Goal: Information Seeking & Learning: Learn about a topic

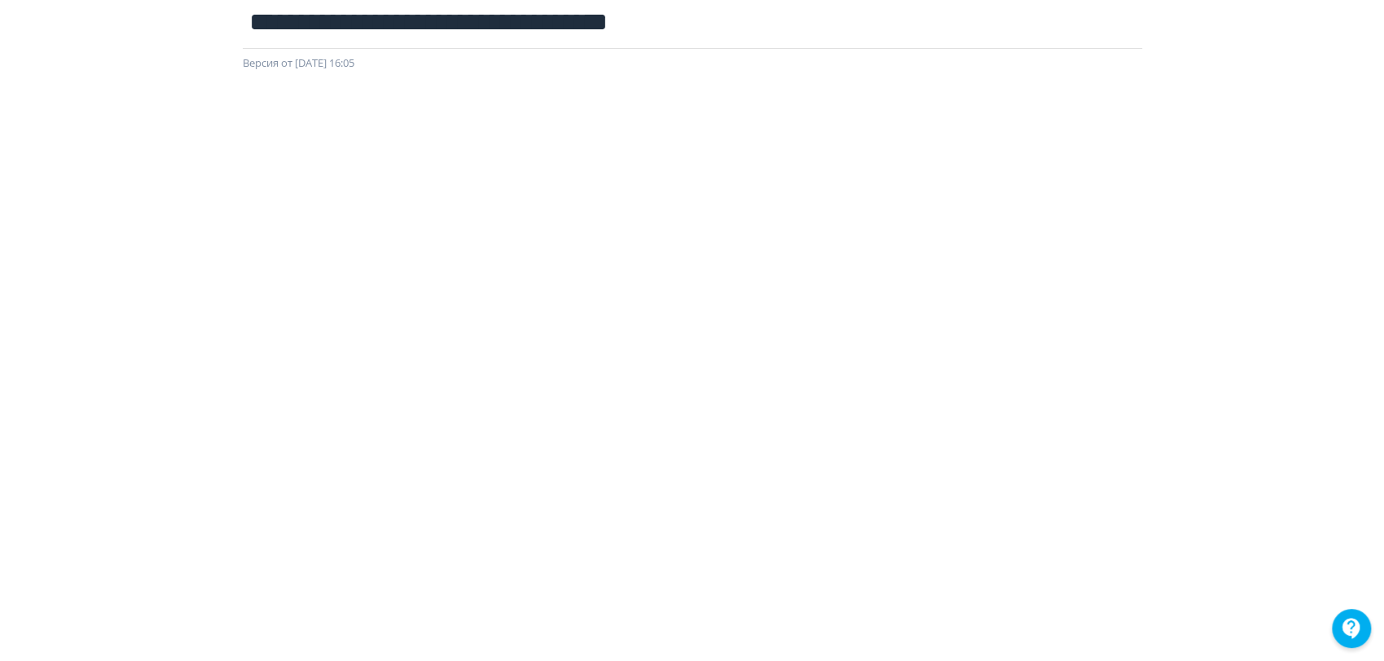
scroll to position [96, 0]
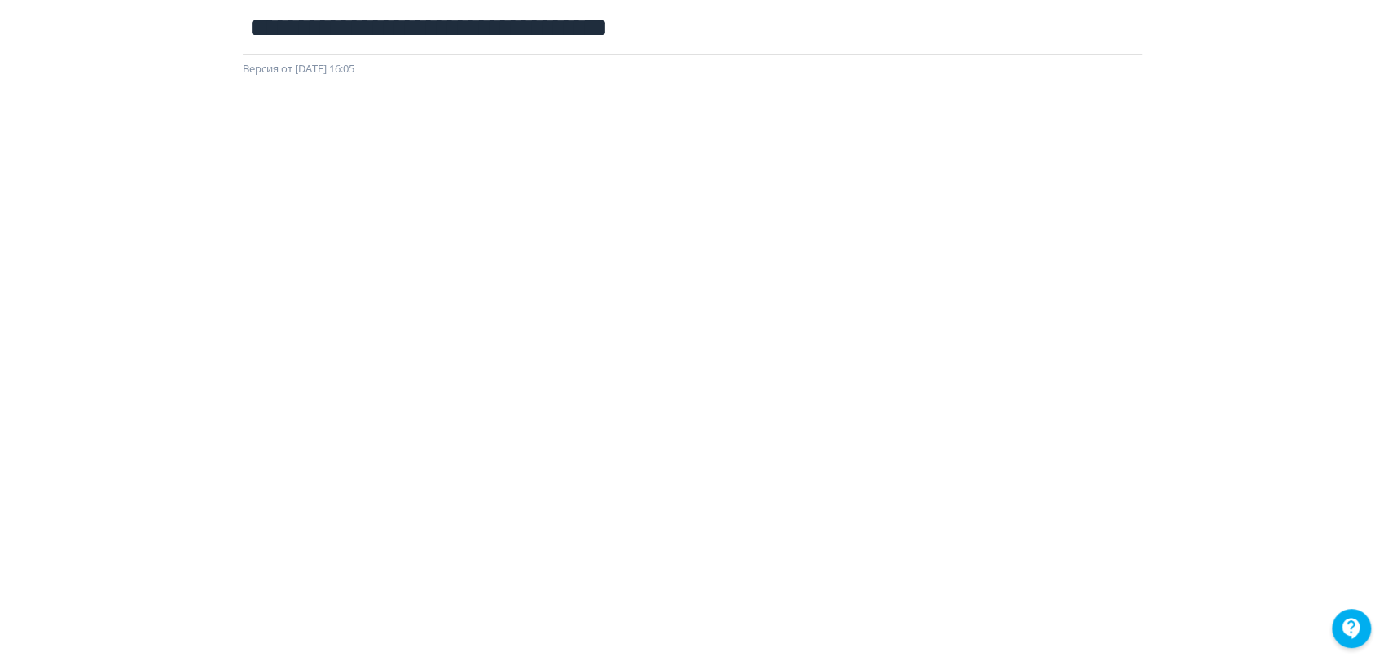
click at [15, 70] on div "**********" at bounding box center [692, 234] width 1384 height 583
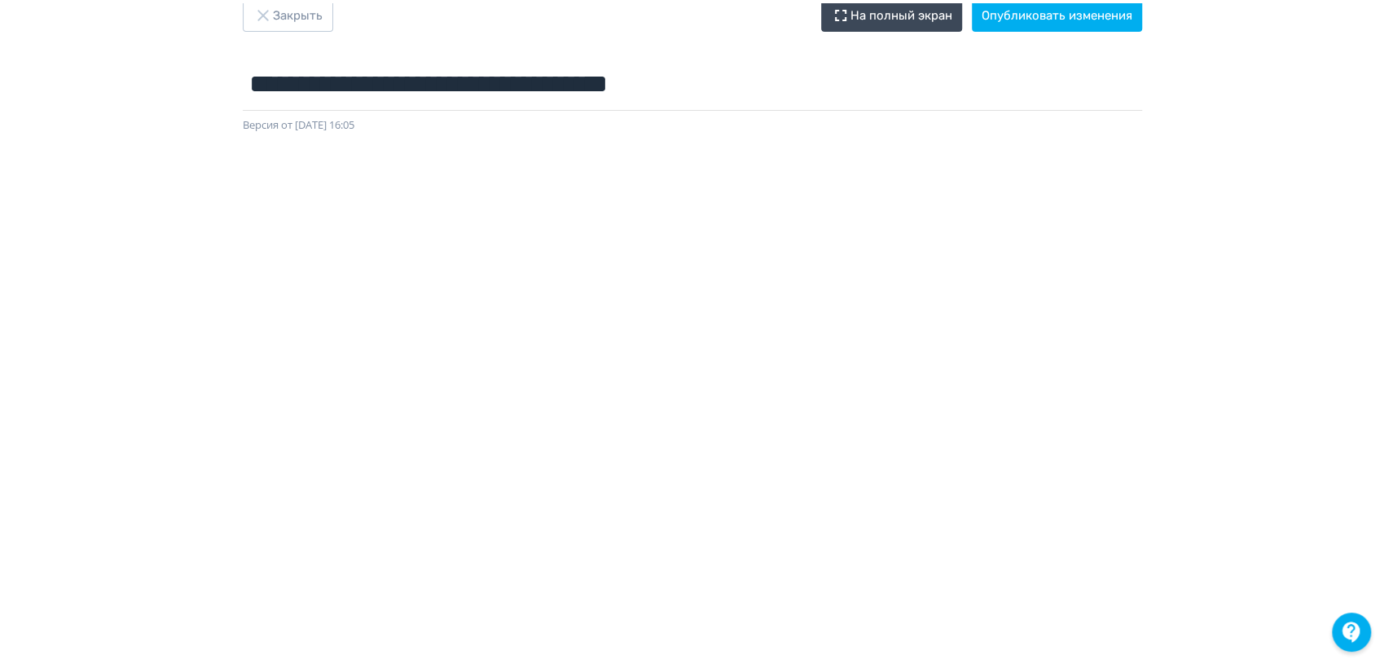
scroll to position [0, 0]
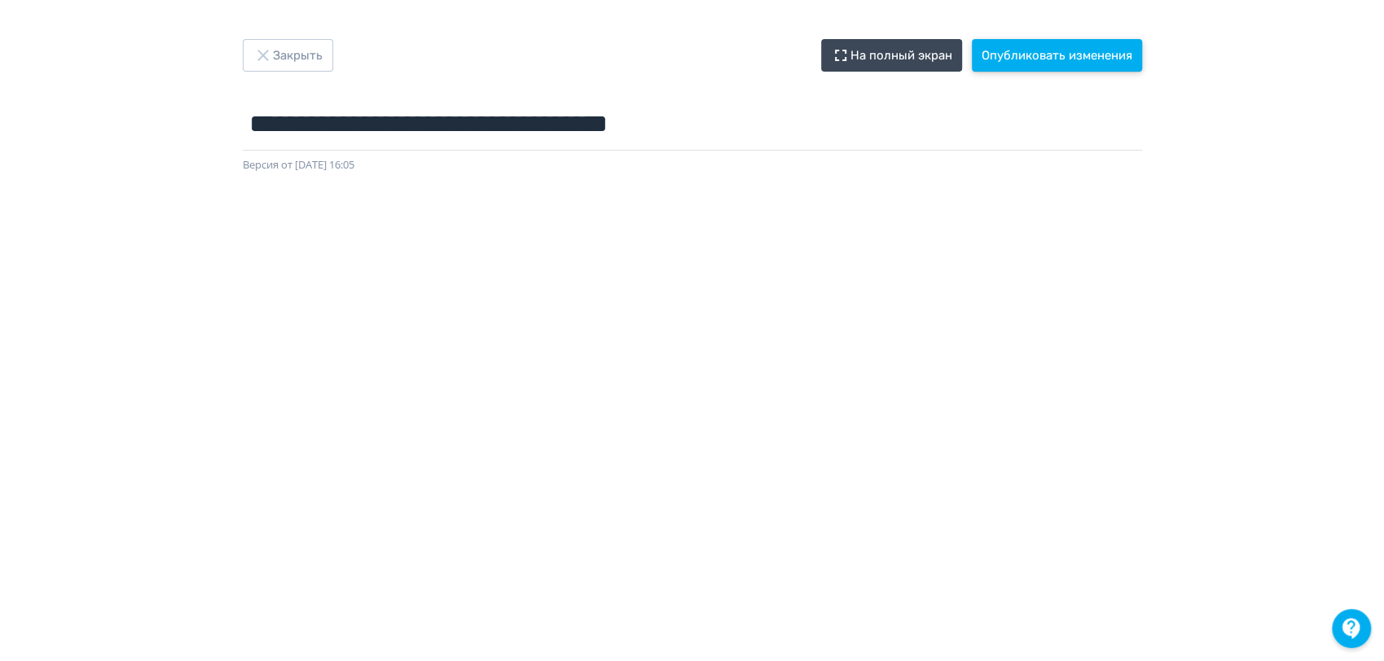
click at [1062, 58] on button "Опубликовать изменения" at bounding box center [1057, 55] width 170 height 33
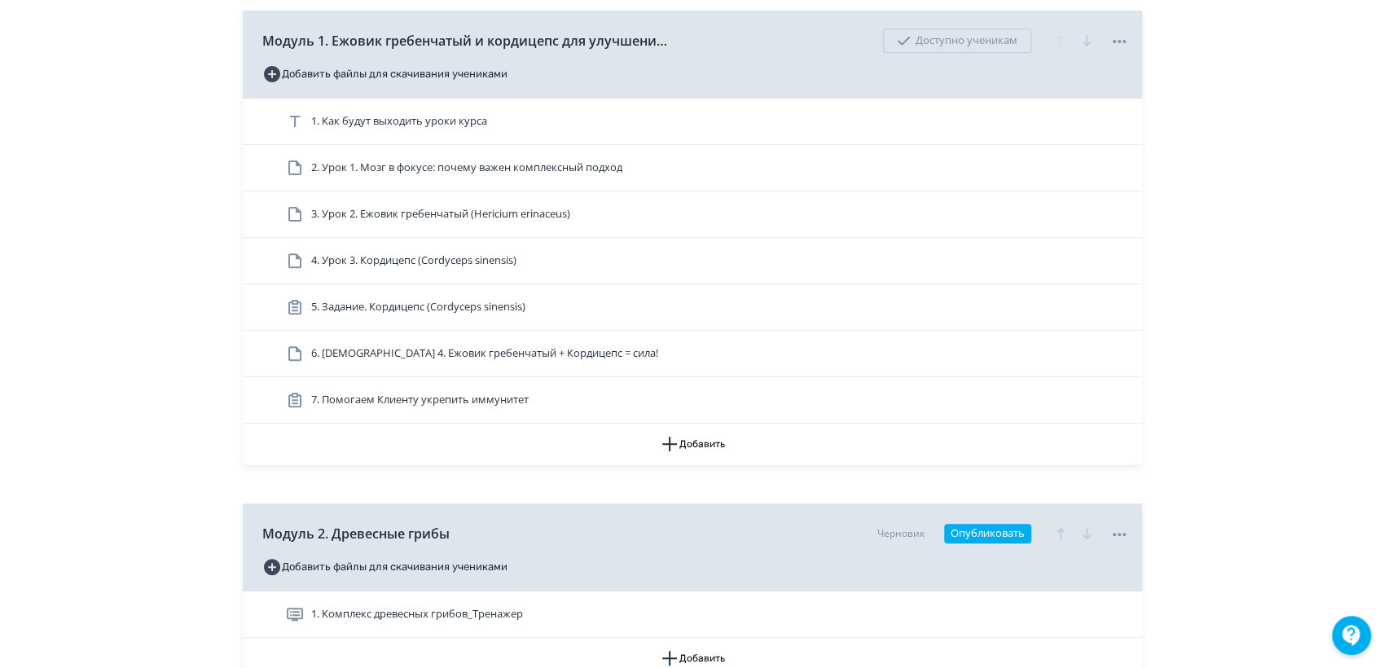
scroll to position [542, 0]
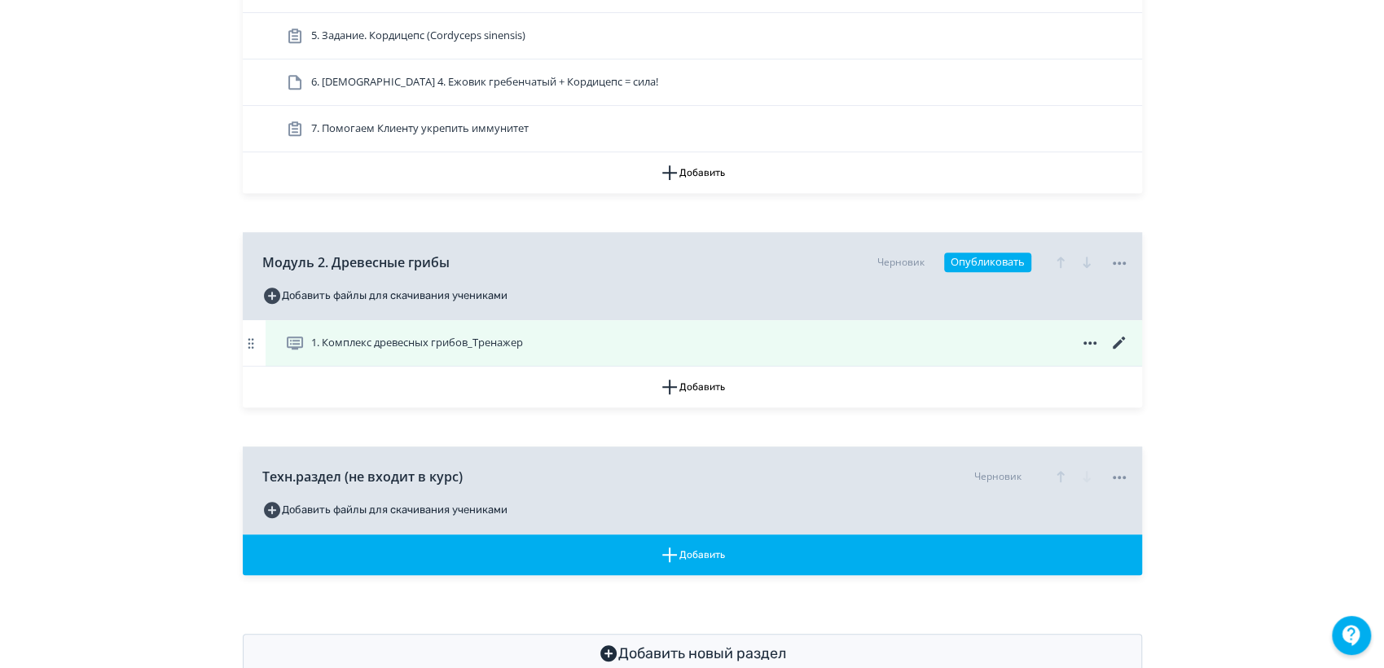
click at [1119, 342] on icon at bounding box center [1118, 342] width 12 height 12
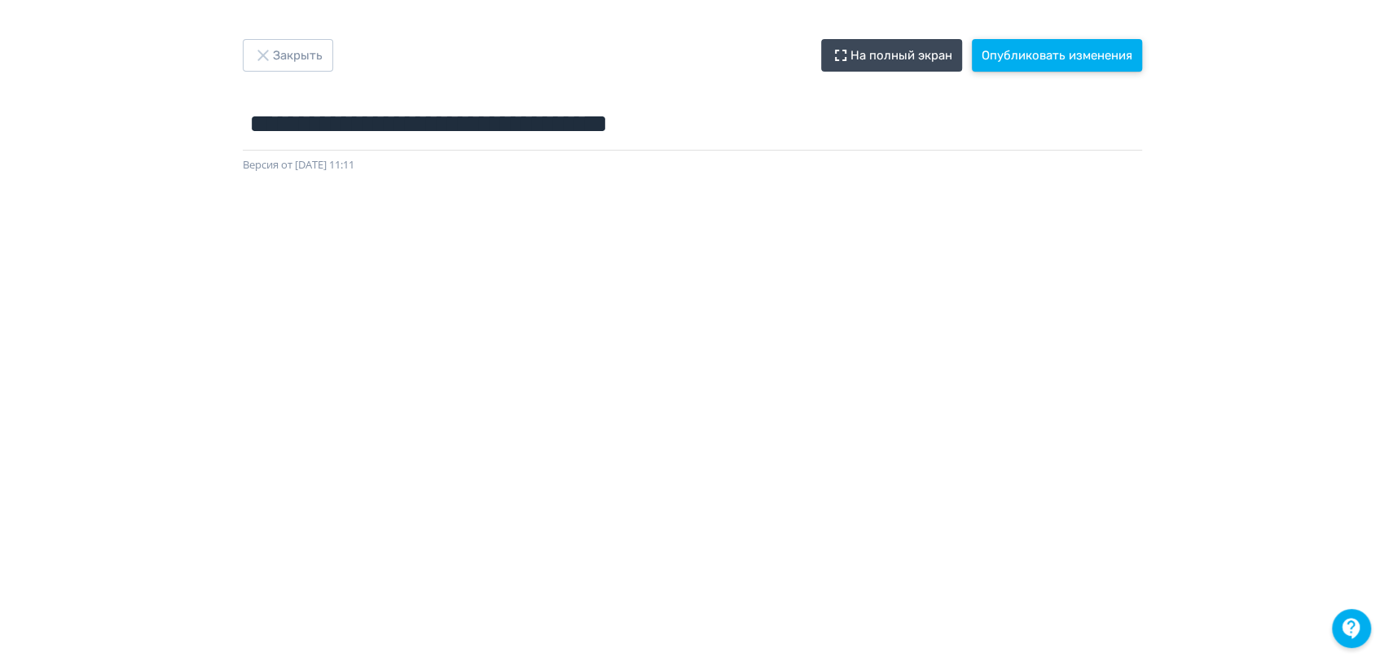
click at [1082, 59] on button "Опубликовать изменения" at bounding box center [1057, 55] width 170 height 33
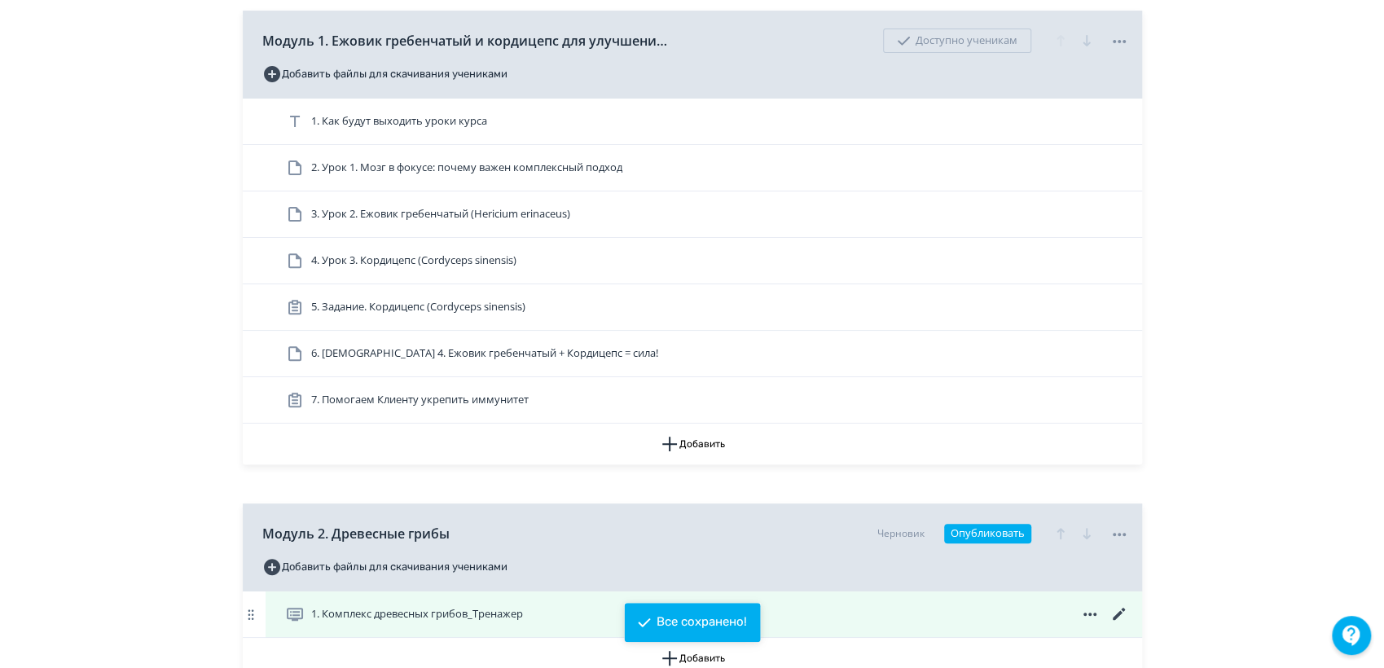
scroll to position [452, 0]
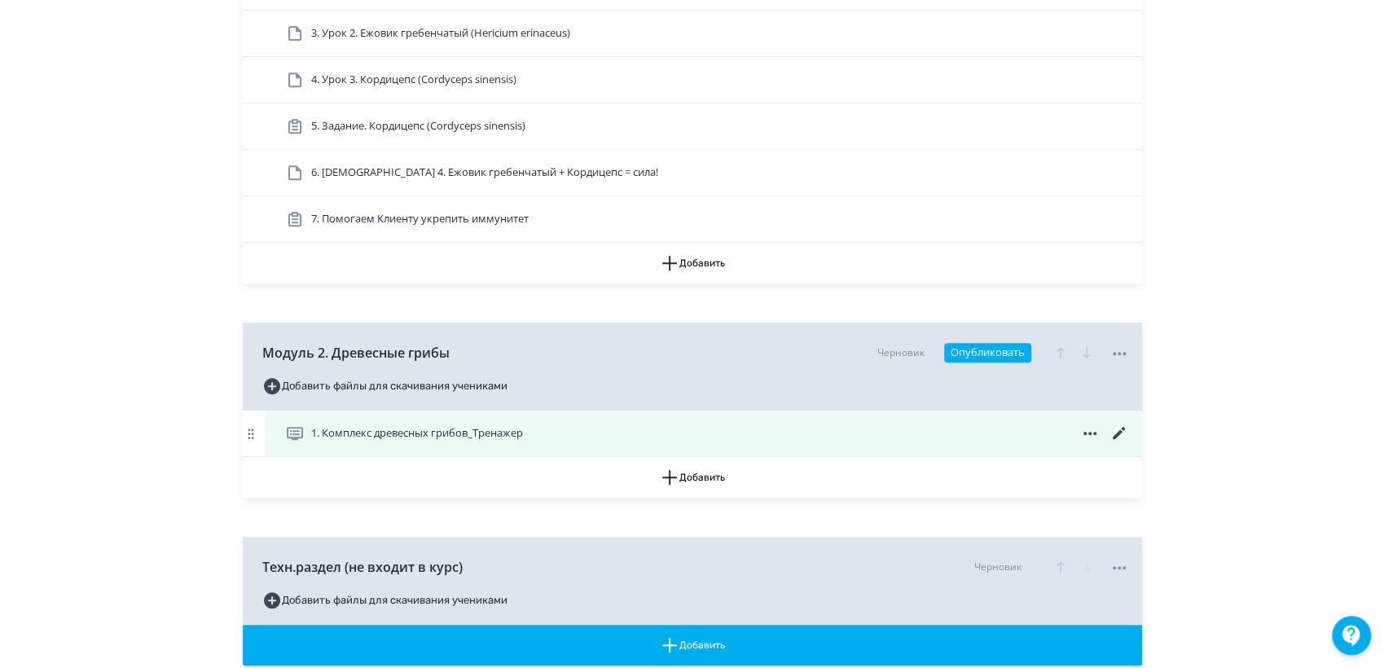
click at [479, 431] on span "1. Комплекс древесных грибов_Тренажер" at bounding box center [417, 433] width 212 height 16
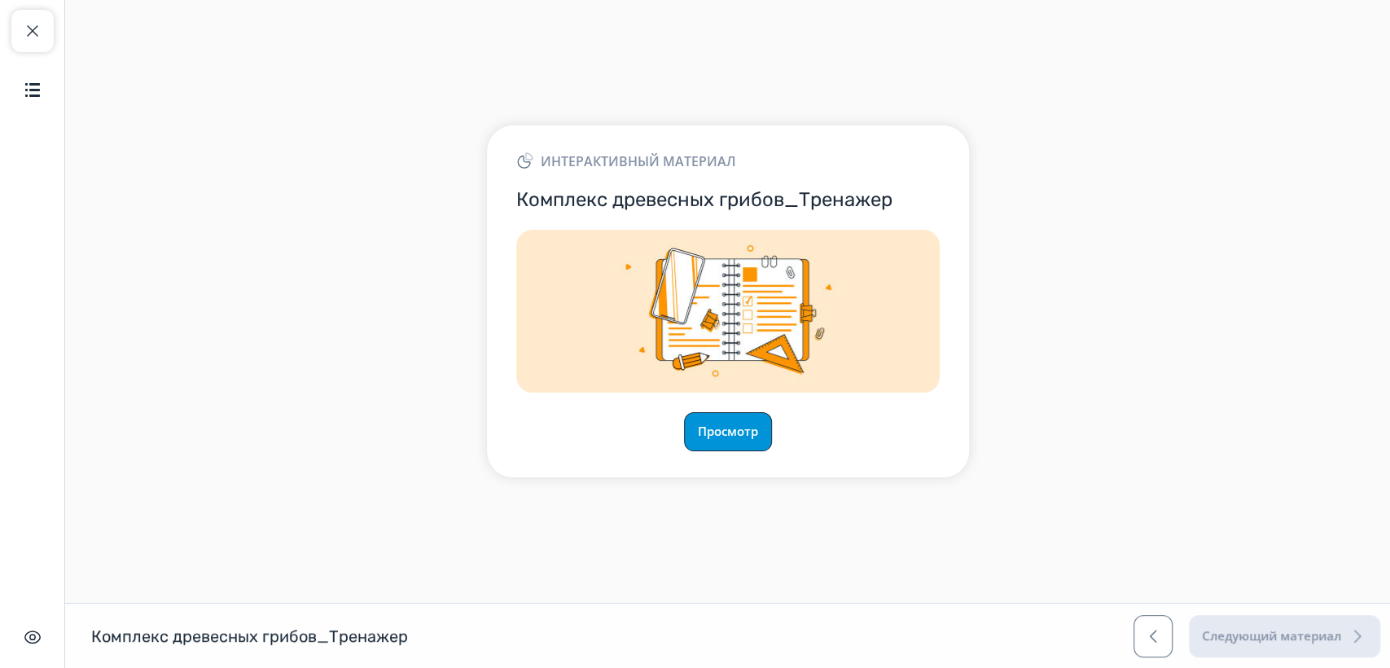
click at [718, 445] on button "Просмотр" at bounding box center [728, 431] width 88 height 39
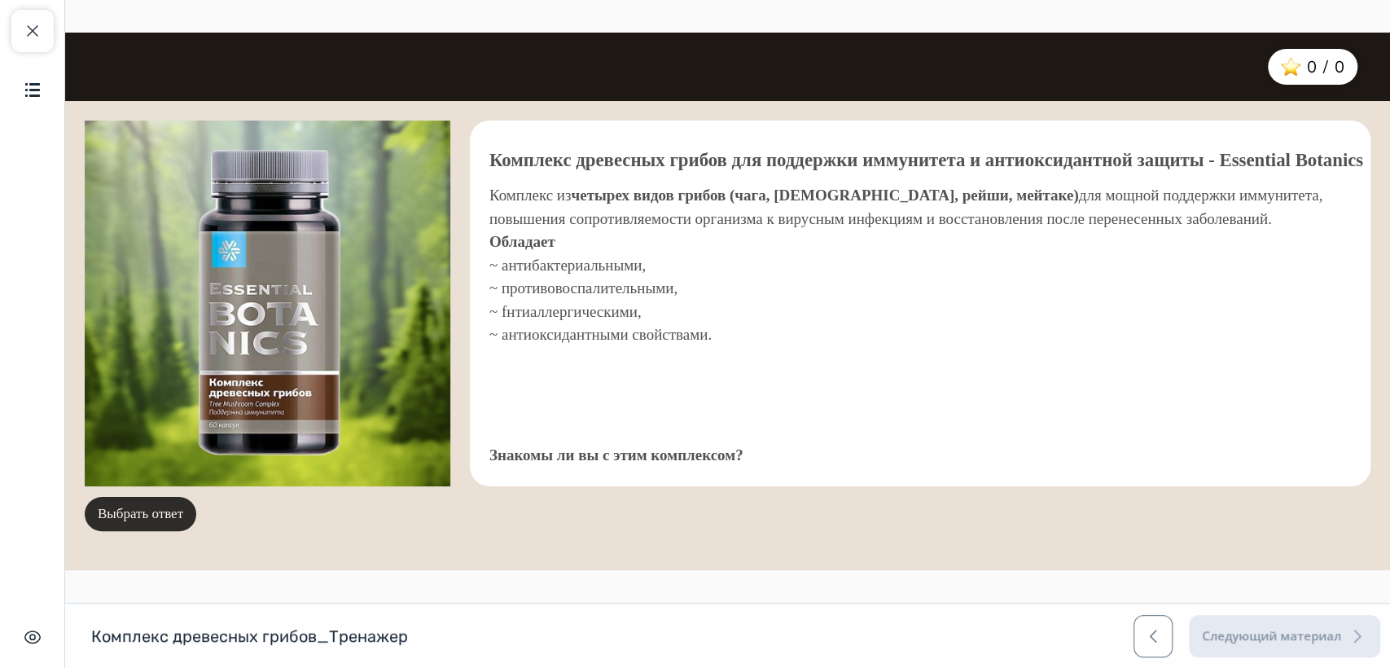
click at [133, 516] on button "Выбрать ответ" at bounding box center [141, 514] width 112 height 34
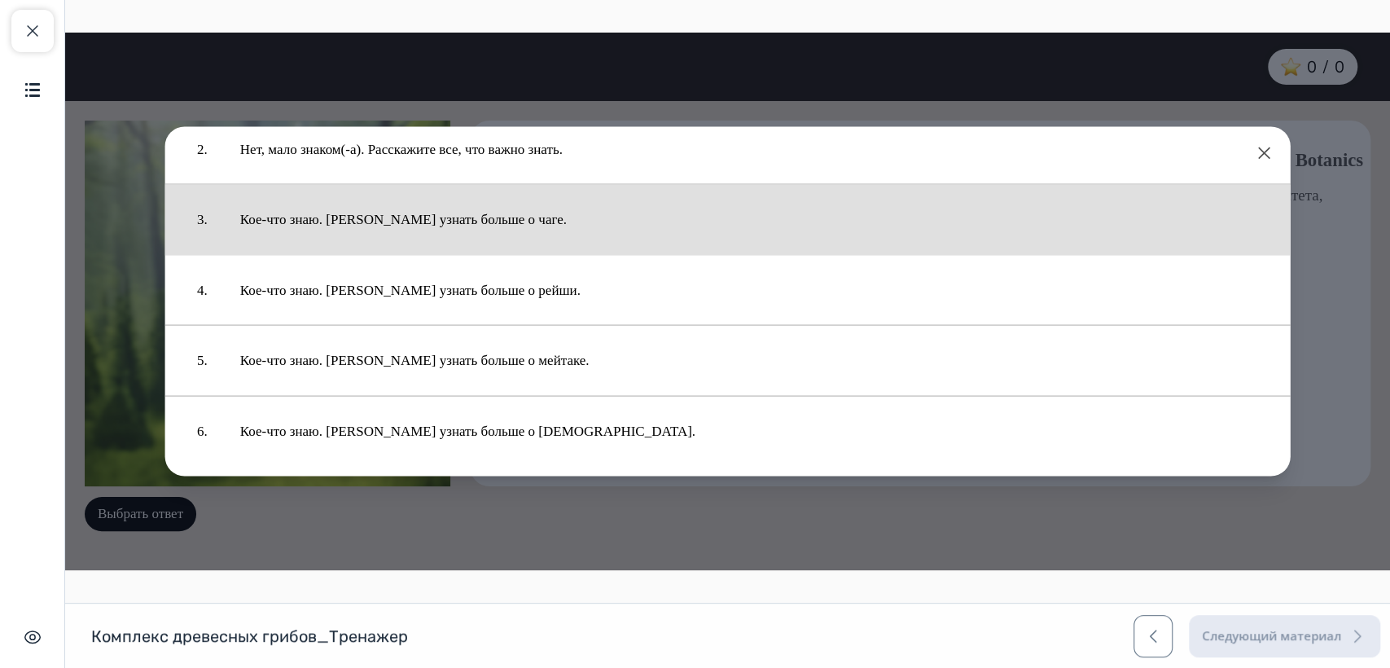
scroll to position [98, 0]
click at [412, 216] on button "Кое-что знаю. Хочу узнать больше о чаге." at bounding box center [749, 218] width 1051 height 54
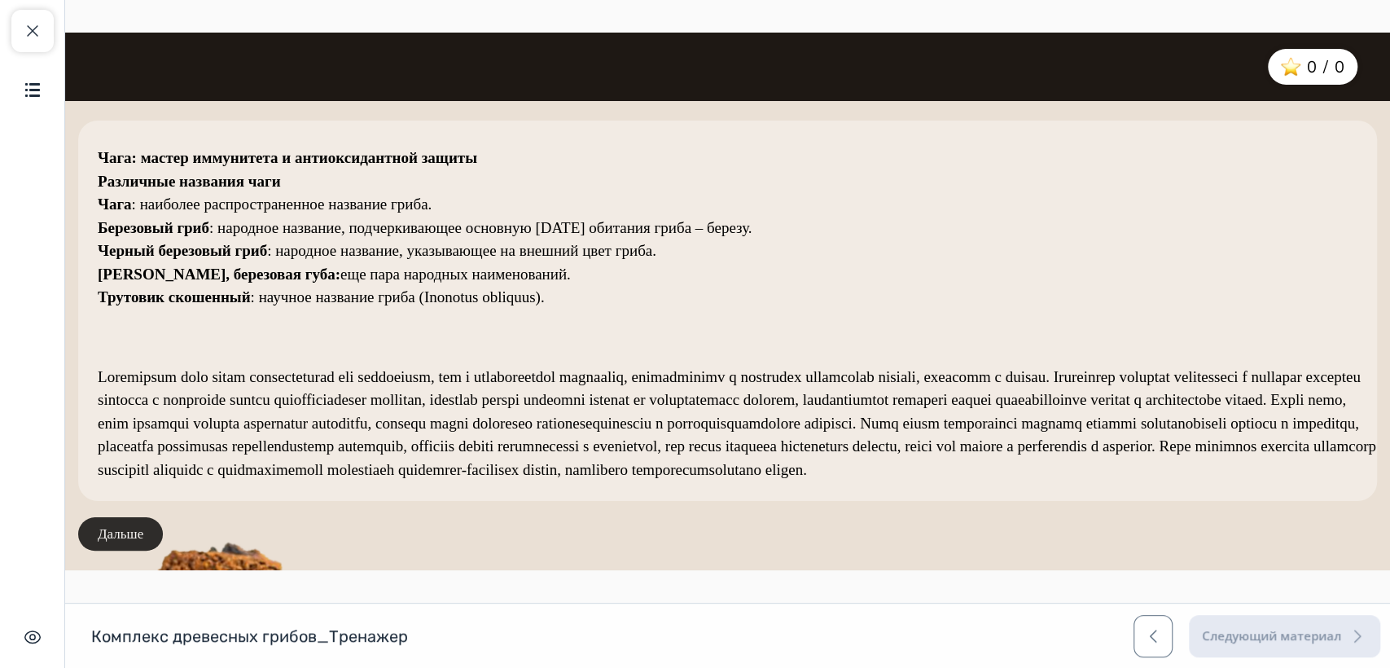
click at [113, 528] on button "Дальше" at bounding box center [120, 534] width 85 height 34
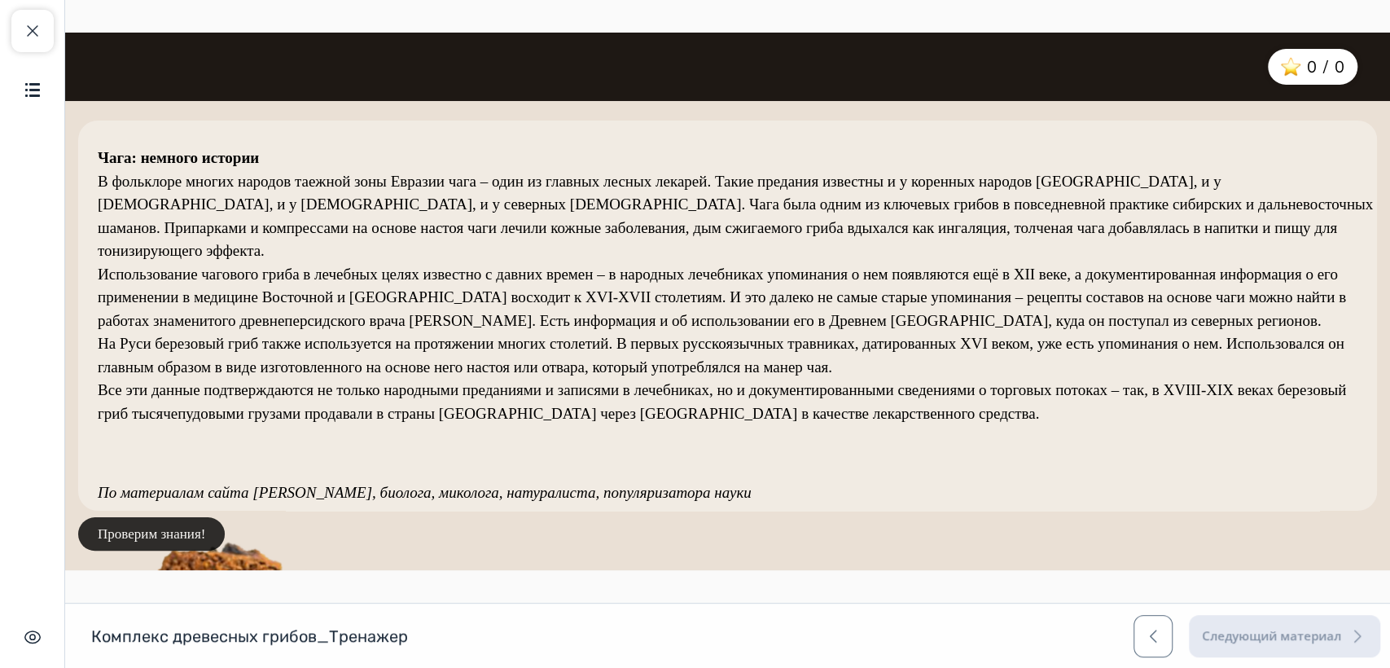
click at [138, 532] on button "Проверим знания!" at bounding box center [151, 534] width 147 height 34
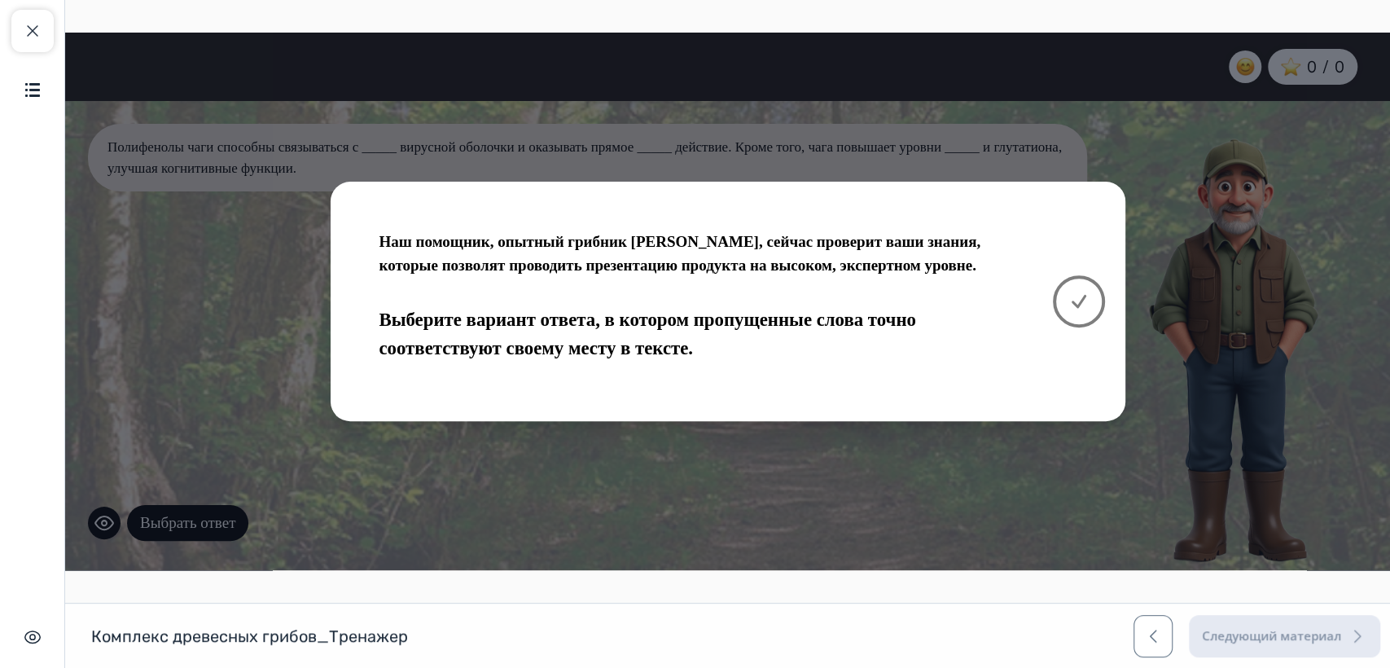
click at [1086, 300] on icon at bounding box center [1079, 302] width 20 height 20
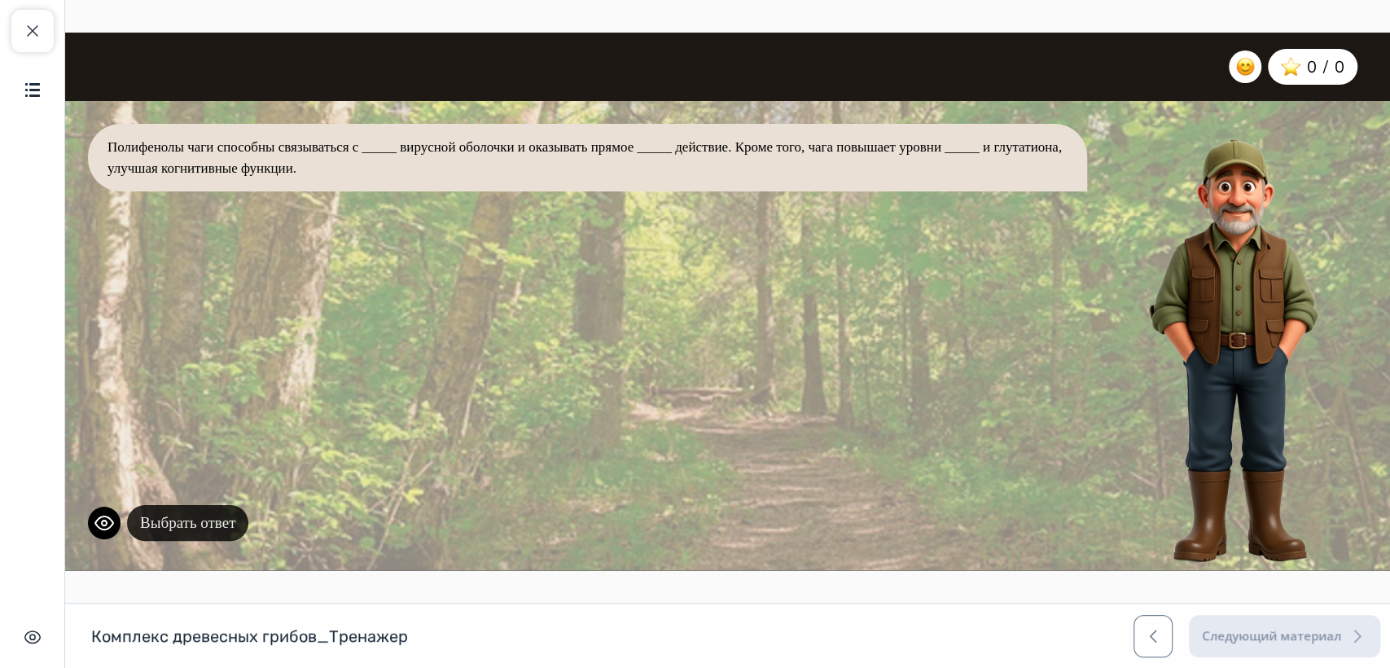
click at [224, 516] on button "Выбрать ответ" at bounding box center [187, 523] width 121 height 37
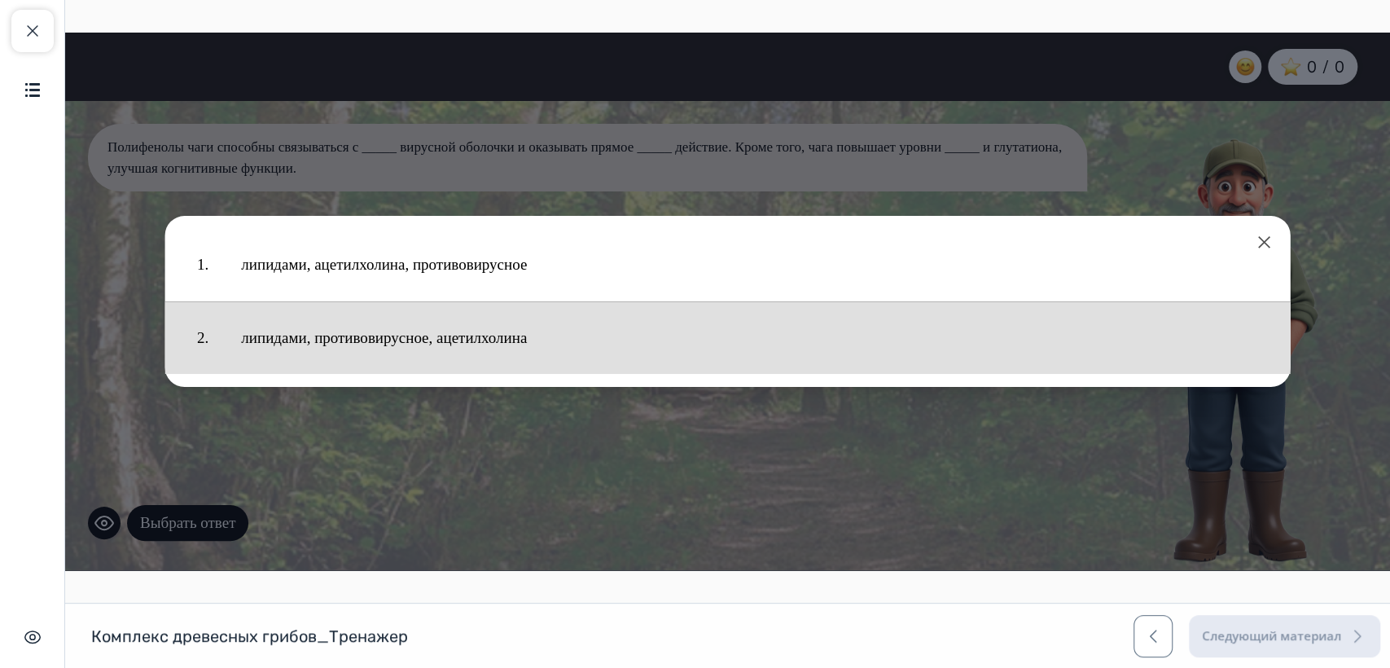
click at [423, 344] on button "липидами, противовирусное, ацетилхолина" at bounding box center [750, 338] width 1050 height 56
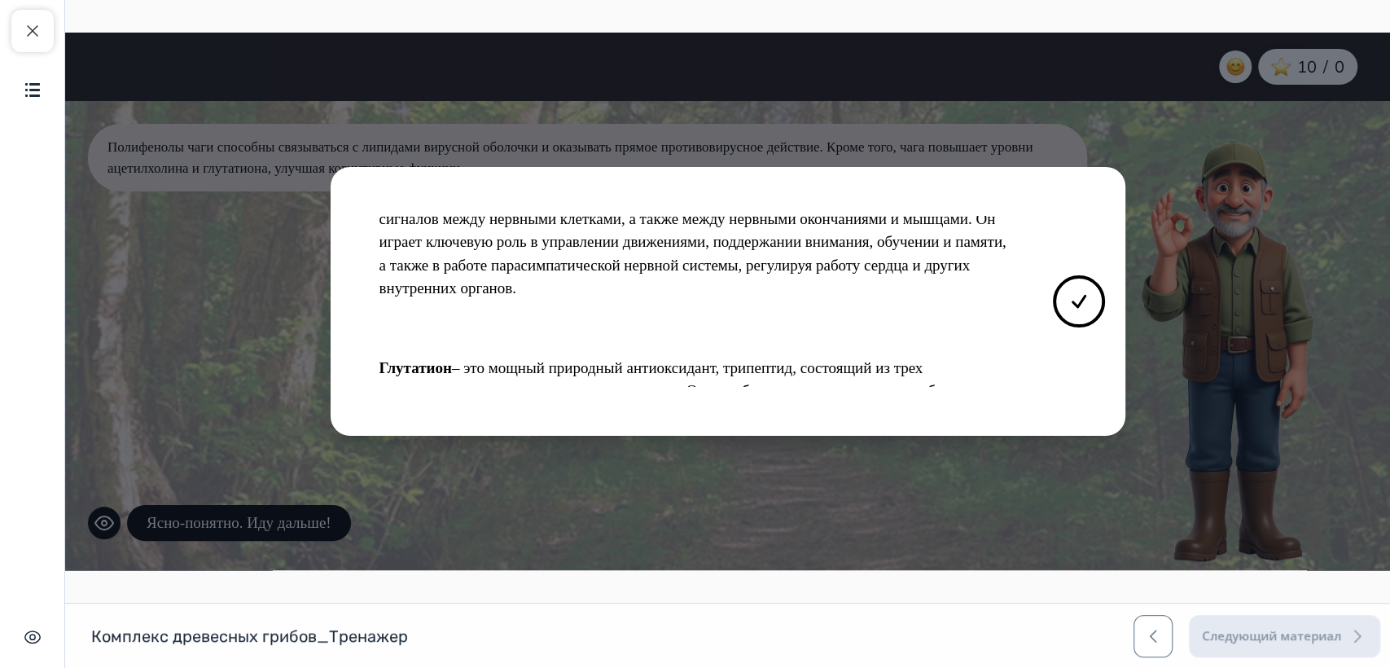
scroll to position [243, 0]
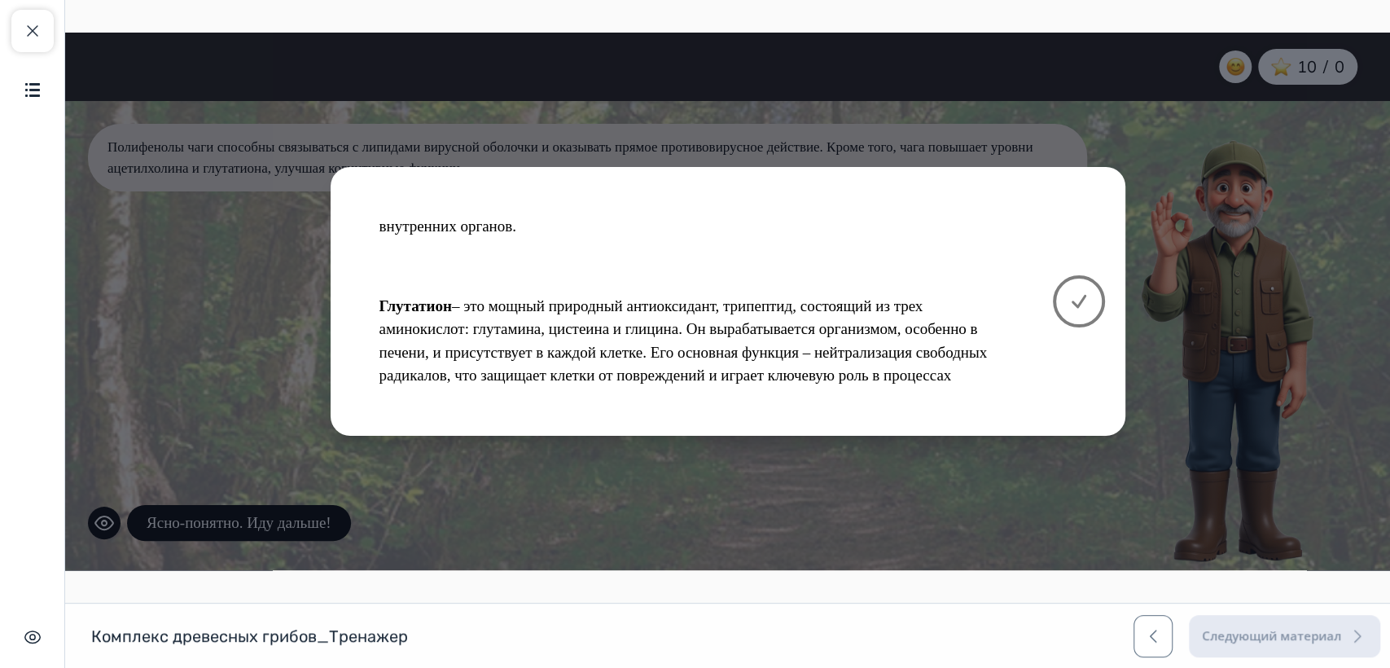
click at [1086, 308] on icon at bounding box center [1079, 302] width 20 height 20
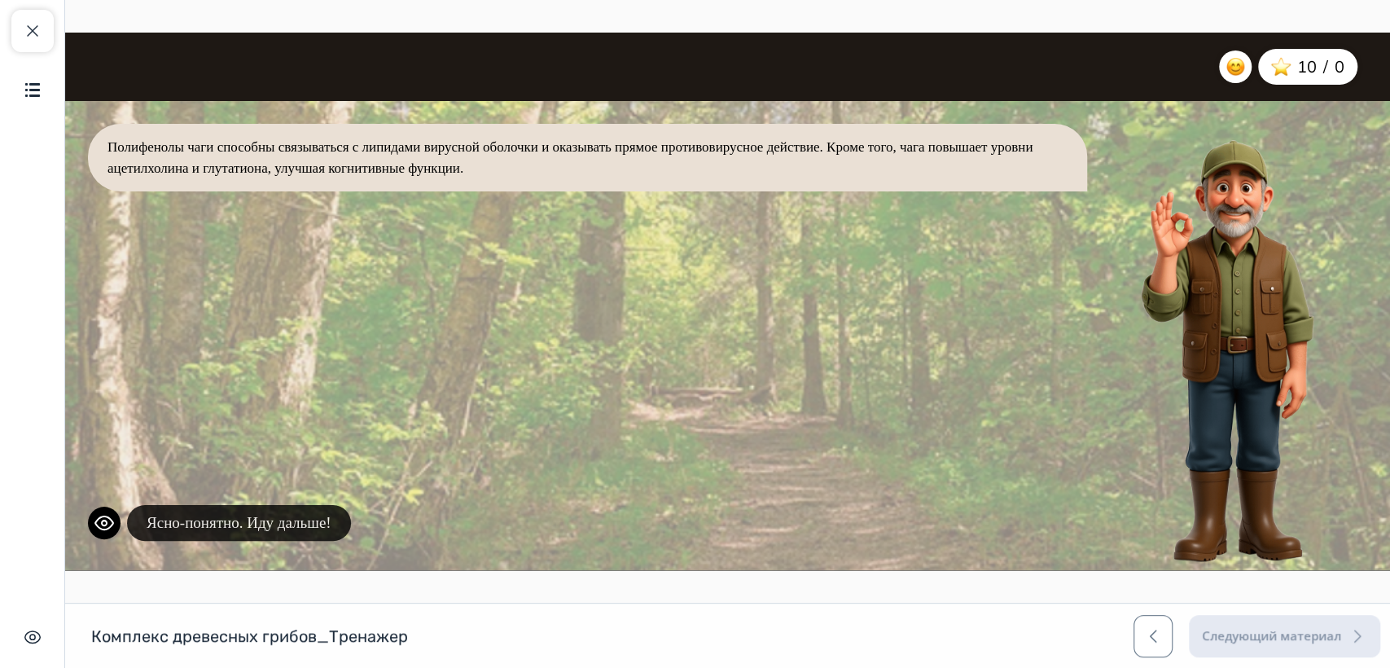
click at [289, 520] on button "Ясно-понятно. Иду дальше!" at bounding box center [239, 523] width 224 height 37
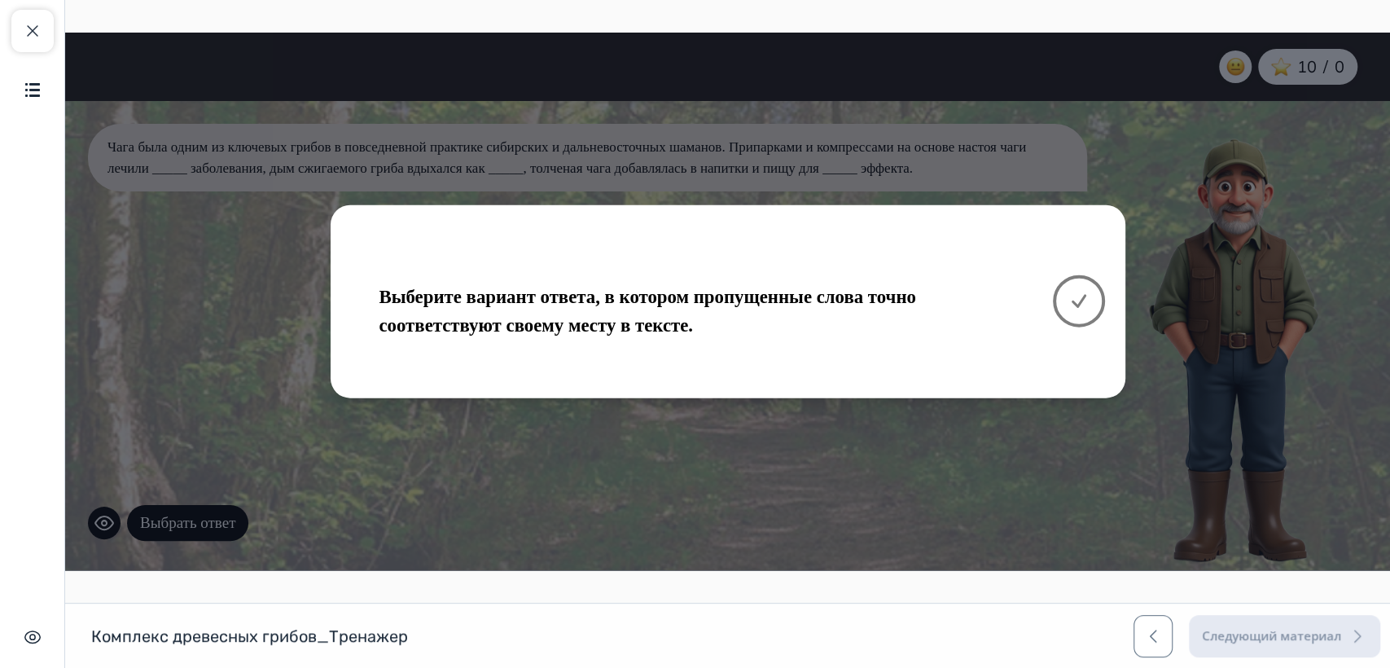
click at [1093, 298] on button at bounding box center [1079, 301] width 52 height 52
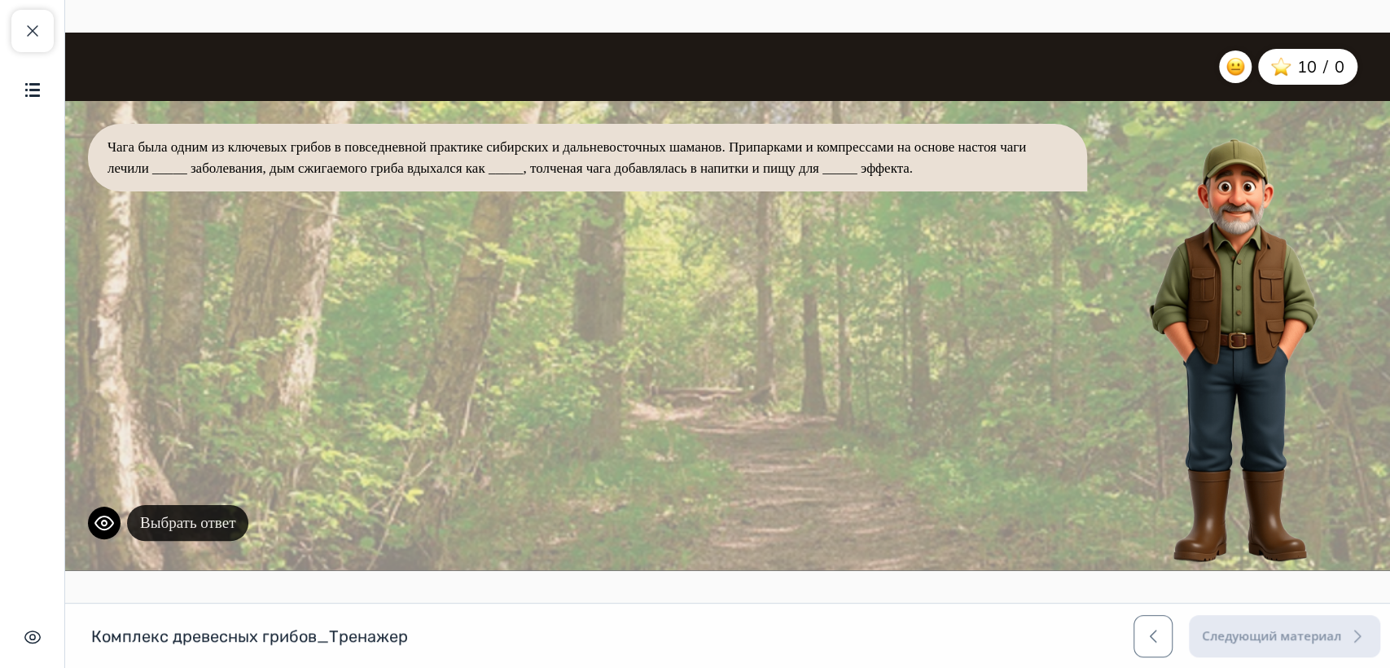
click at [176, 522] on button "Выбрать ответ" at bounding box center [187, 523] width 121 height 37
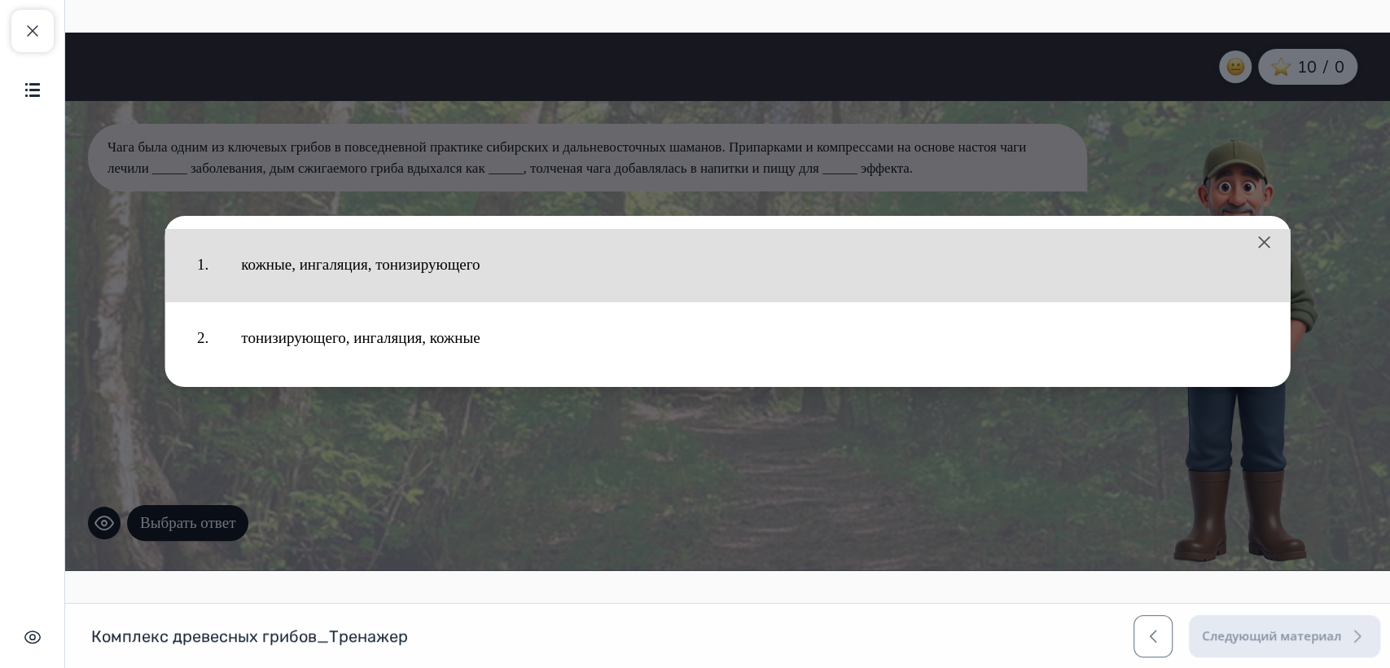
click at [459, 268] on button "кожные, ингаляция, тонизирующего" at bounding box center [750, 265] width 1050 height 56
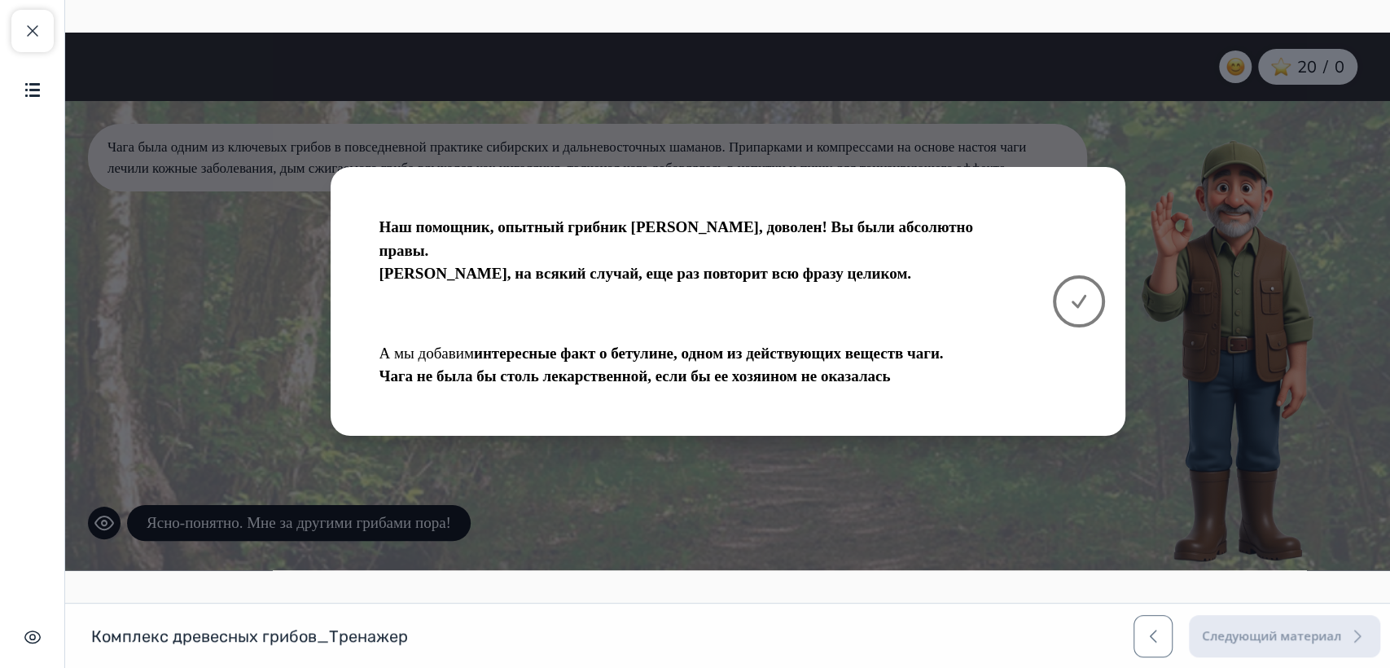
click at [1079, 301] on icon at bounding box center [1079, 302] width 20 height 20
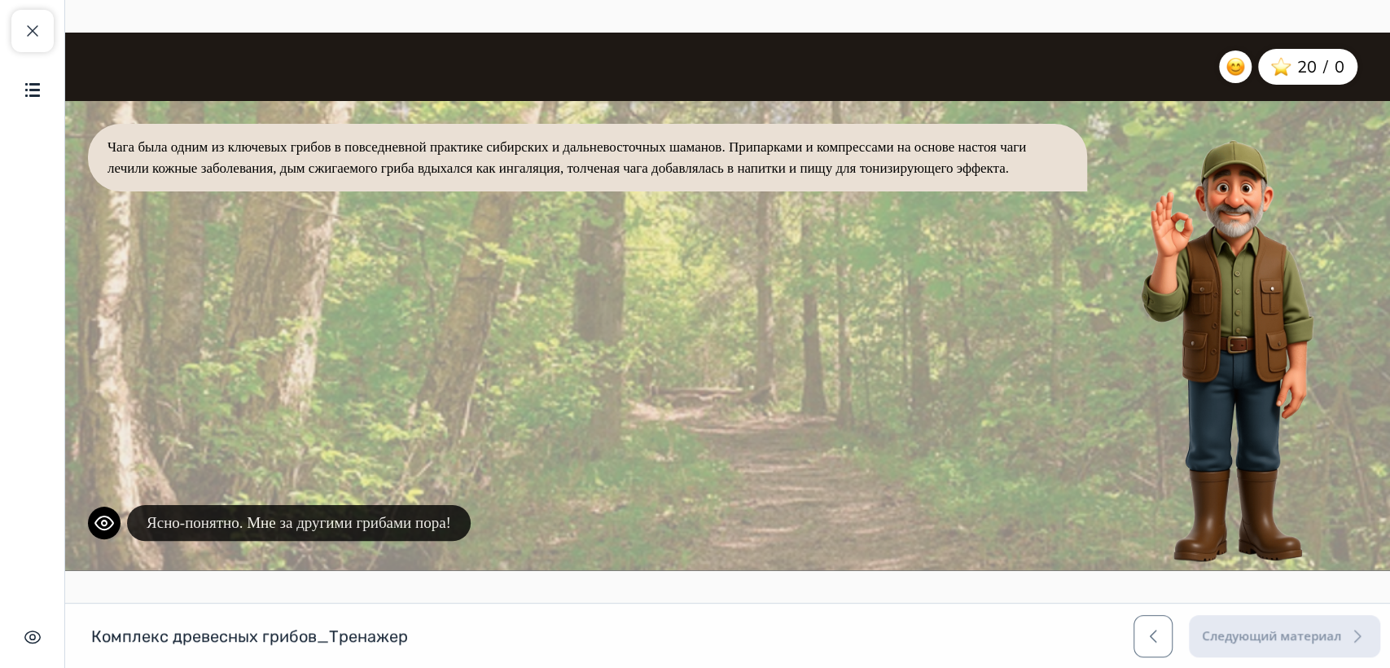
click at [349, 524] on button "Ясно-понятно. Мне за другими грибами пора!" at bounding box center [299, 523] width 344 height 37
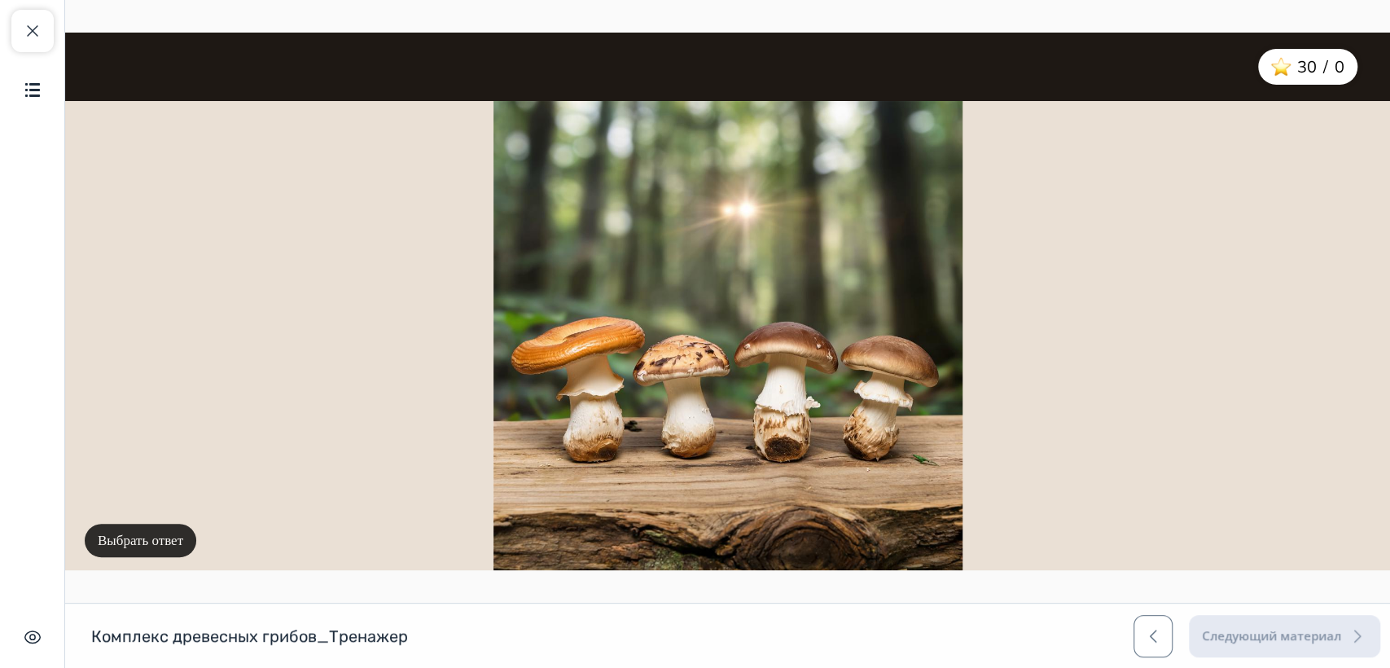
click at [158, 543] on button "Выбрать ответ" at bounding box center [141, 541] width 112 height 34
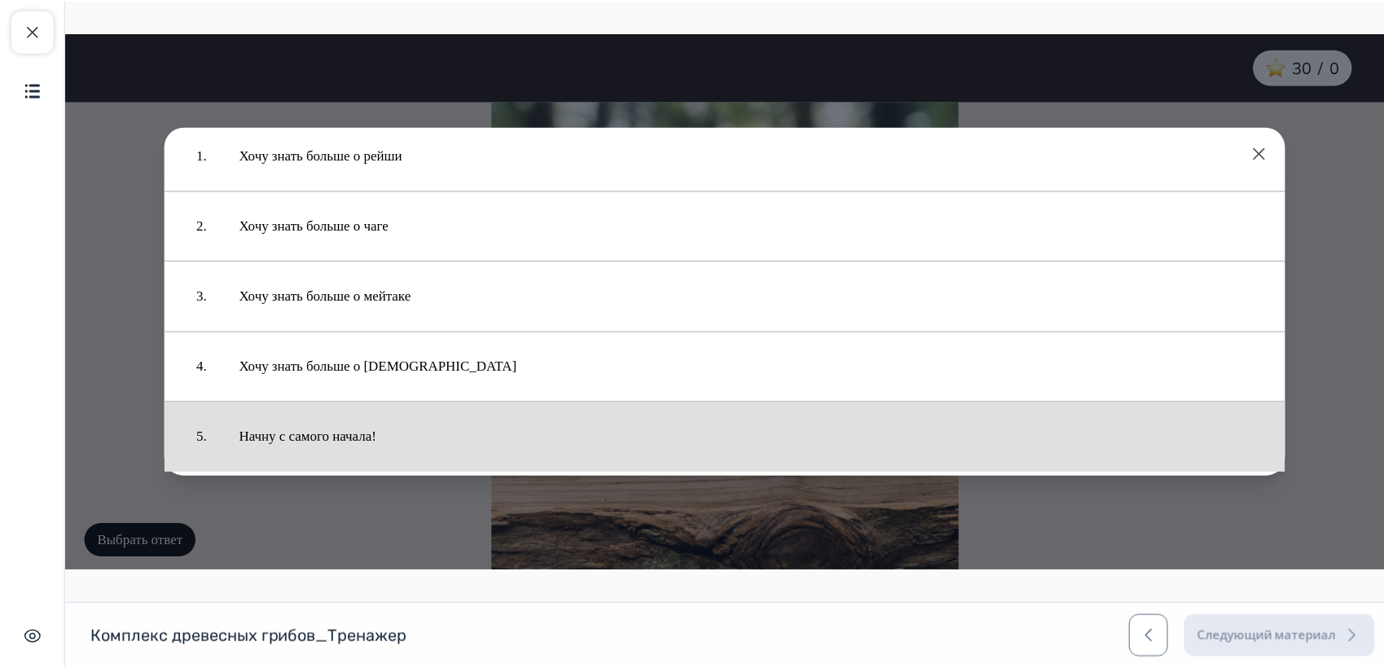
scroll to position [28, 0]
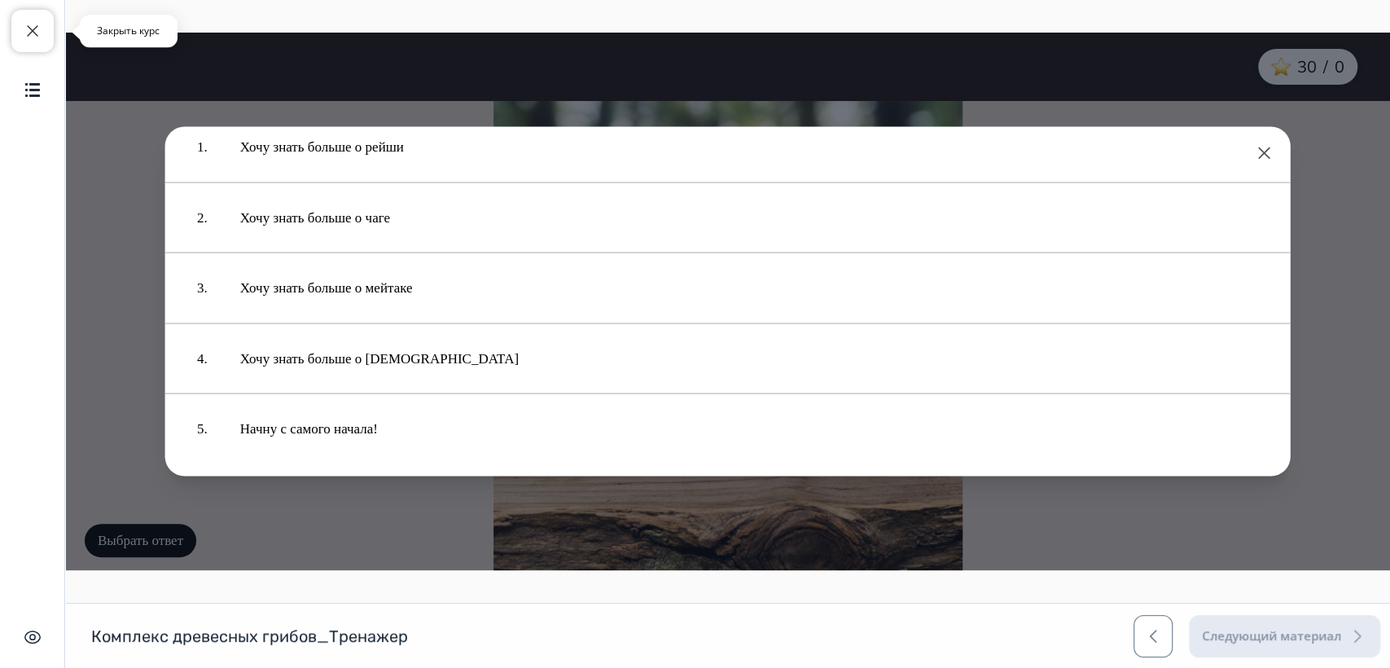
click at [36, 29] on span "button" at bounding box center [33, 31] width 20 height 20
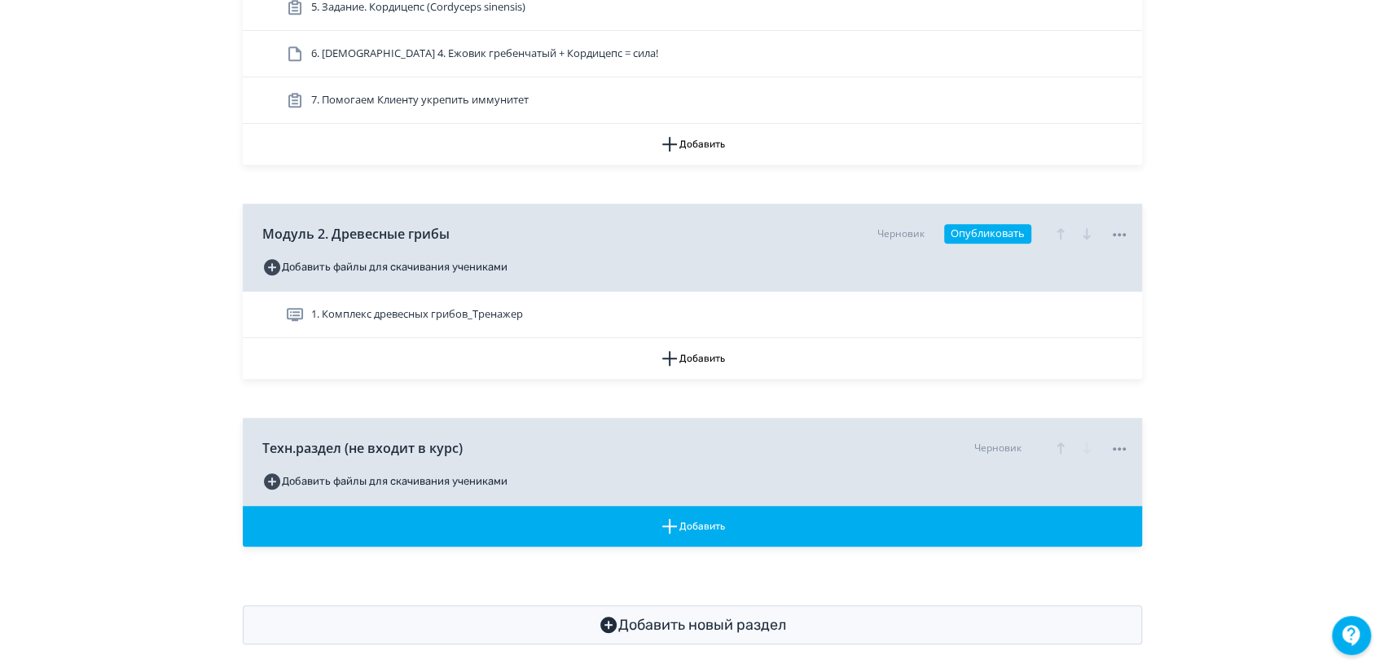
scroll to position [586, 0]
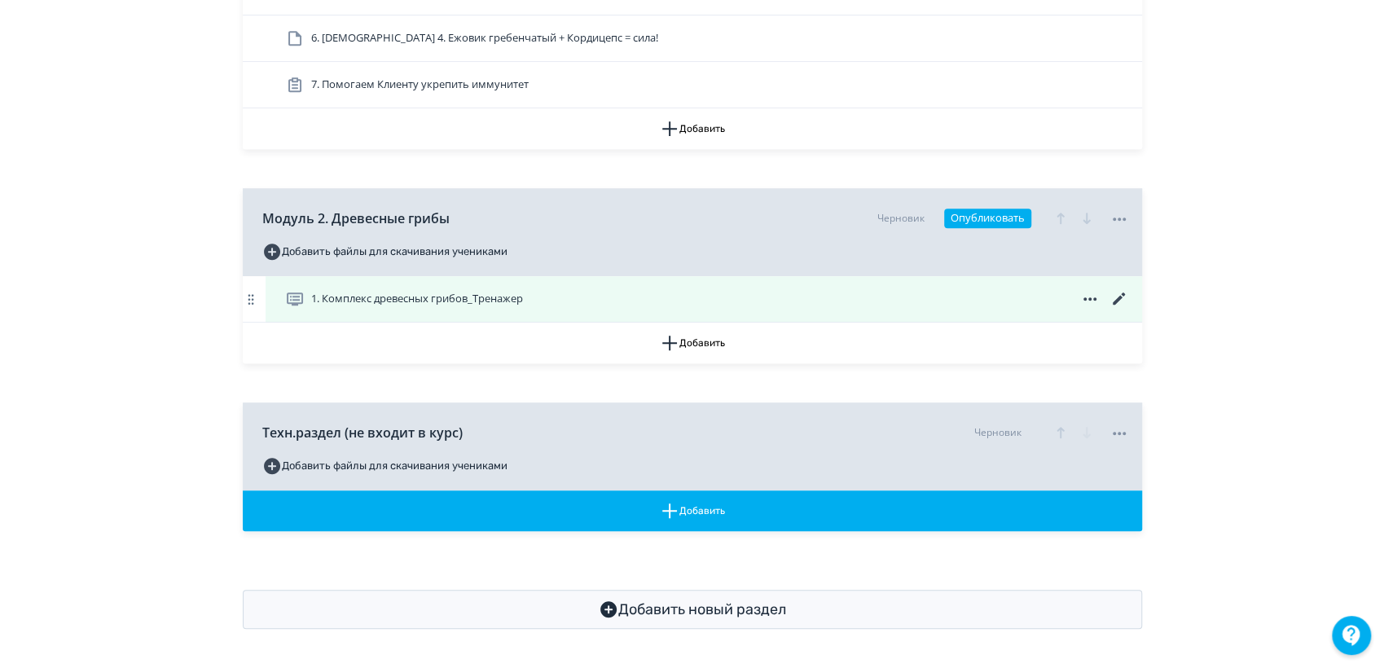
click at [1121, 295] on icon at bounding box center [1118, 298] width 12 height 12
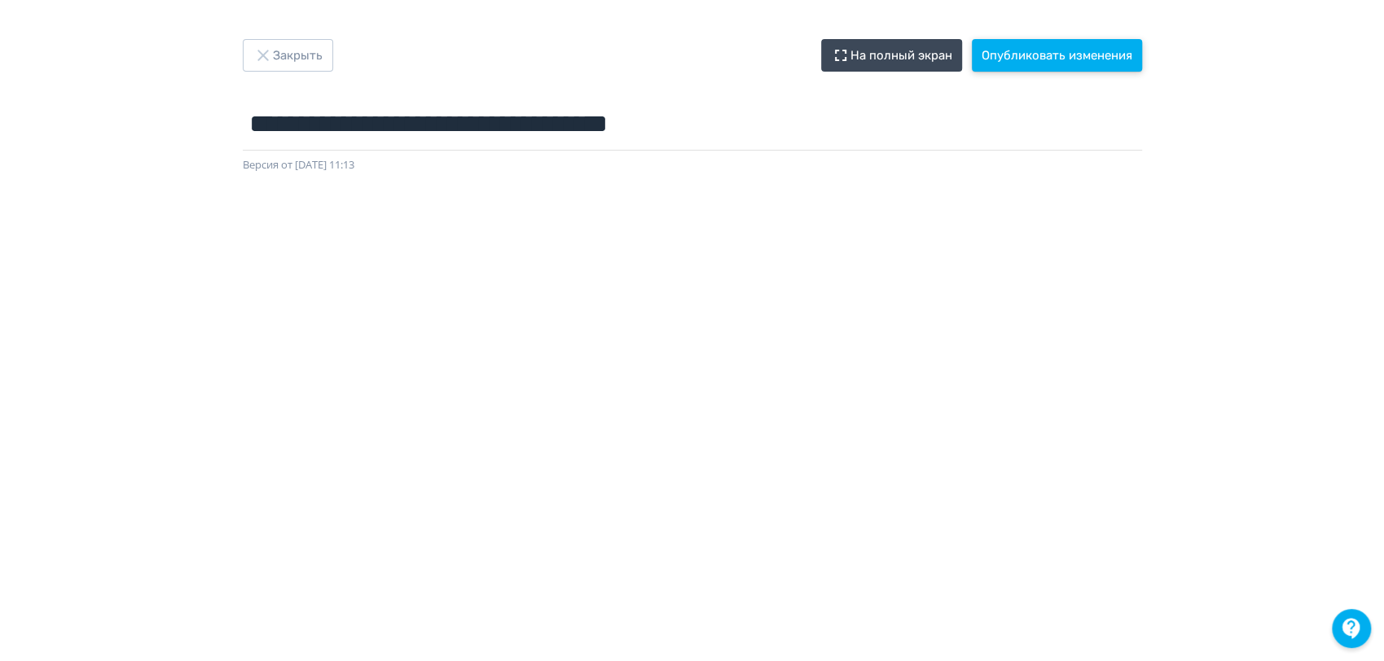
click at [1116, 49] on button "Опубликовать изменения" at bounding box center [1057, 55] width 170 height 33
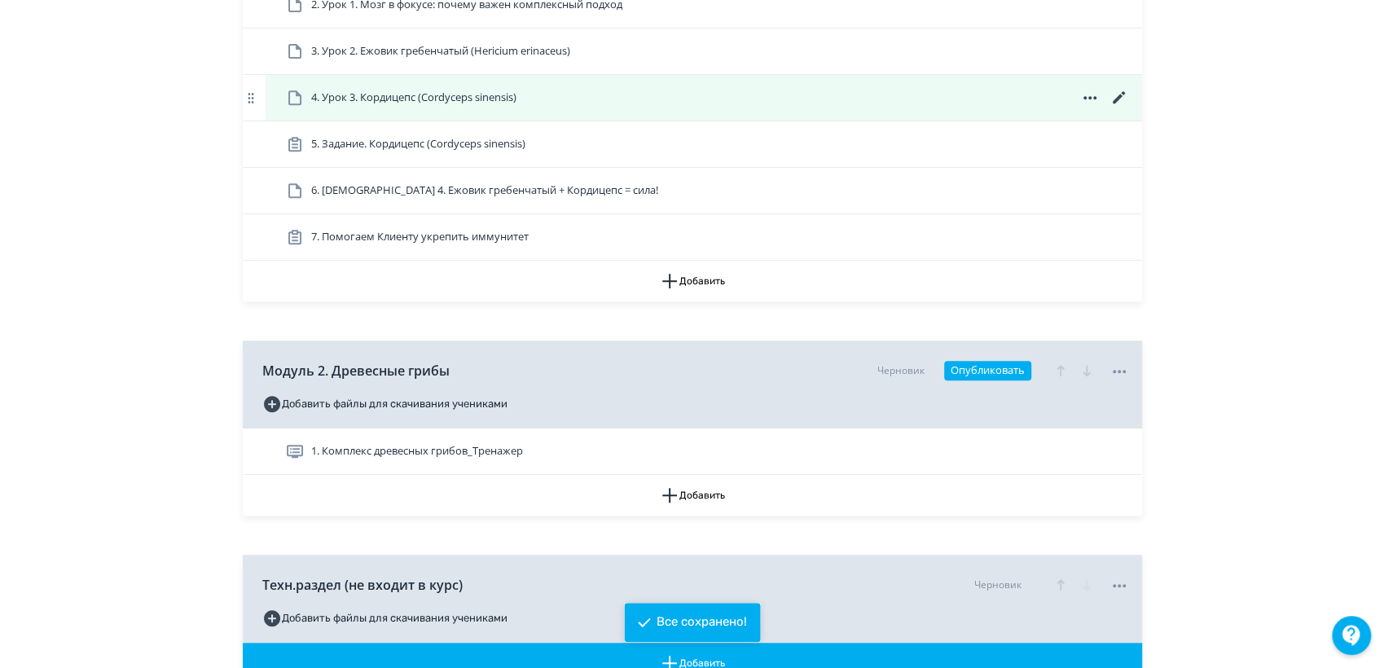
scroll to position [542, 0]
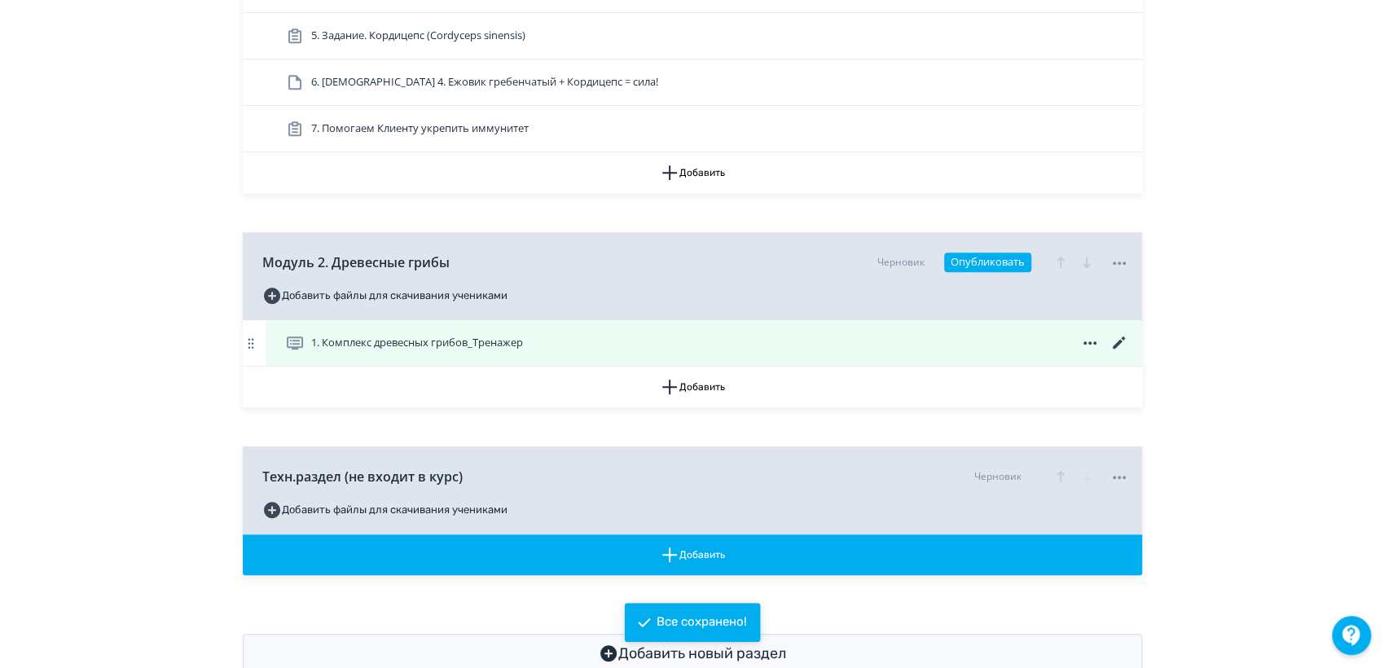
click at [464, 341] on span "1. Комплекс древесных грибов_Тренажер" at bounding box center [417, 343] width 212 height 16
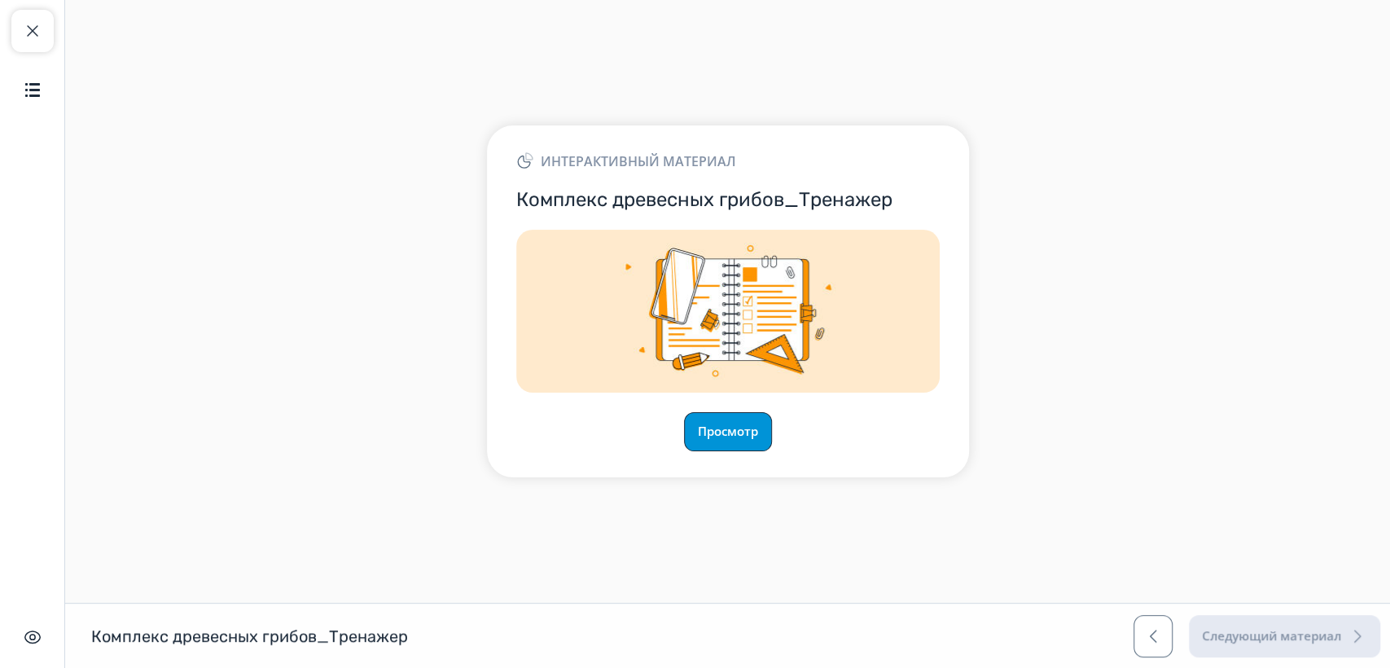
click at [750, 427] on button "Просмотр" at bounding box center [728, 431] width 88 height 39
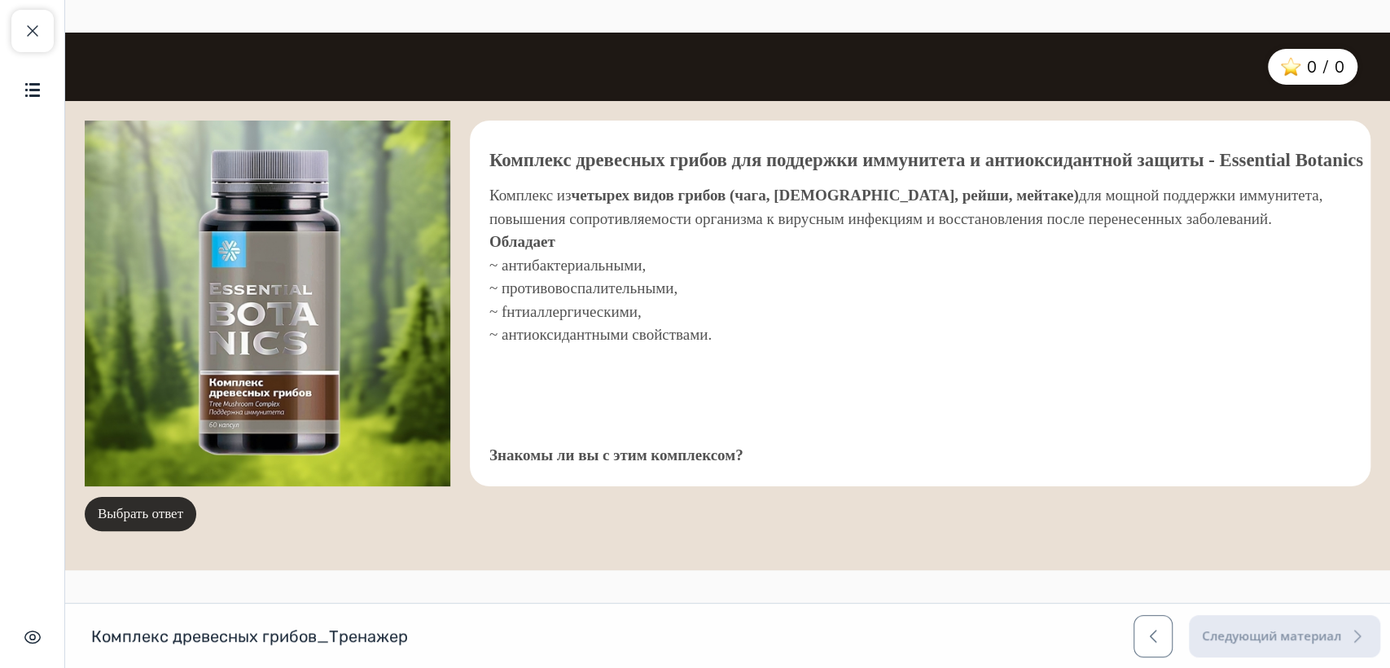
click at [114, 523] on button "Выбрать ответ" at bounding box center [141, 514] width 112 height 34
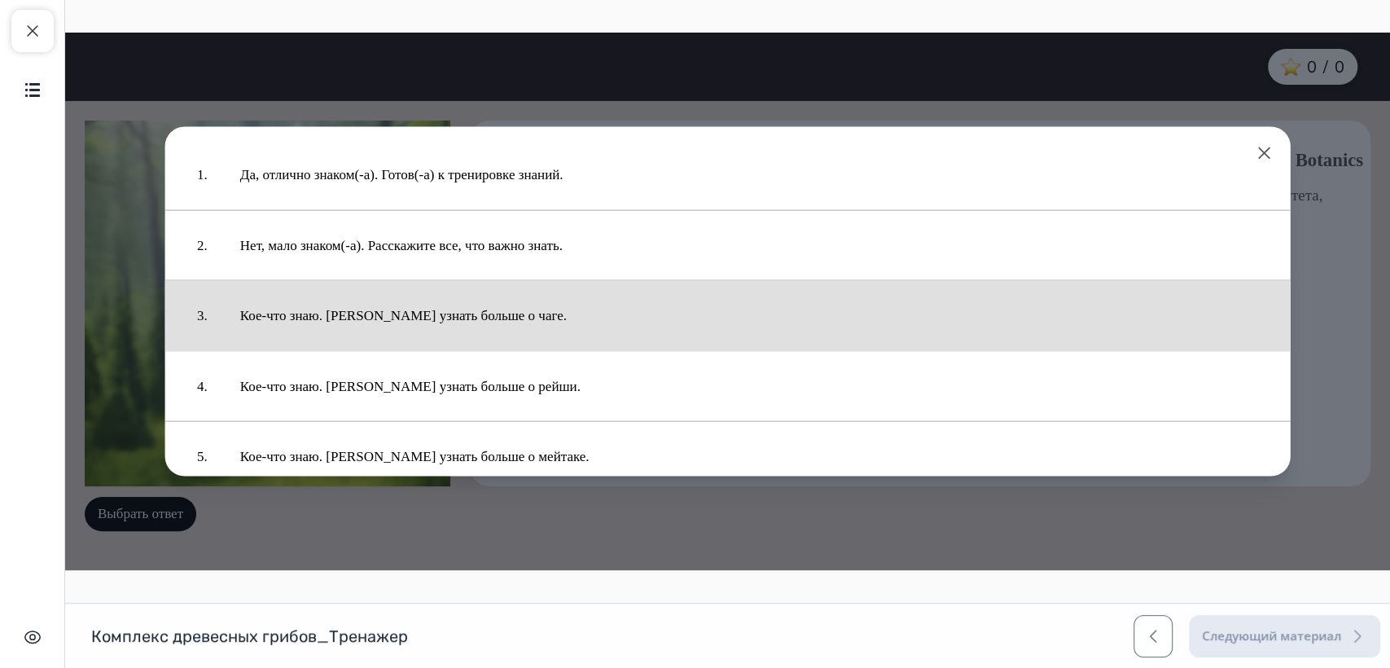
click at [426, 314] on button "Кое-что знаю. Хочу узнать больше о чаге." at bounding box center [749, 316] width 1051 height 54
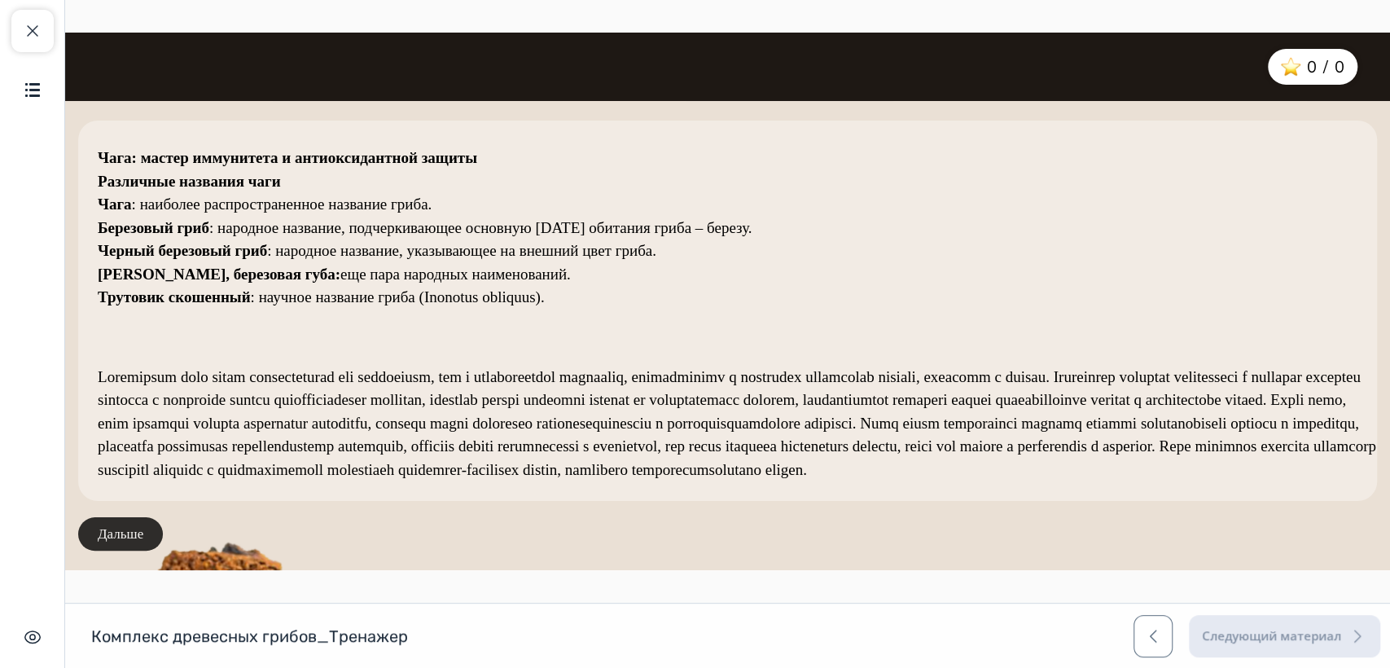
click at [128, 531] on button "Дальше" at bounding box center [120, 534] width 85 height 34
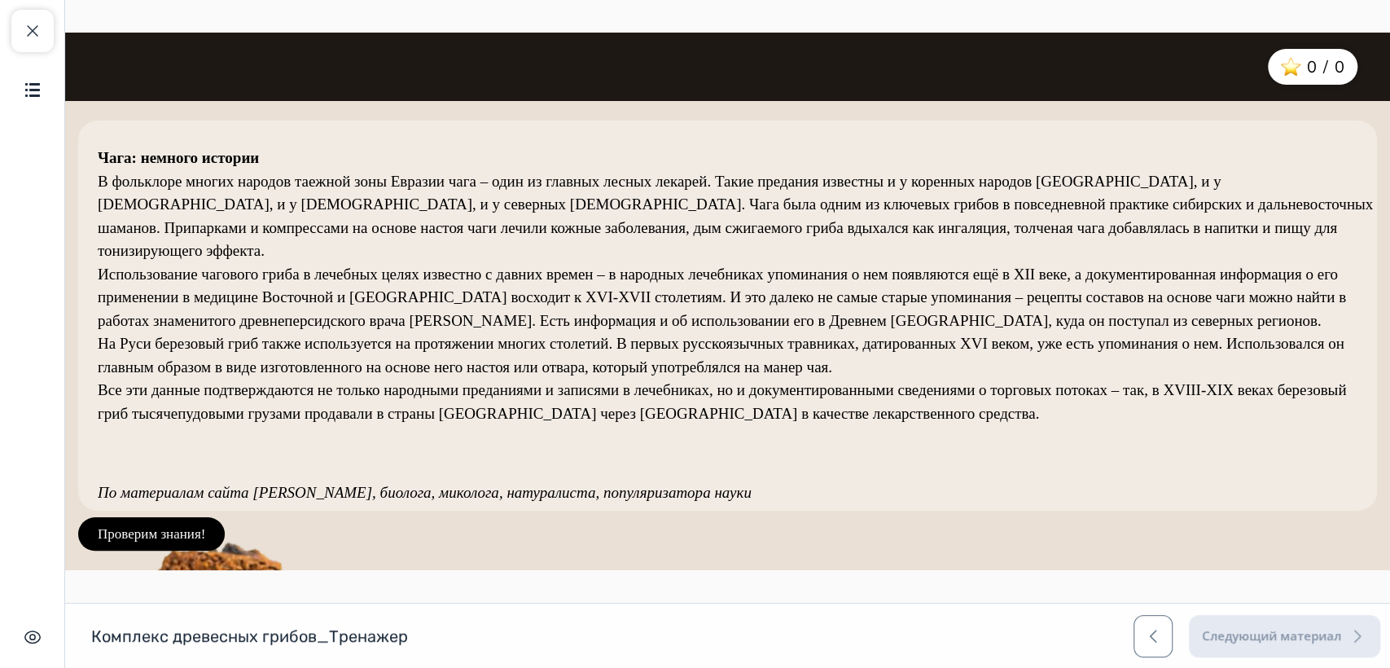
click at [128, 531] on button "Проверим знания!" at bounding box center [151, 534] width 147 height 34
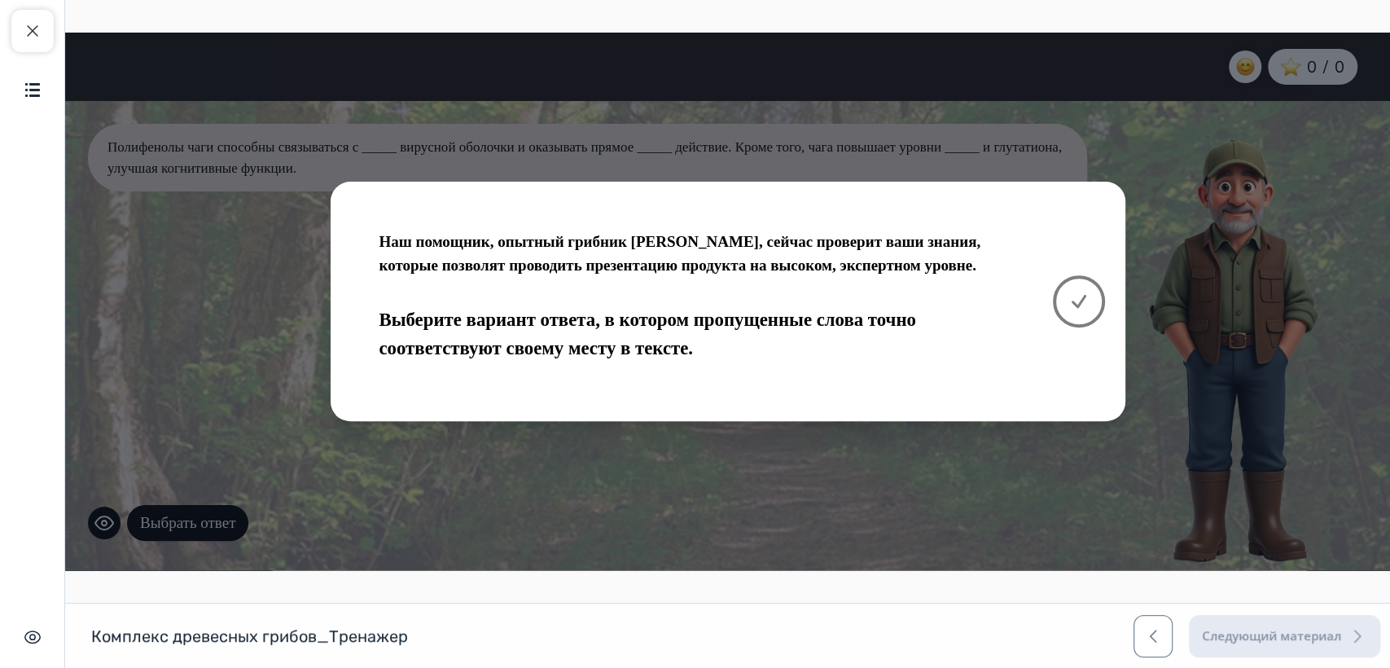
click at [1092, 301] on button at bounding box center [1079, 301] width 52 height 52
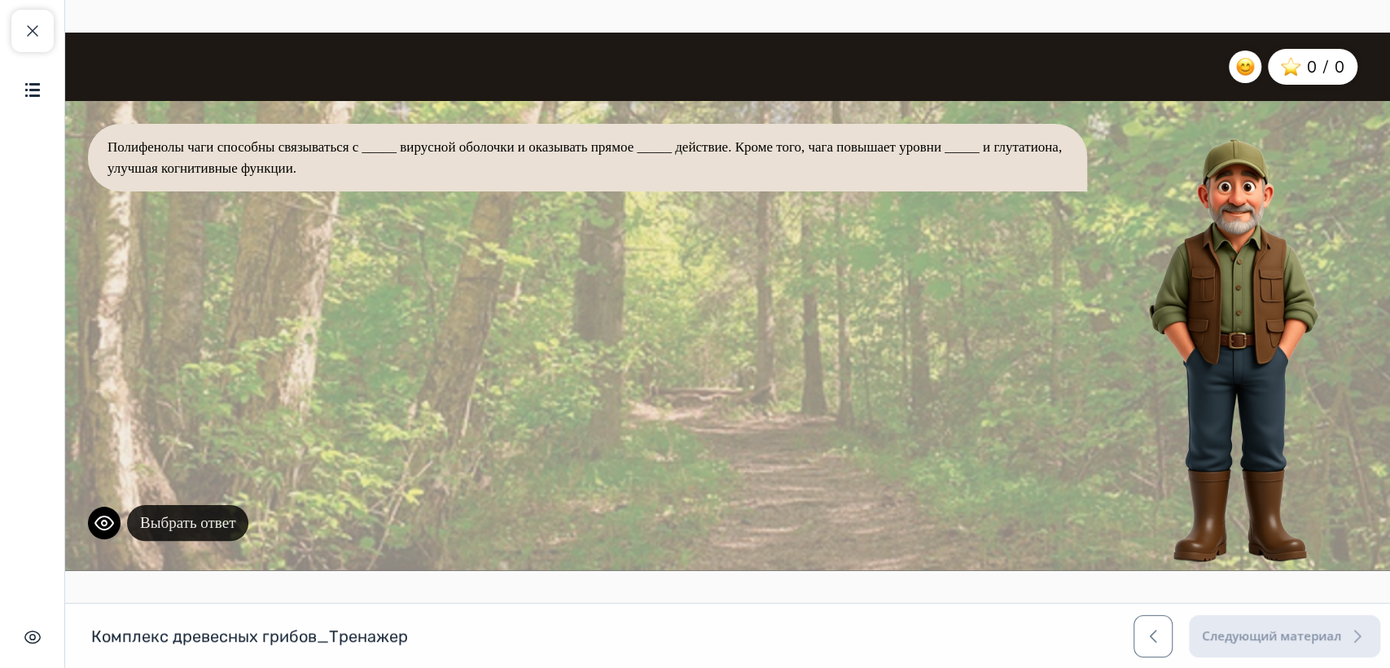
click at [173, 526] on button "Выбрать ответ" at bounding box center [187, 523] width 121 height 37
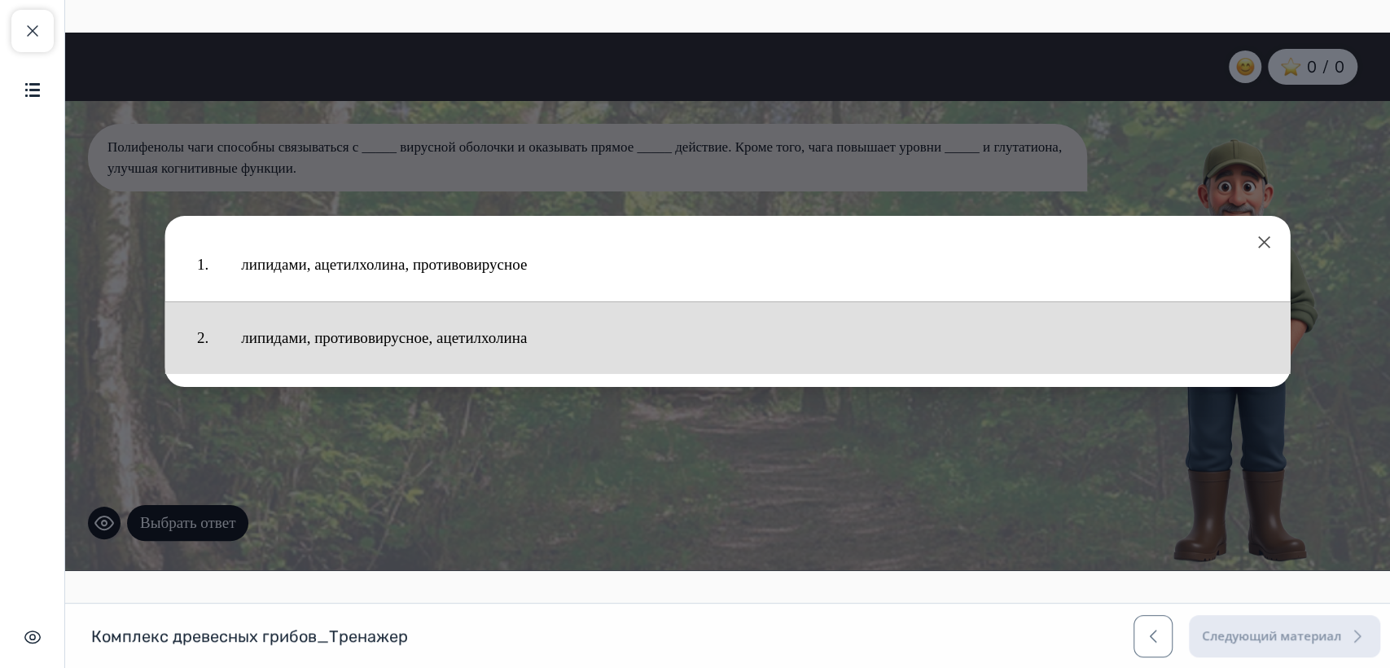
click at [359, 335] on button "липидами, противовирусное, ацетилхолина" at bounding box center [750, 338] width 1050 height 56
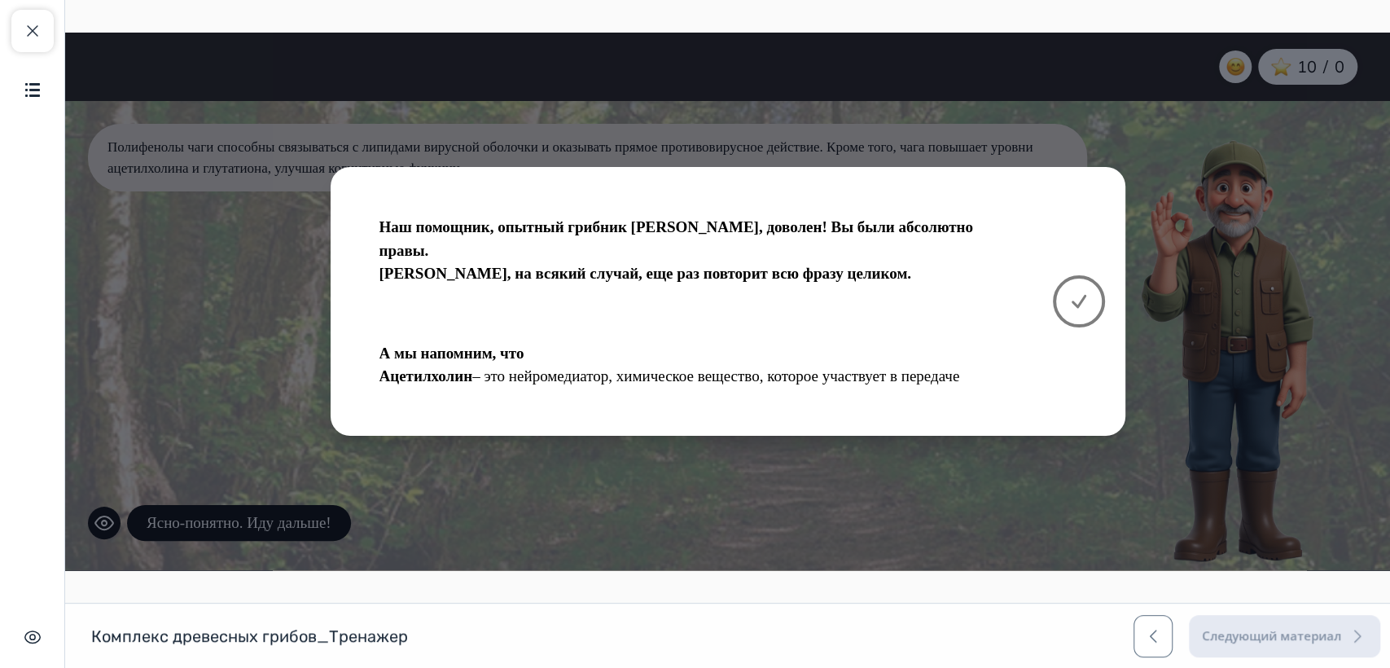
click at [1077, 292] on icon at bounding box center [1079, 302] width 20 height 20
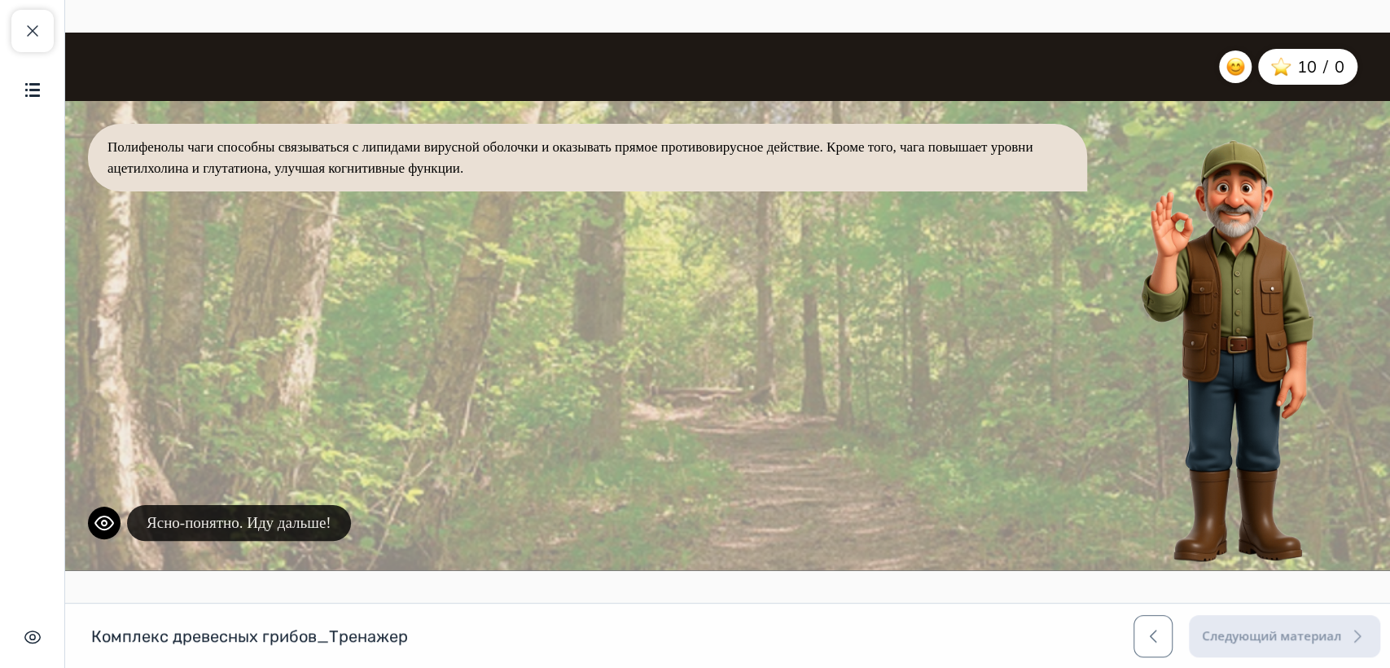
click at [336, 522] on button "Ясно-понятно. Иду дальше!" at bounding box center [239, 523] width 224 height 37
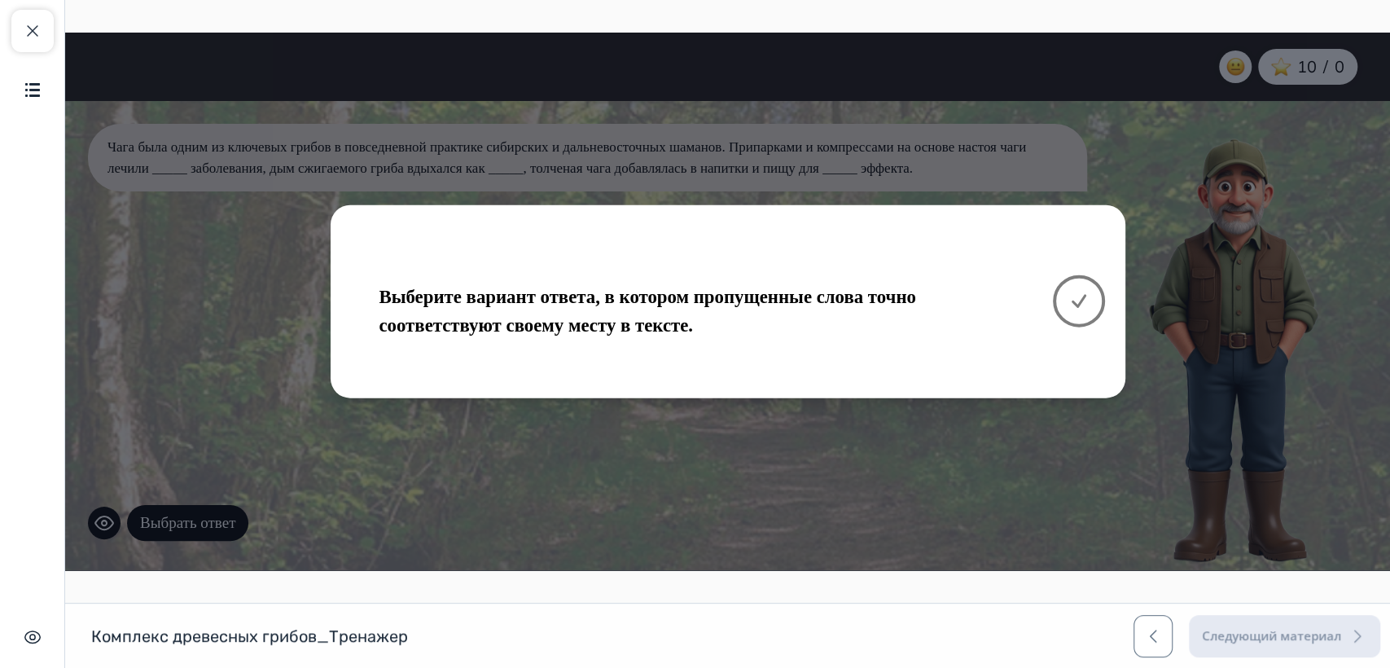
click at [1077, 292] on icon at bounding box center [1079, 302] width 20 height 20
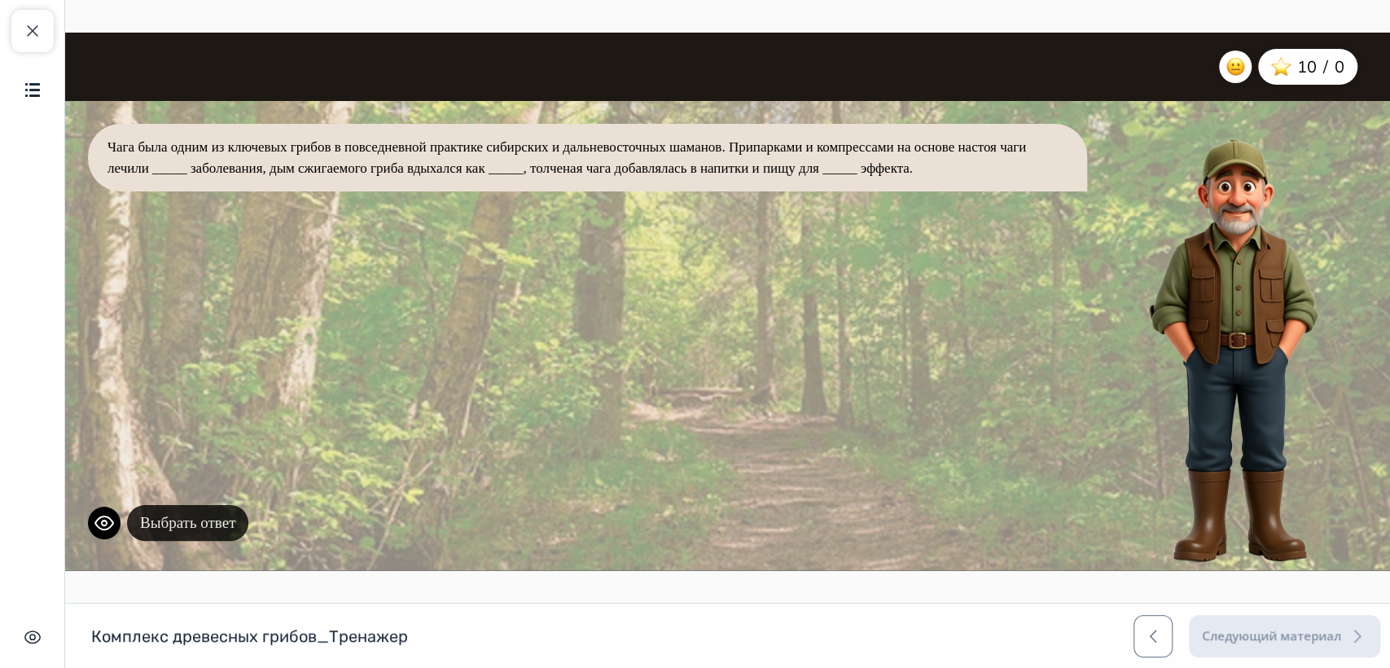
click at [203, 524] on button "Выбрать ответ" at bounding box center [187, 523] width 121 height 37
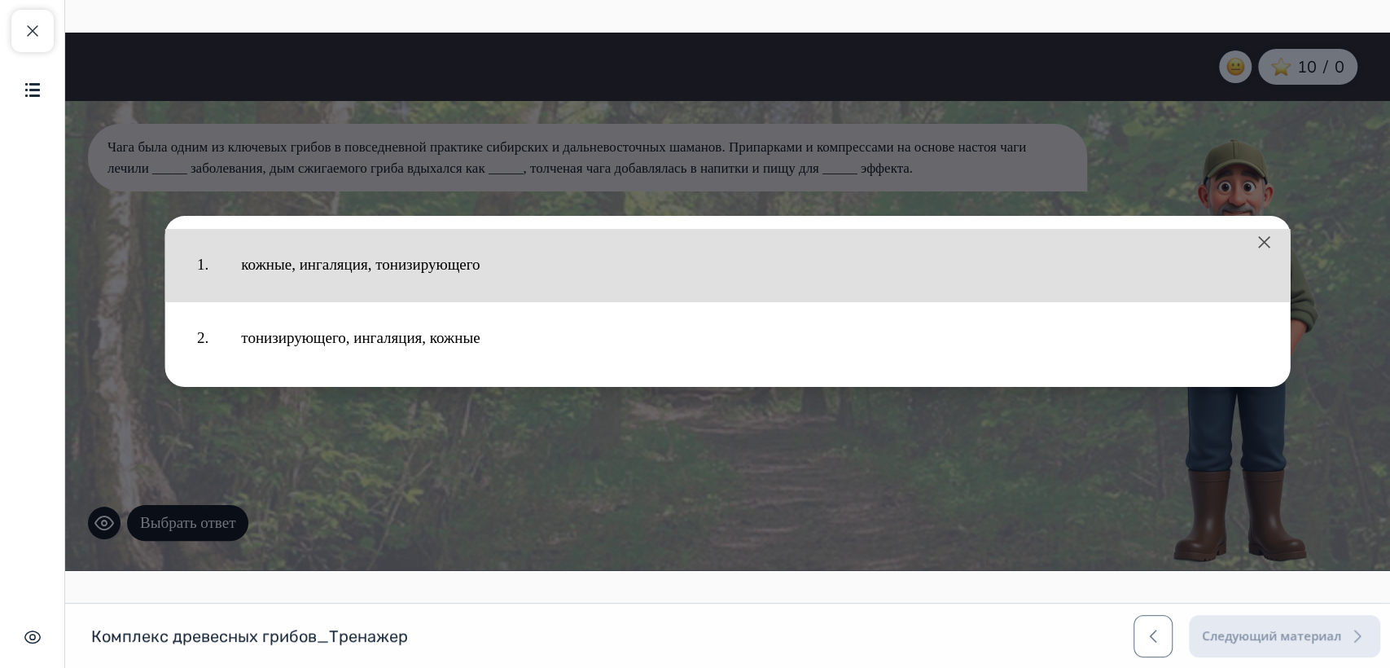
click at [386, 268] on button "кожные, ингаляция, тонизирующего" at bounding box center [750, 265] width 1050 height 56
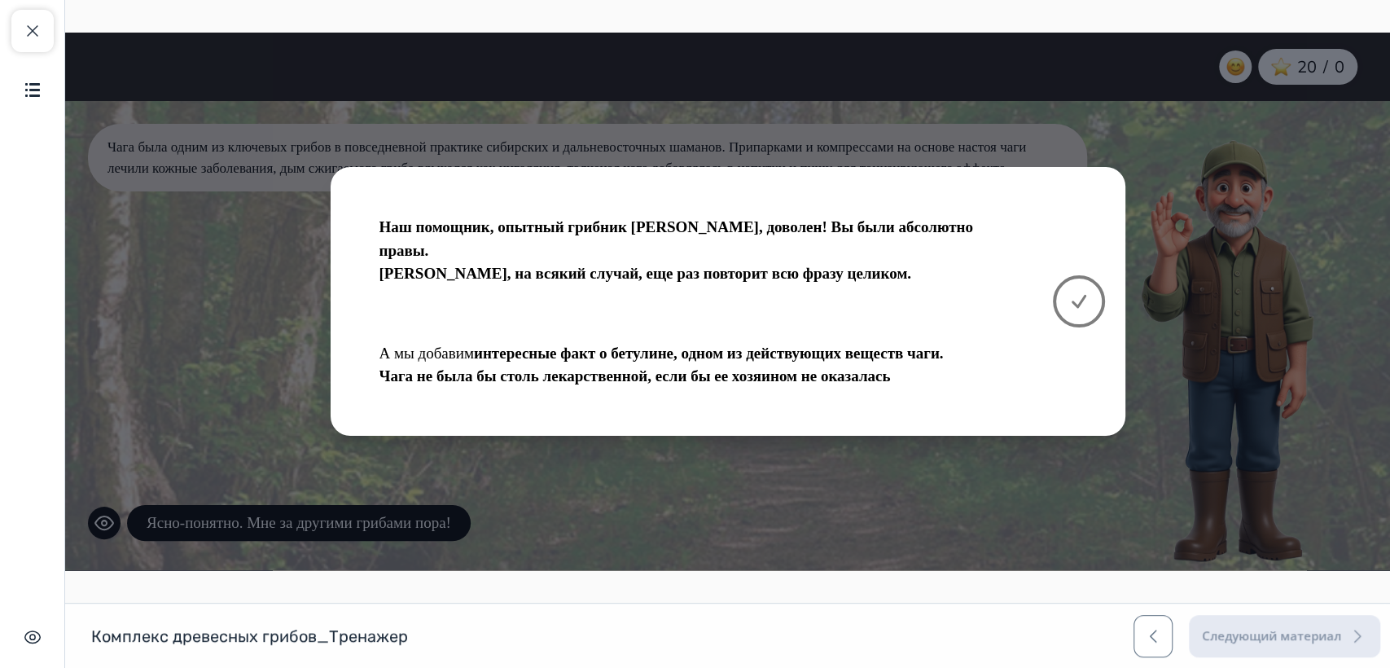
click at [1076, 304] on icon at bounding box center [1079, 302] width 20 height 20
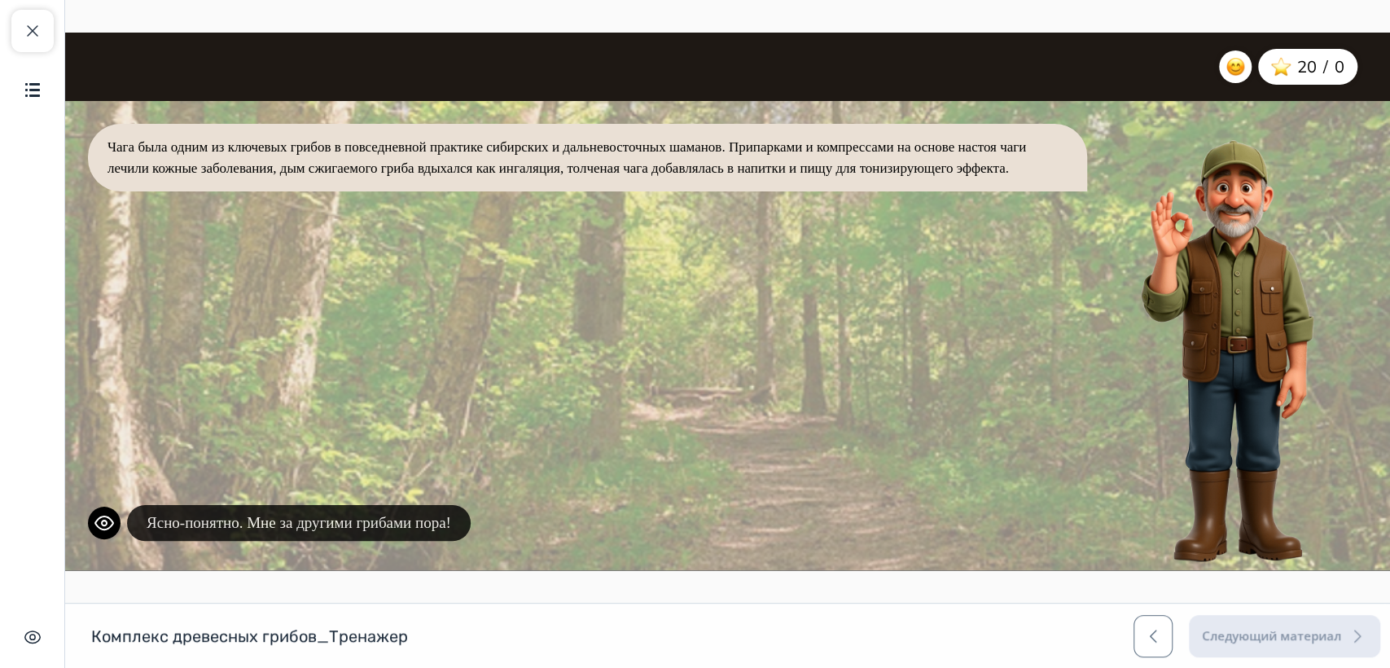
click at [417, 529] on button "Ясно-понятно. Мне за другими грибами пора!" at bounding box center [299, 523] width 344 height 37
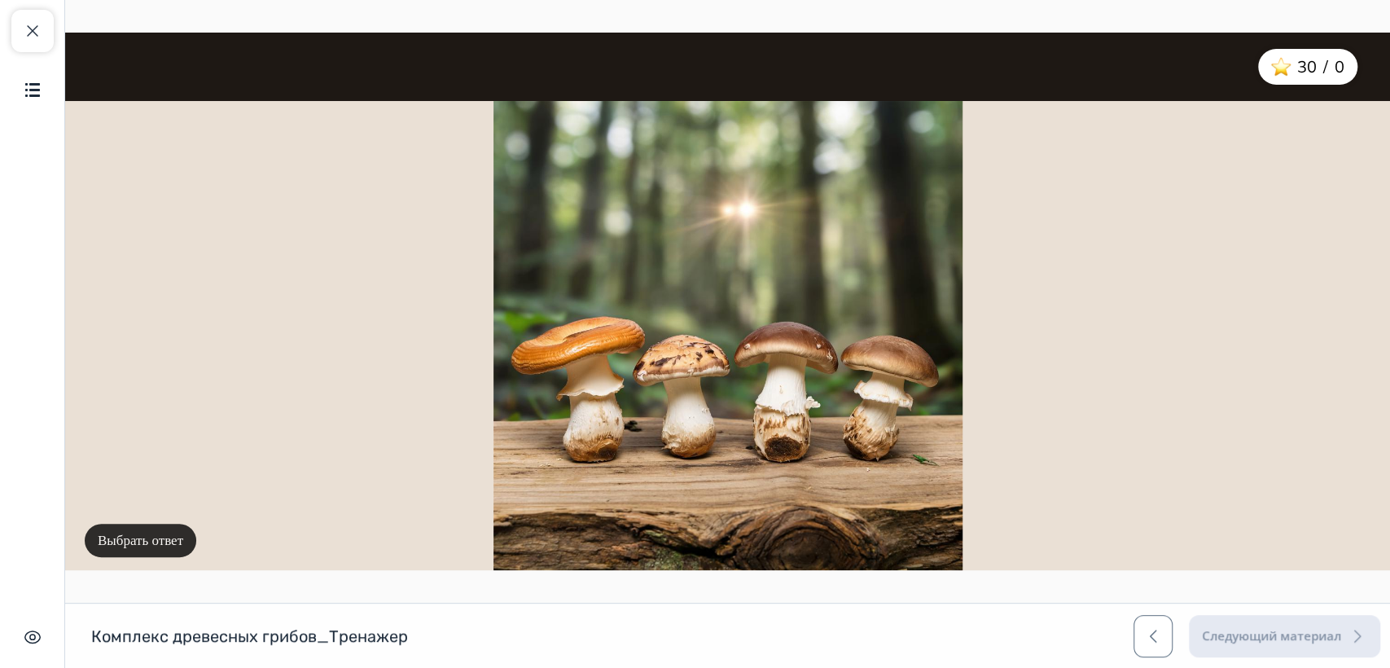
click at [167, 542] on button "Выбрать ответ" at bounding box center [141, 541] width 112 height 34
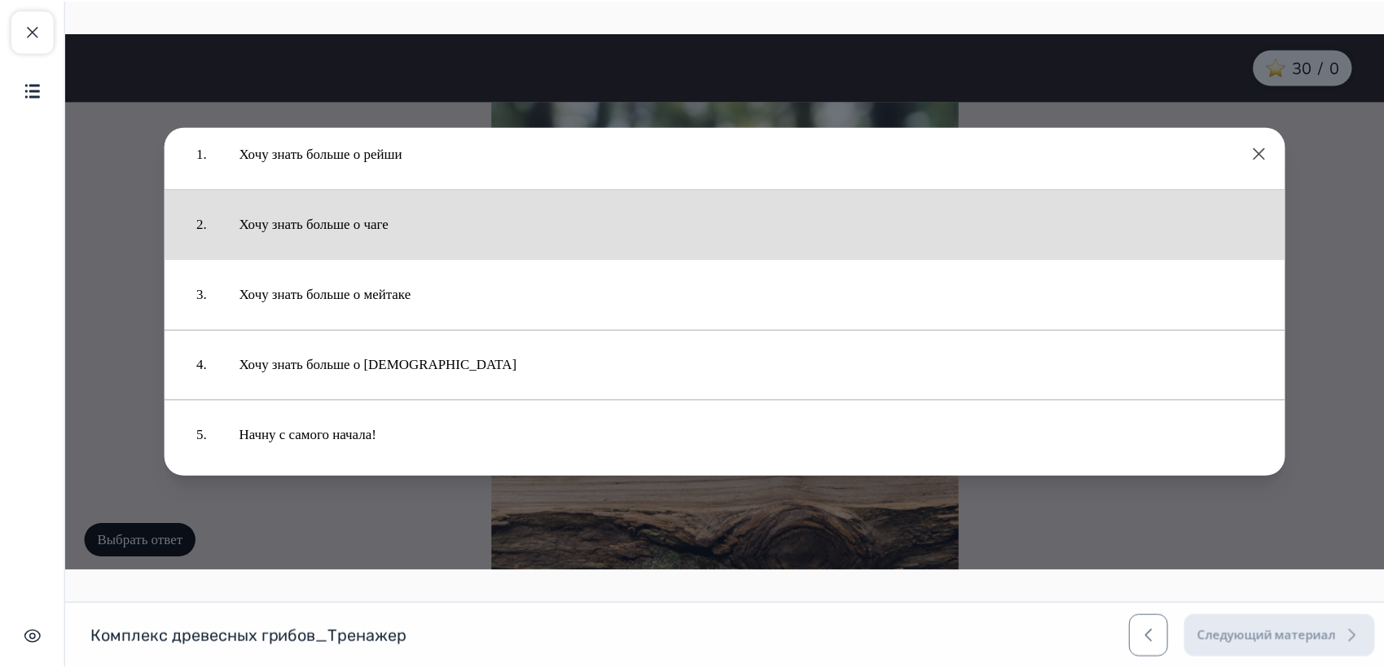
scroll to position [28, 0]
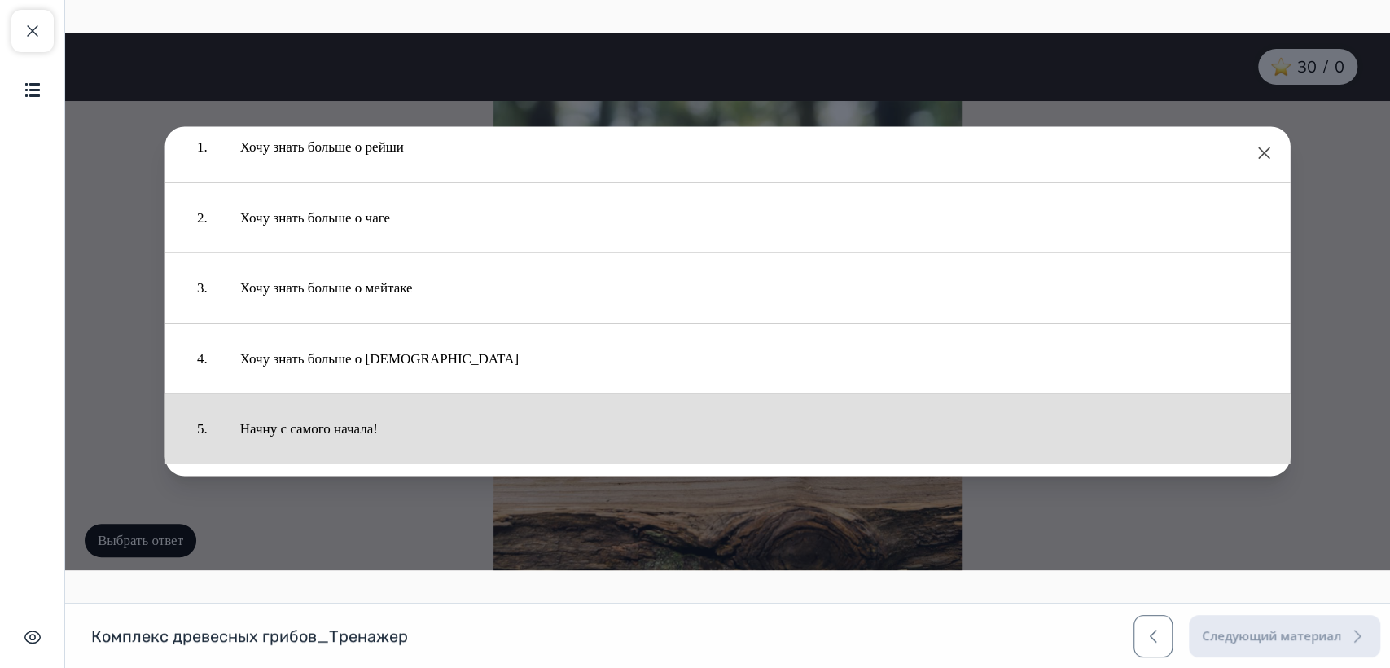
click at [376, 430] on button "Начну с самого начала!" at bounding box center [749, 429] width 1051 height 54
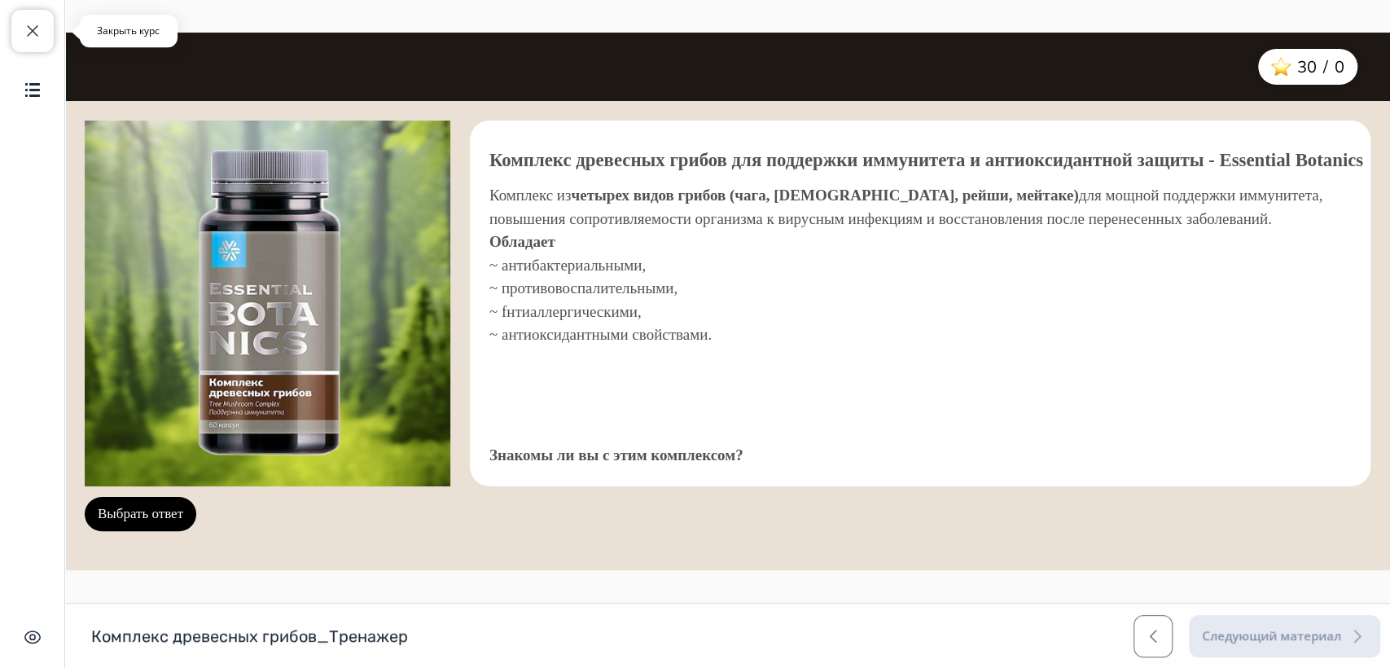
click at [36, 32] on span "button" at bounding box center [33, 31] width 20 height 20
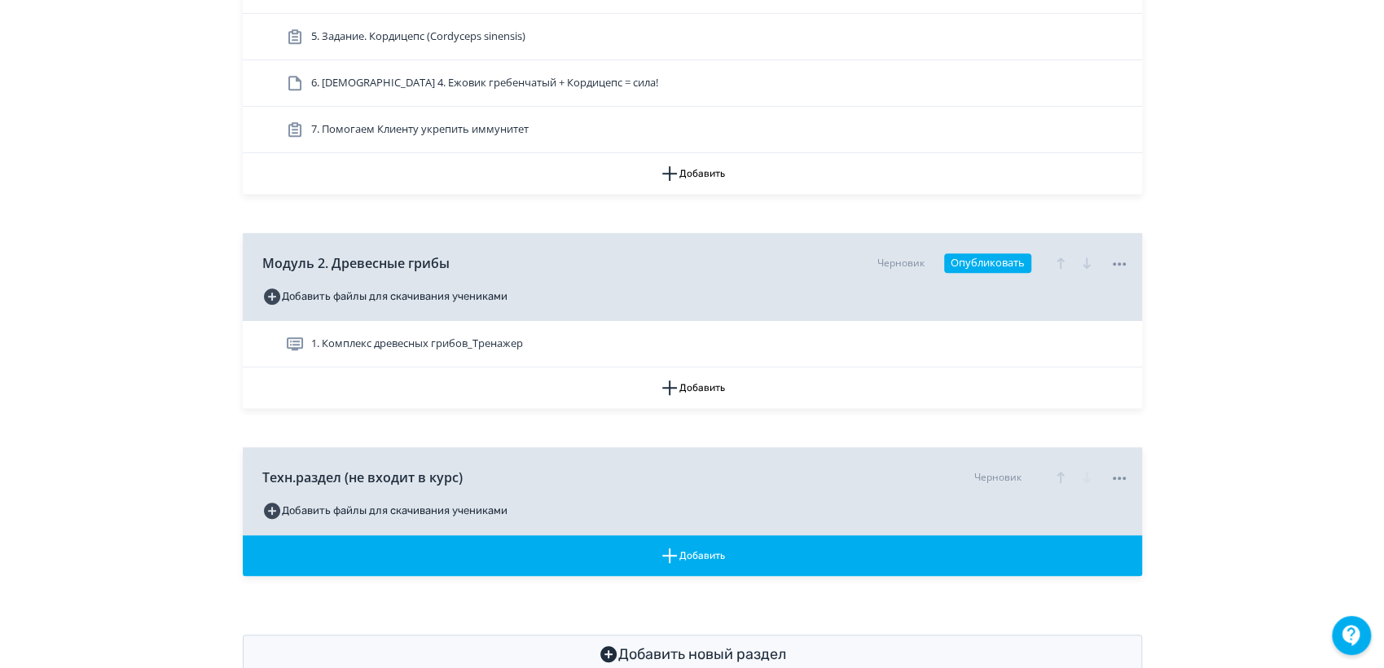
scroll to position [542, 0]
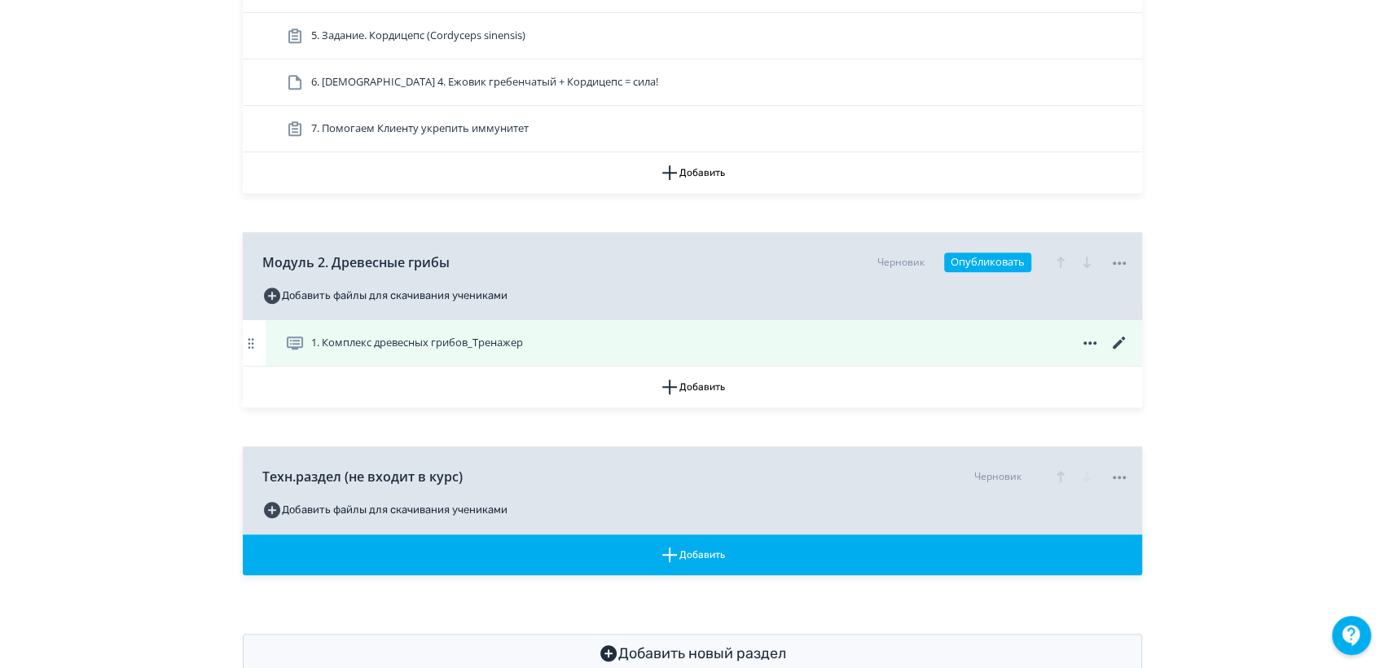
click at [1111, 339] on icon at bounding box center [1119, 343] width 20 height 20
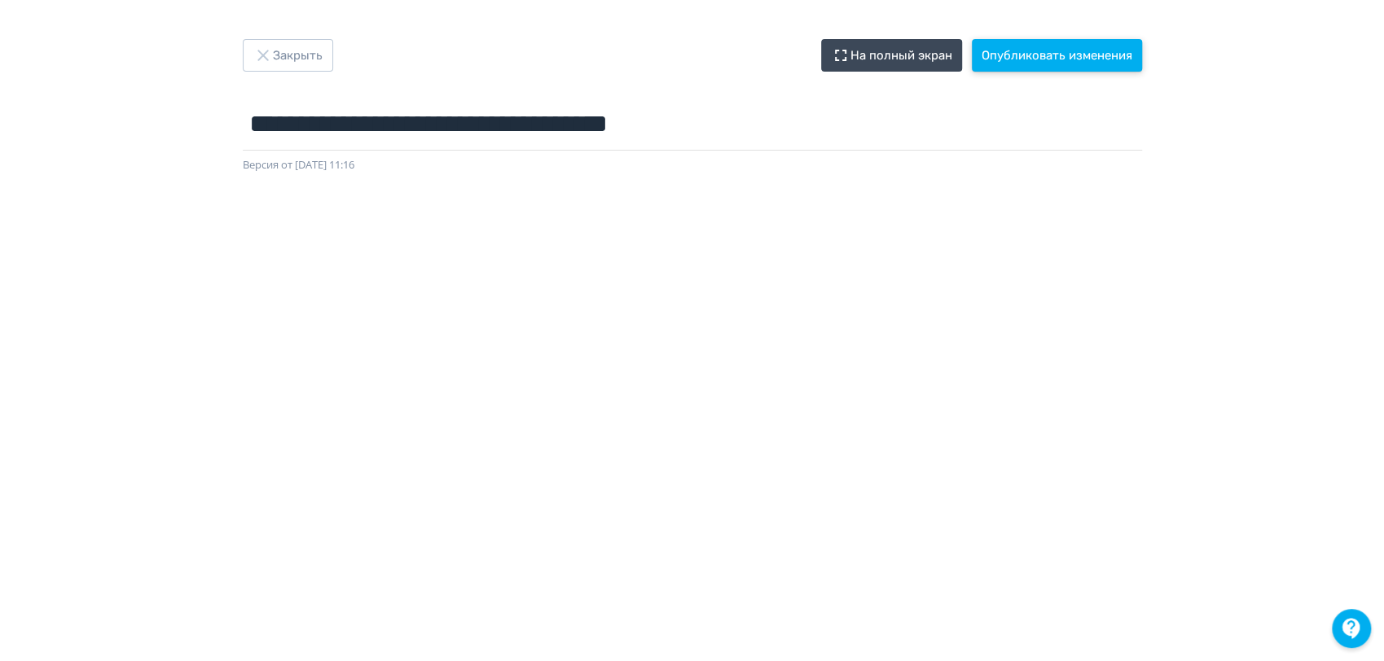
click at [1054, 54] on button "Опубликовать изменения" at bounding box center [1057, 55] width 170 height 33
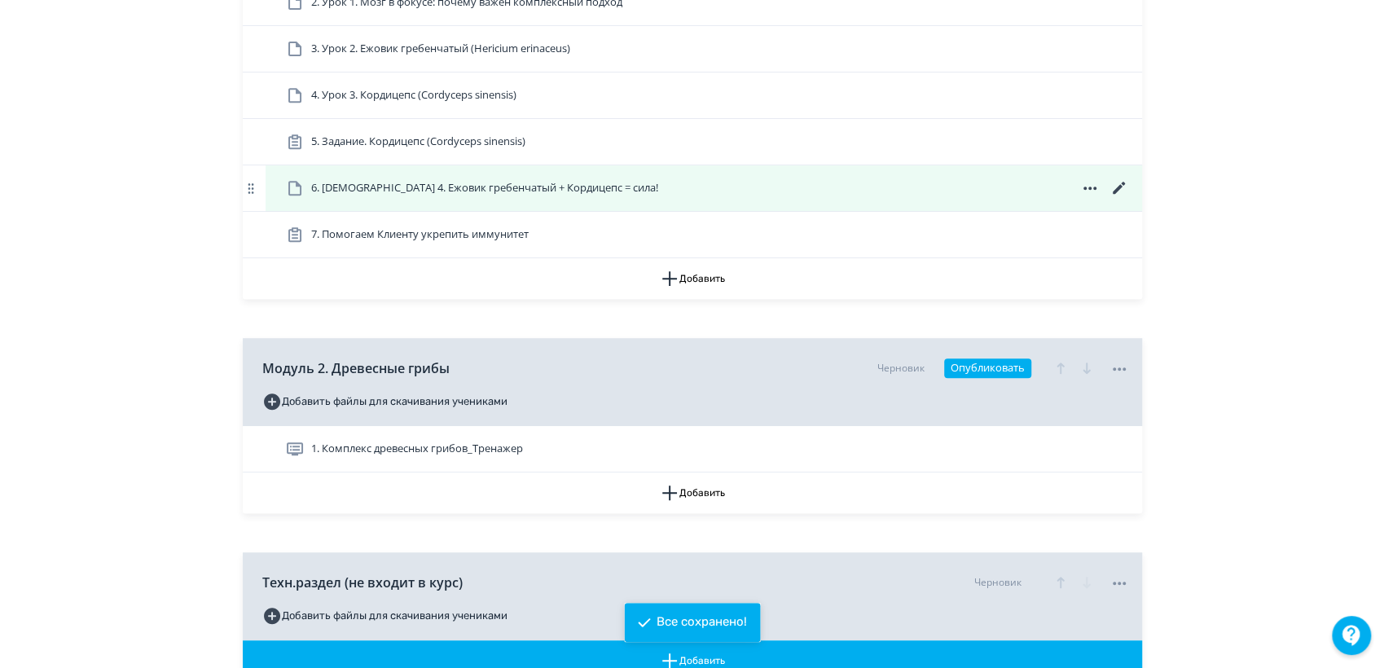
scroll to position [586, 0]
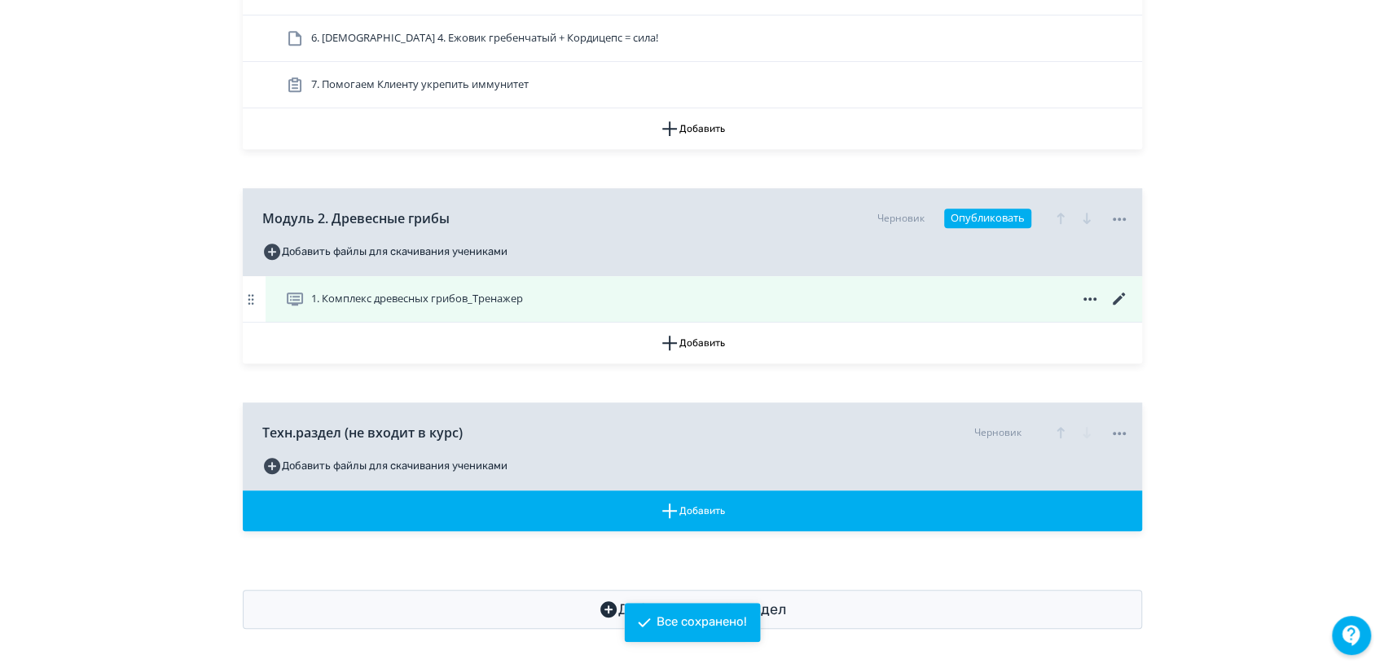
click at [434, 297] on span "1. Комплекс древесных грибов_Тренажер" at bounding box center [417, 299] width 212 height 16
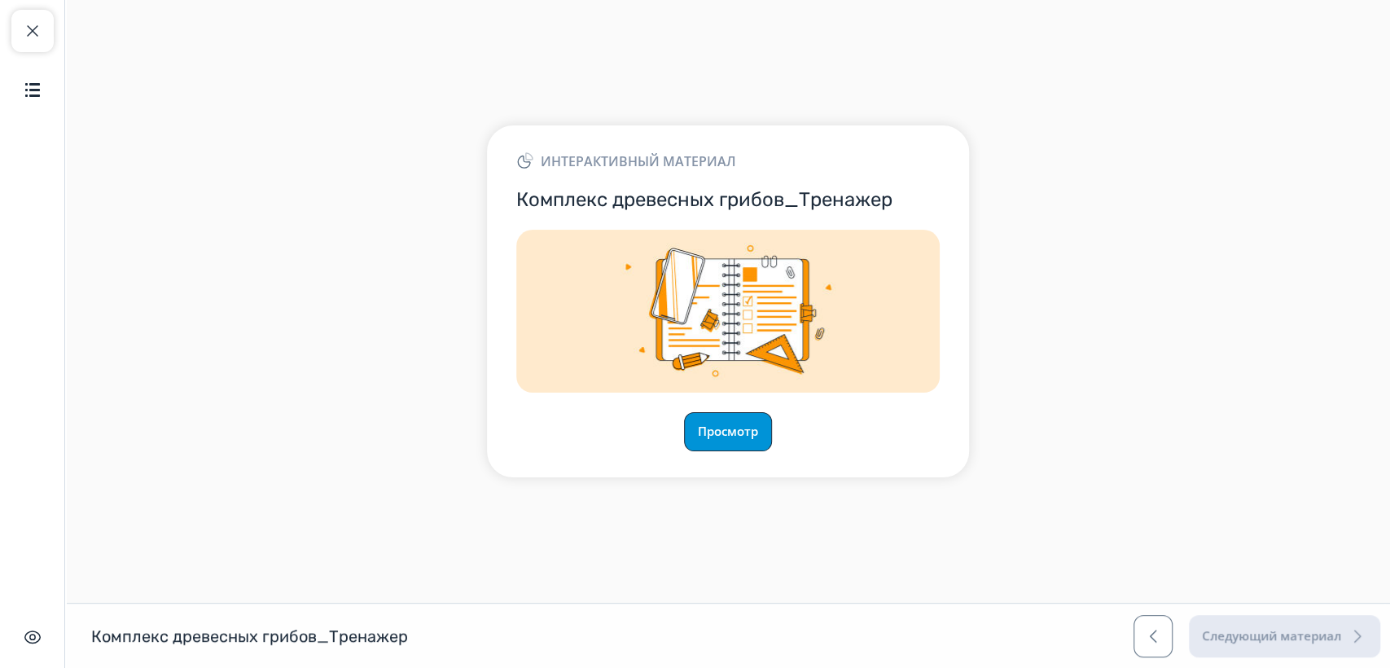
click at [737, 444] on button "Просмотр" at bounding box center [728, 431] width 88 height 39
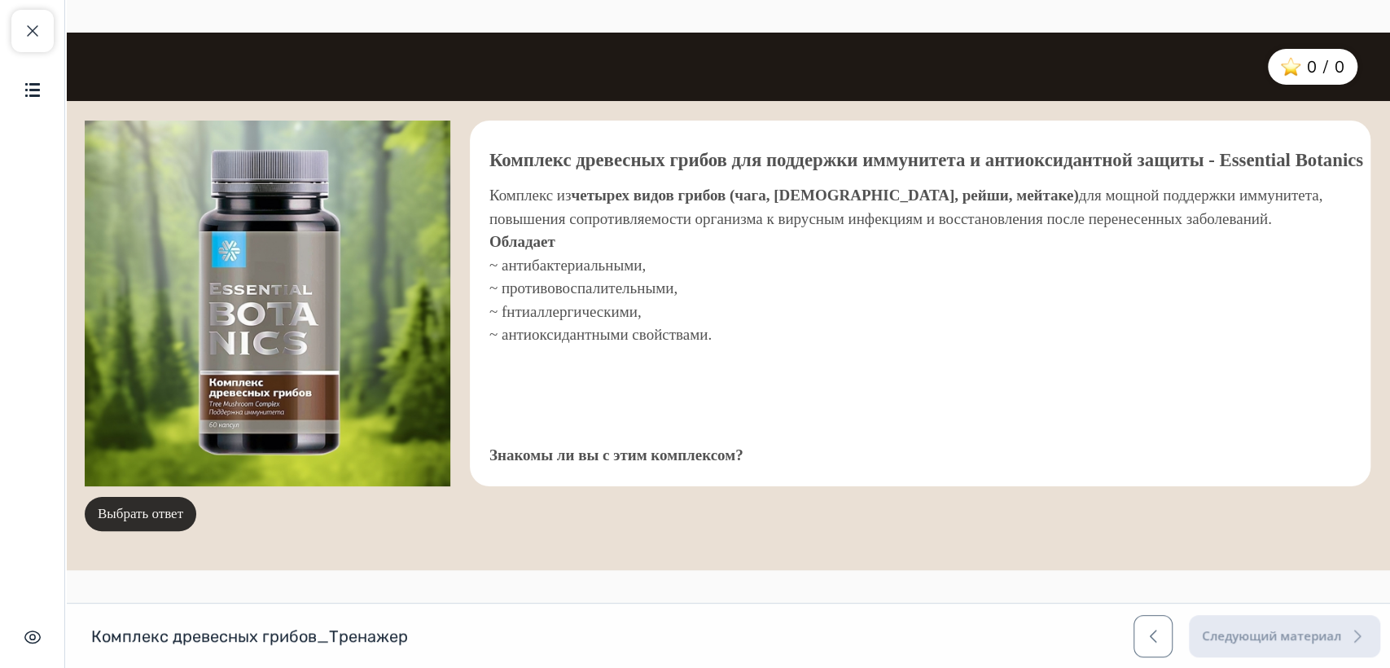
click at [147, 501] on button "Выбрать ответ" at bounding box center [141, 514] width 112 height 34
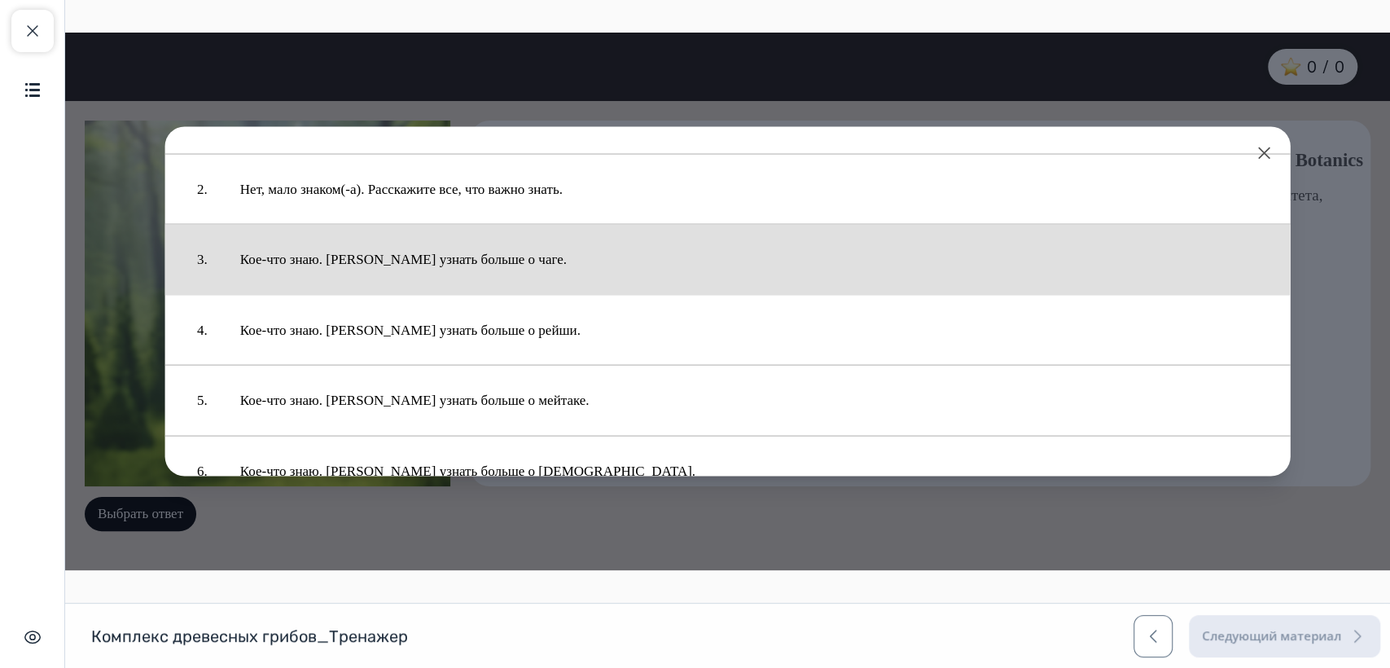
scroll to position [98, 0]
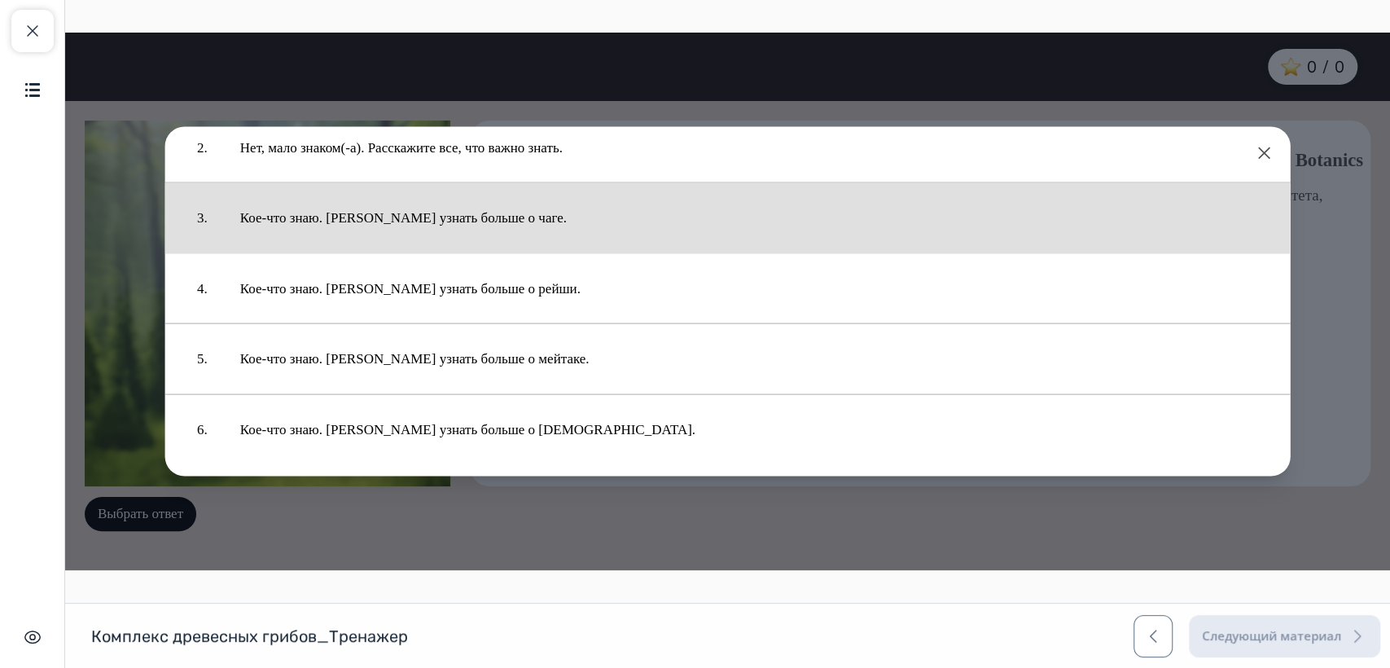
click at [412, 208] on button "Кое-что знаю. Хочу узнать больше о чаге." at bounding box center [749, 218] width 1051 height 54
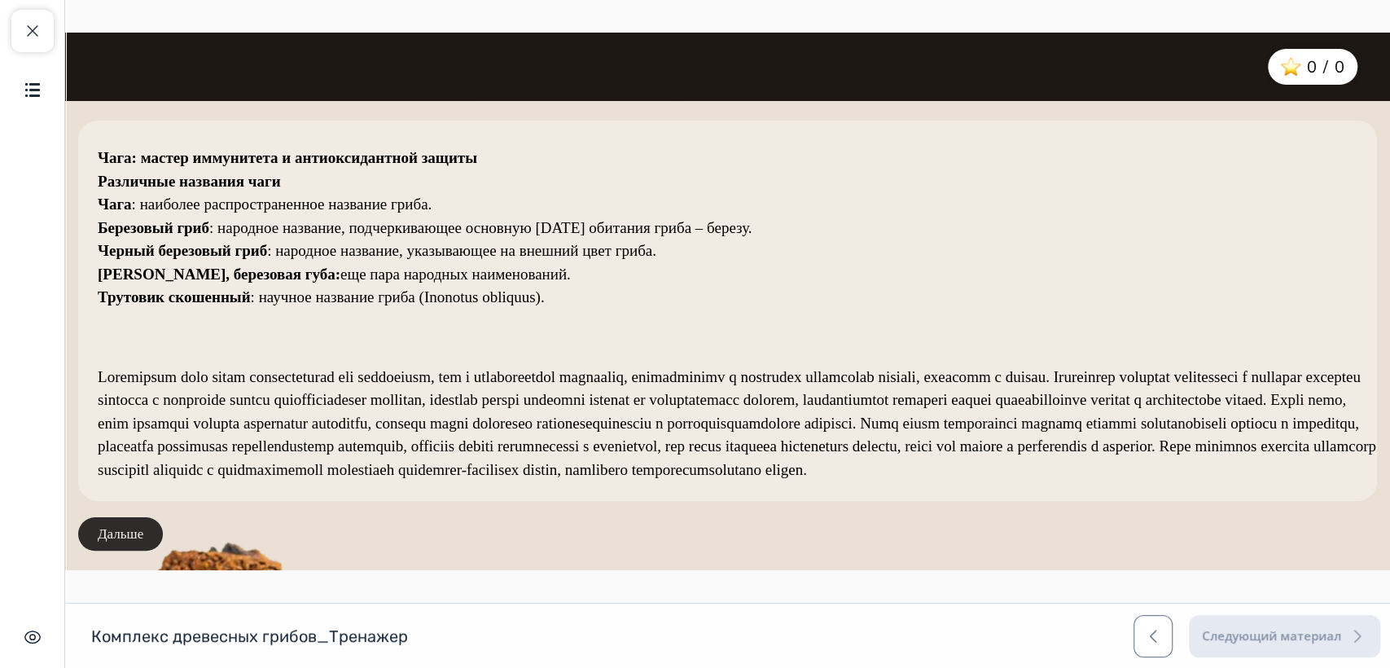
click at [130, 535] on button "Дальше" at bounding box center [120, 534] width 85 height 34
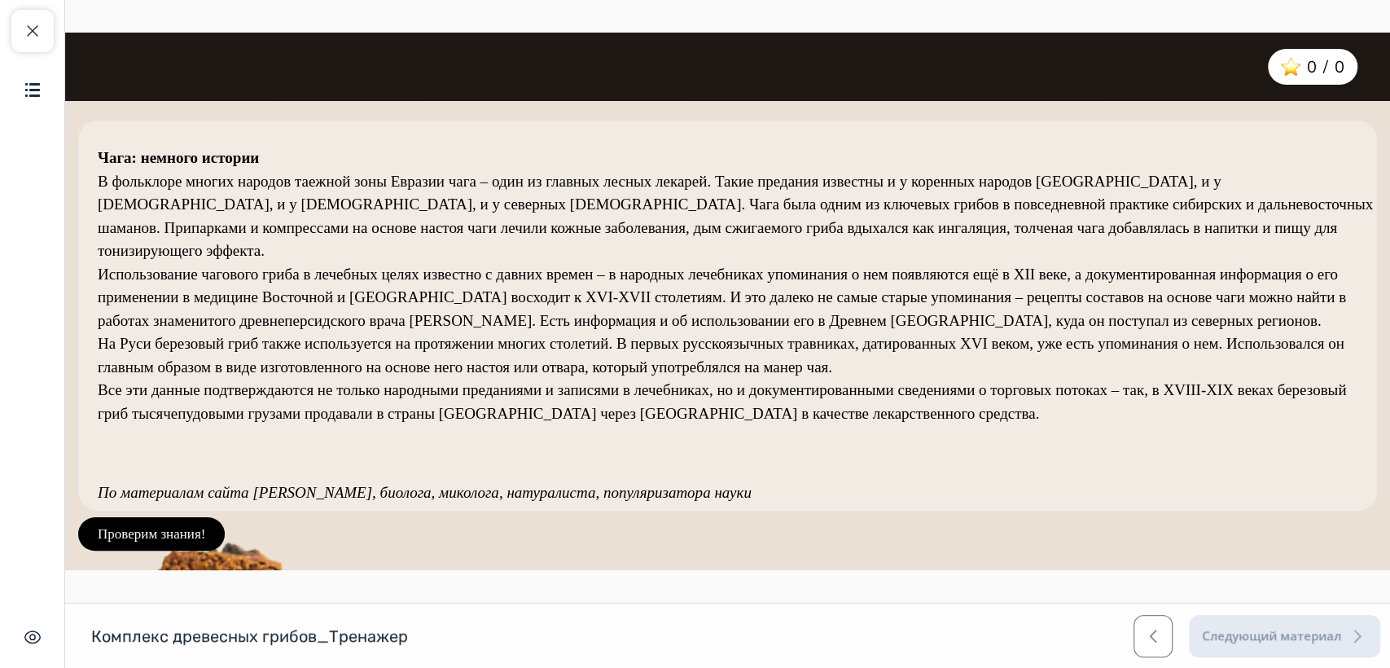
click at [130, 535] on button "Проверим знания!" at bounding box center [151, 534] width 147 height 34
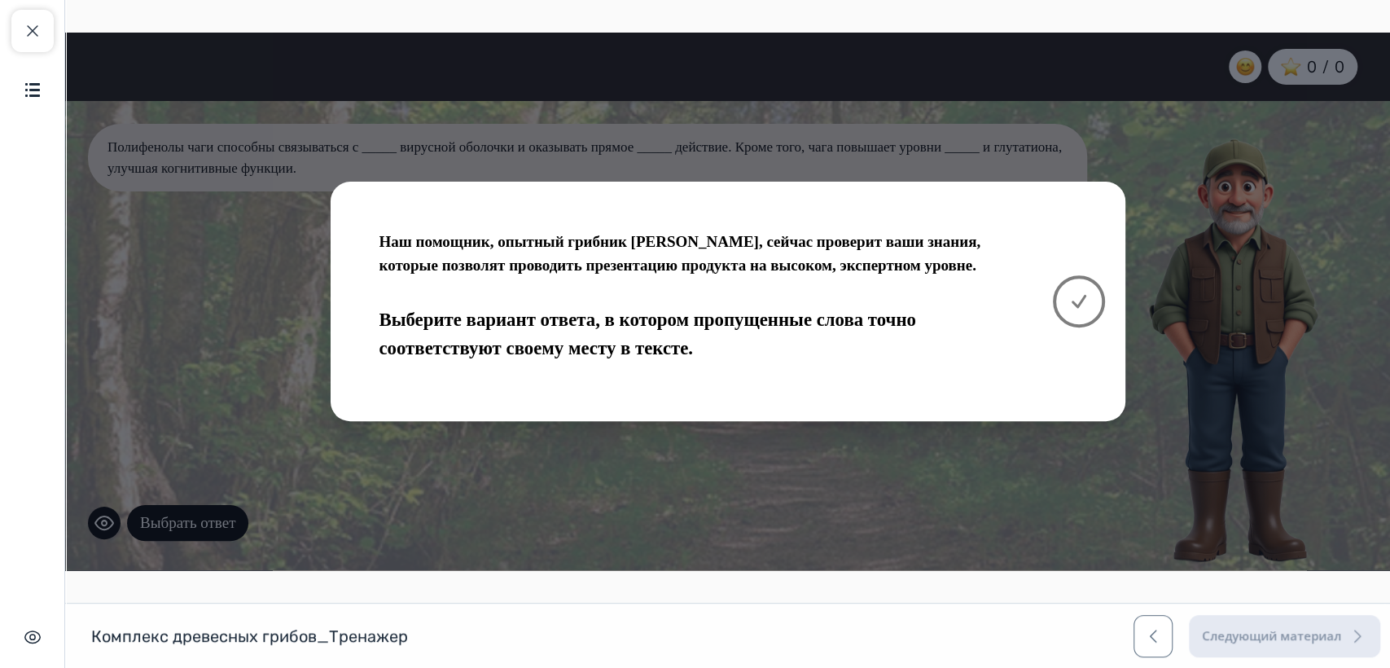
click at [1091, 293] on button at bounding box center [1079, 301] width 52 height 52
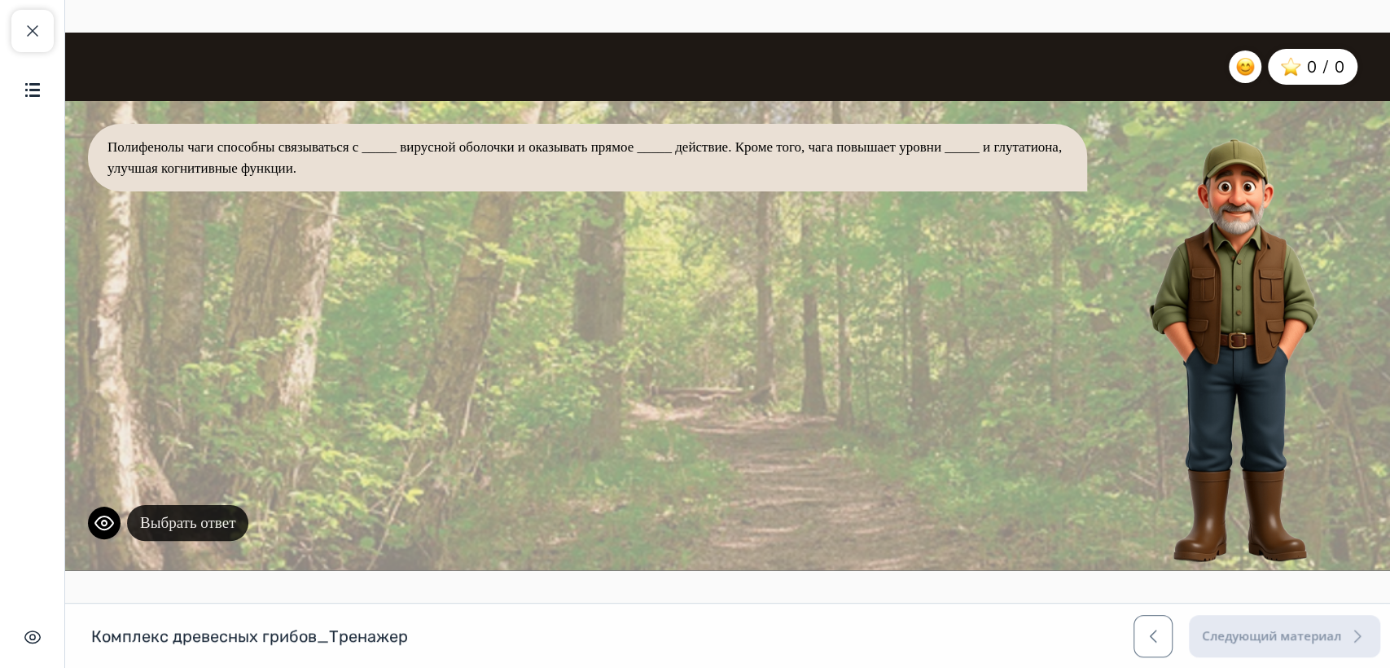
click at [213, 518] on button "Выбрать ответ" at bounding box center [187, 523] width 121 height 37
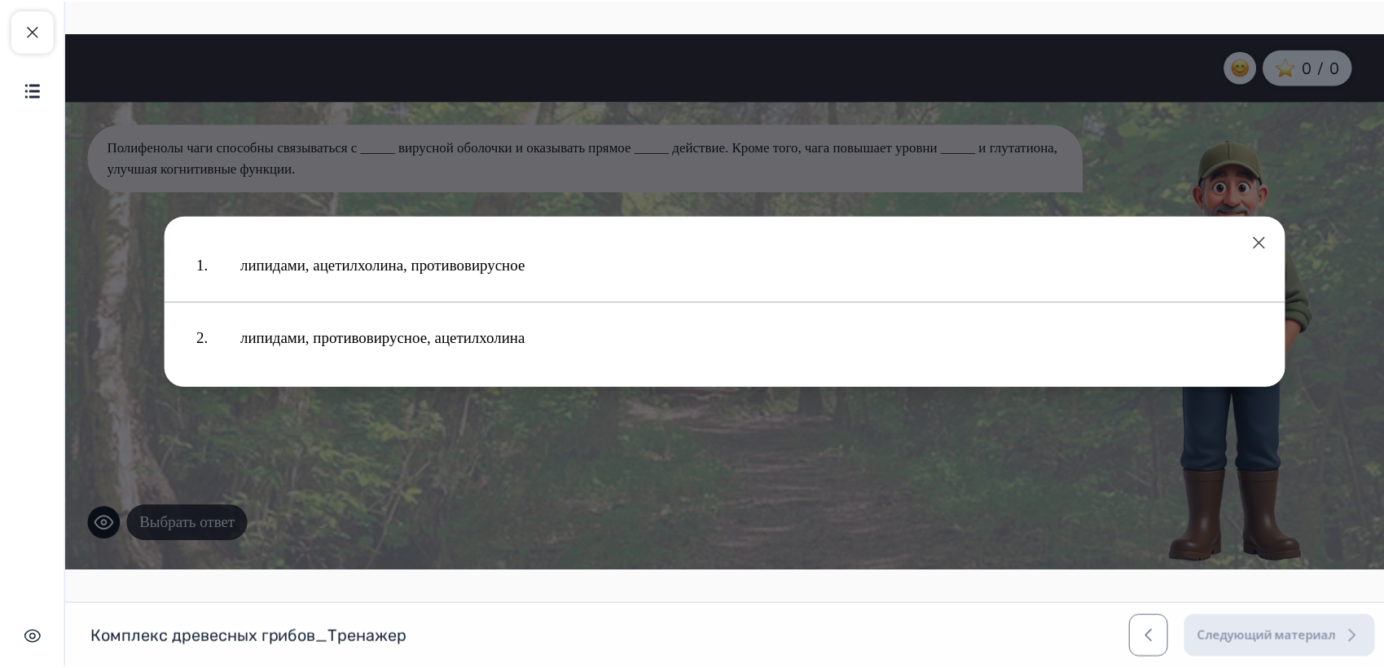
scroll to position [0, 0]
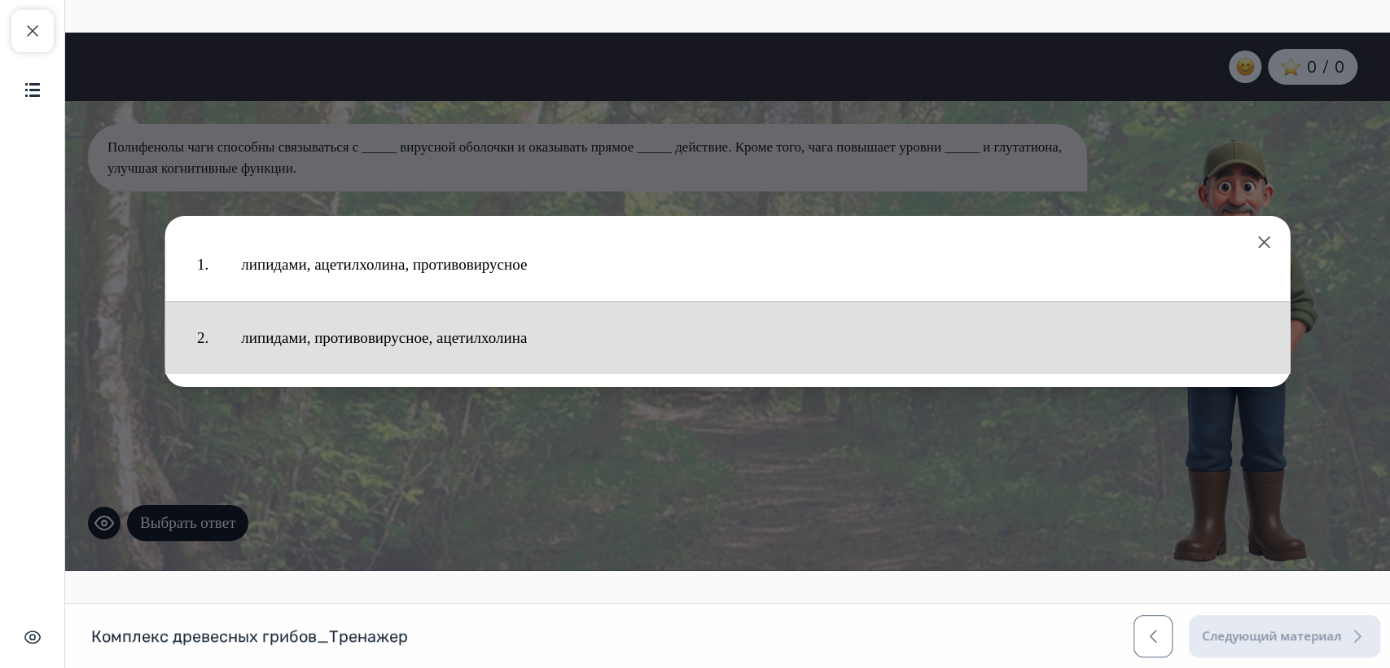
click at [448, 328] on button "липидами, противовирусное, ацетилхолина" at bounding box center [750, 338] width 1050 height 56
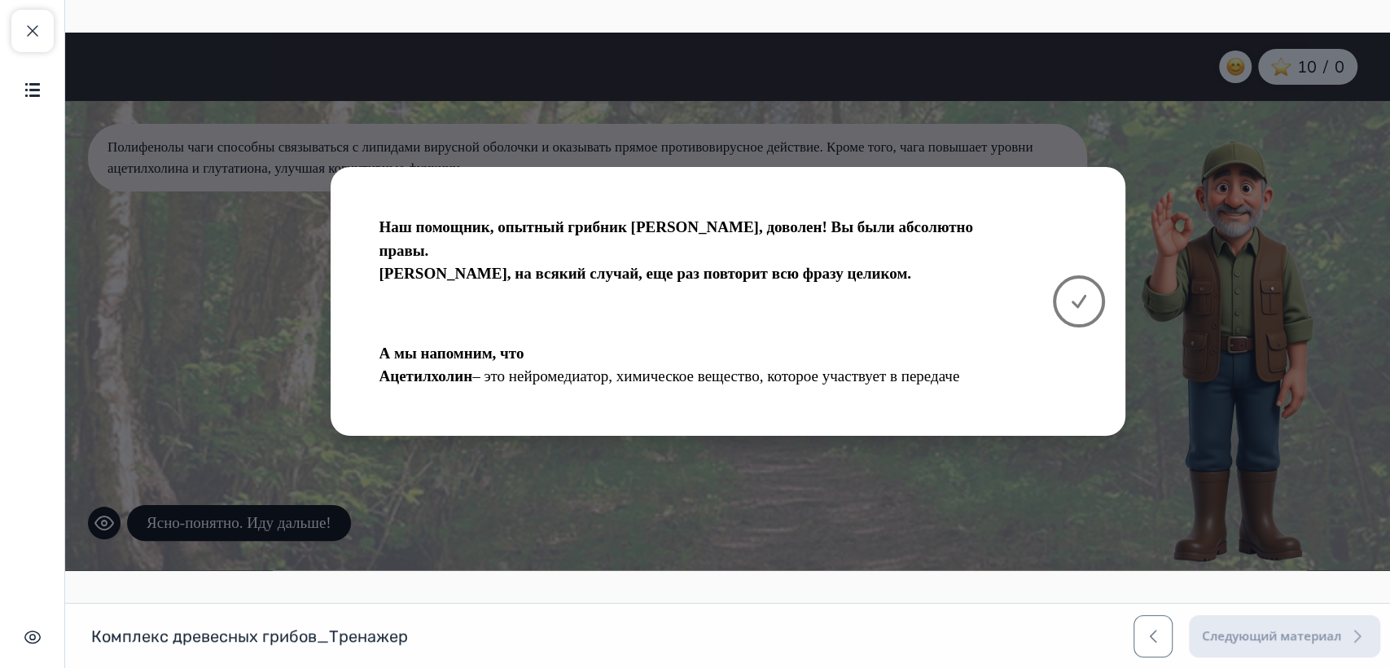
drag, startPoint x: 1083, startPoint y: 295, endPoint x: 1026, endPoint y: 319, distance: 62.0
click at [1083, 295] on icon at bounding box center [1079, 302] width 20 height 20
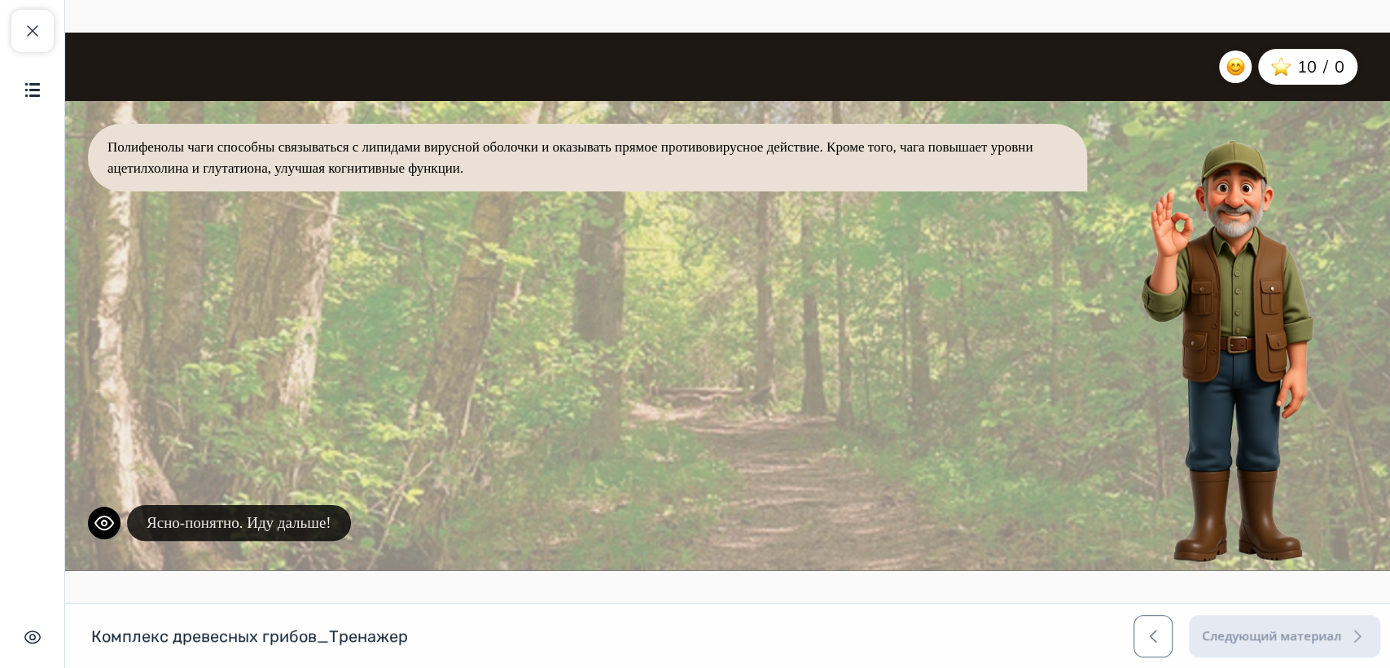
click at [321, 529] on button "Ясно-понятно. Иду дальше!" at bounding box center [239, 523] width 224 height 37
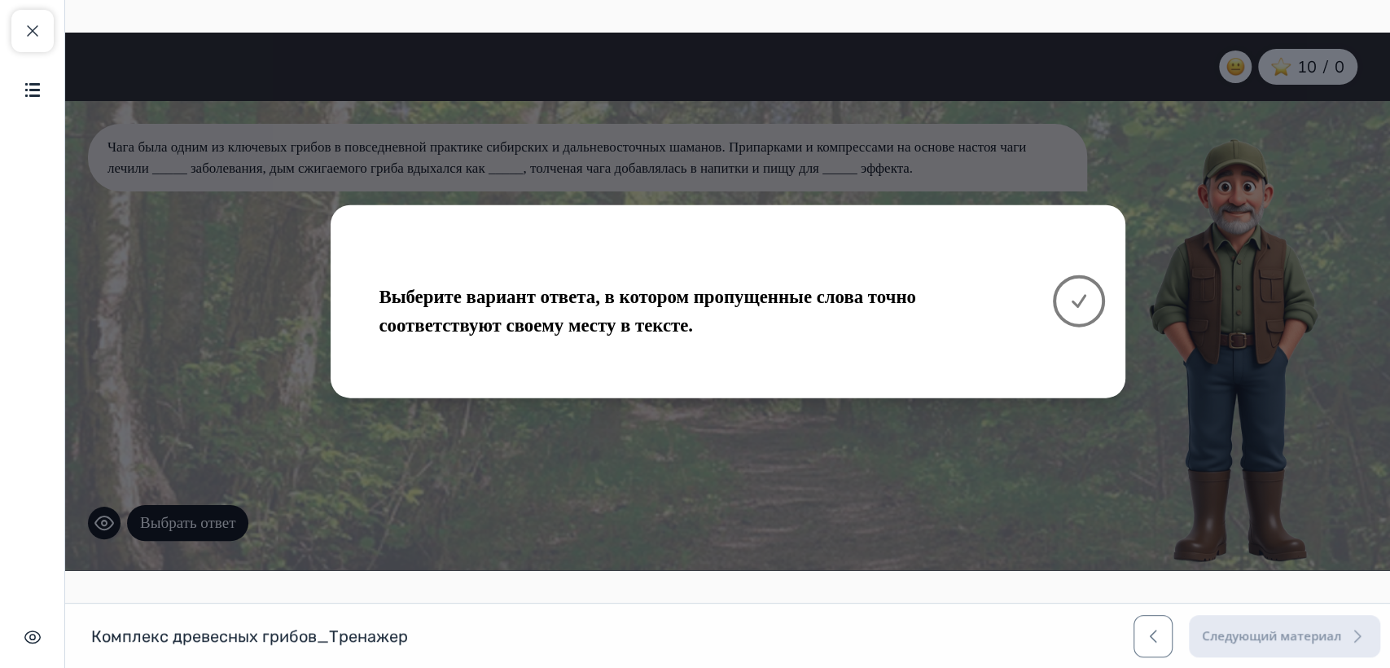
click at [1088, 302] on button at bounding box center [1079, 301] width 52 height 52
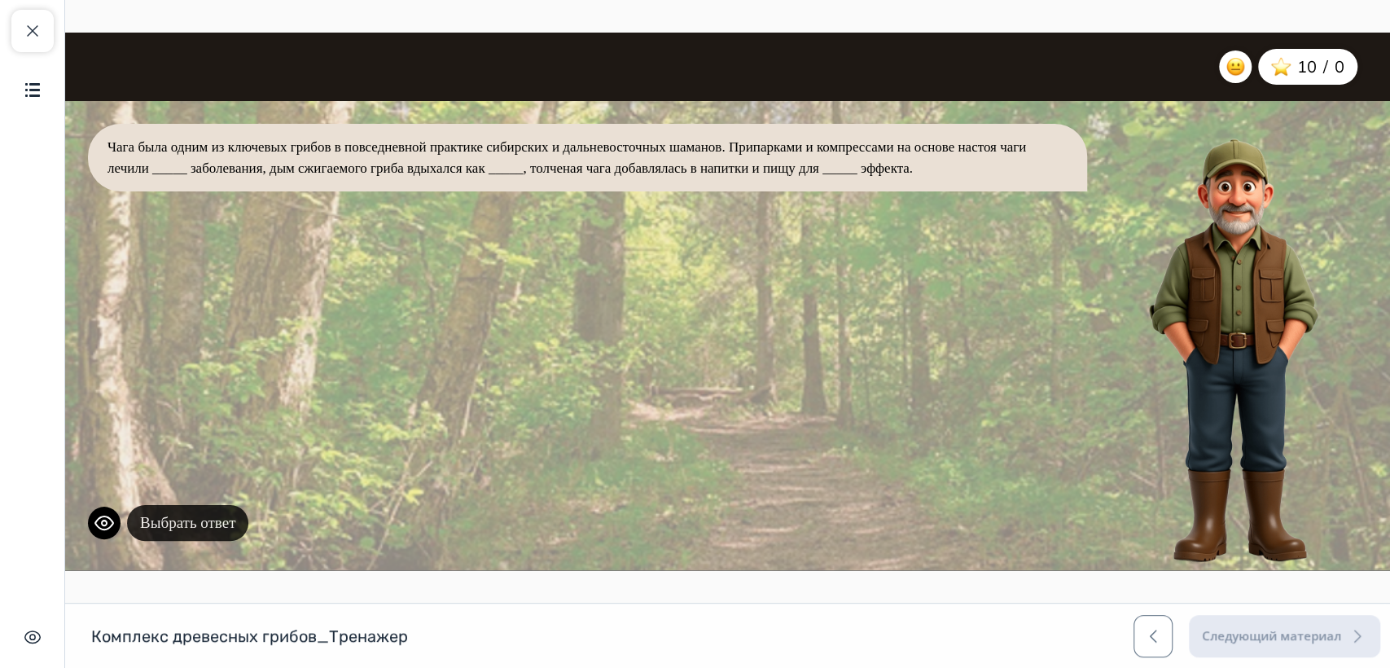
click at [218, 519] on button "Выбрать ответ" at bounding box center [187, 523] width 121 height 37
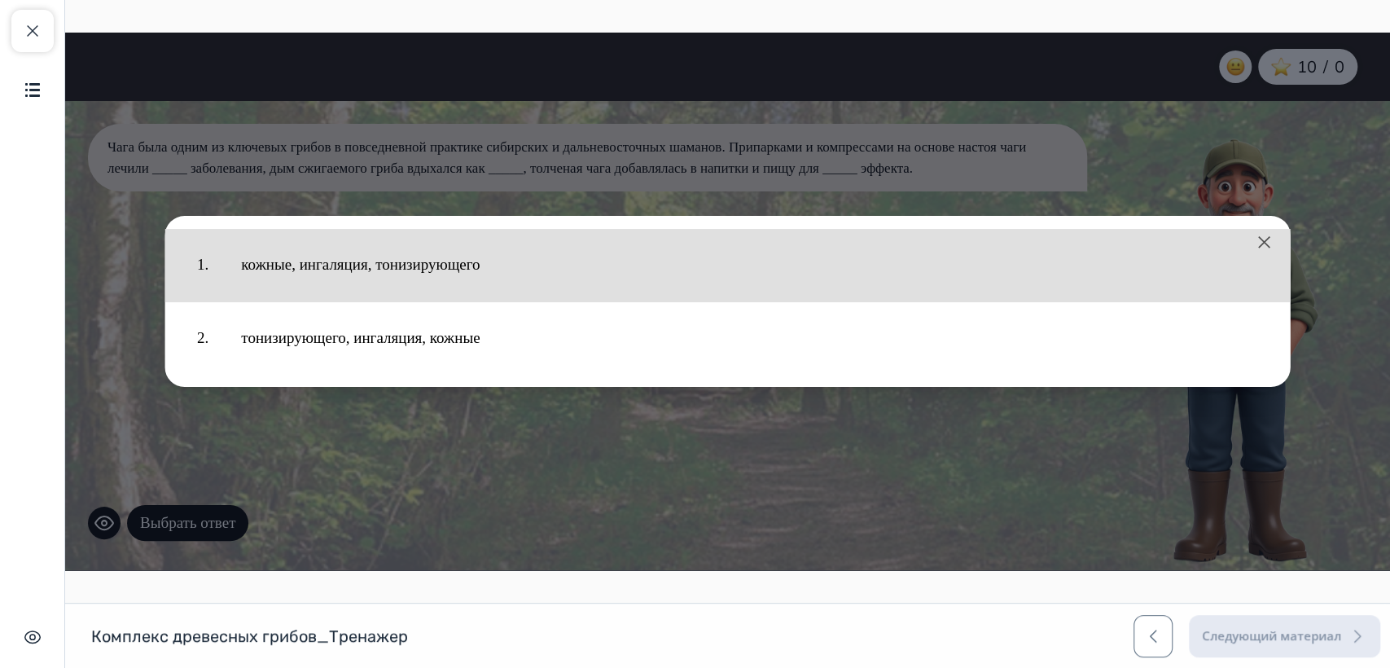
click at [433, 270] on button "кожные, ингаляция, тонизирующего" at bounding box center [750, 265] width 1050 height 56
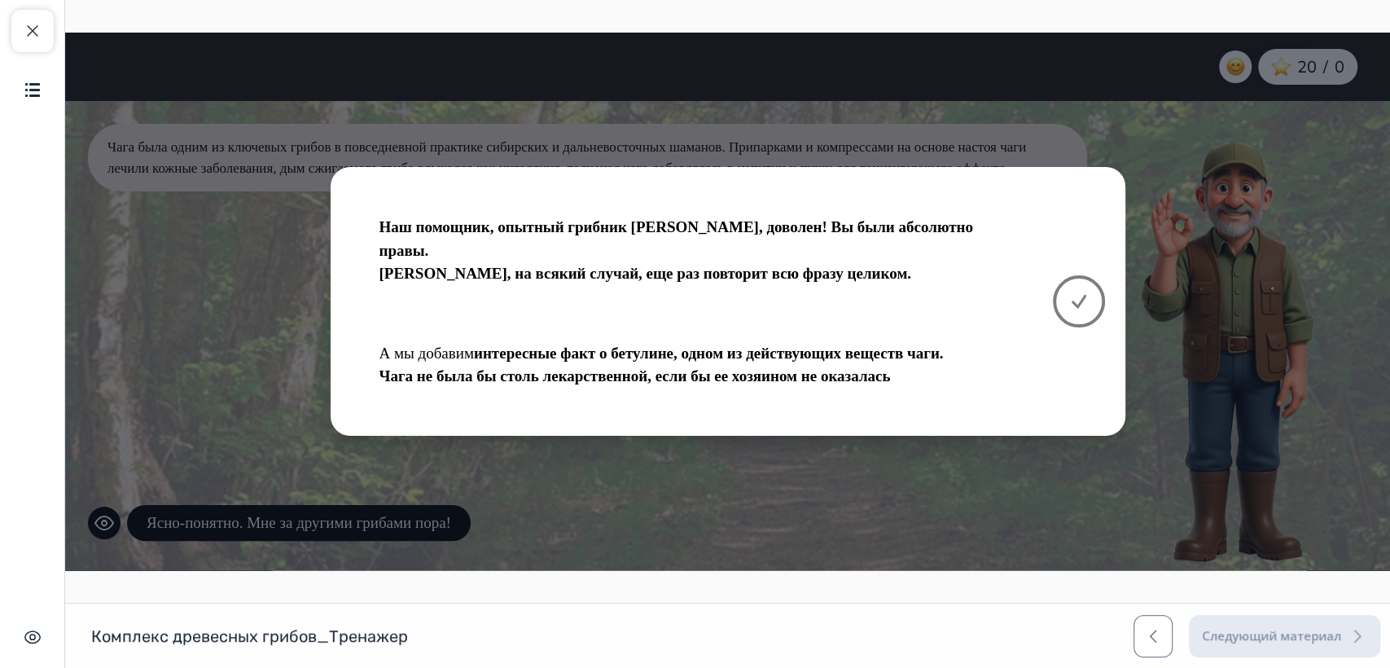
click at [1078, 309] on icon at bounding box center [1079, 302] width 20 height 20
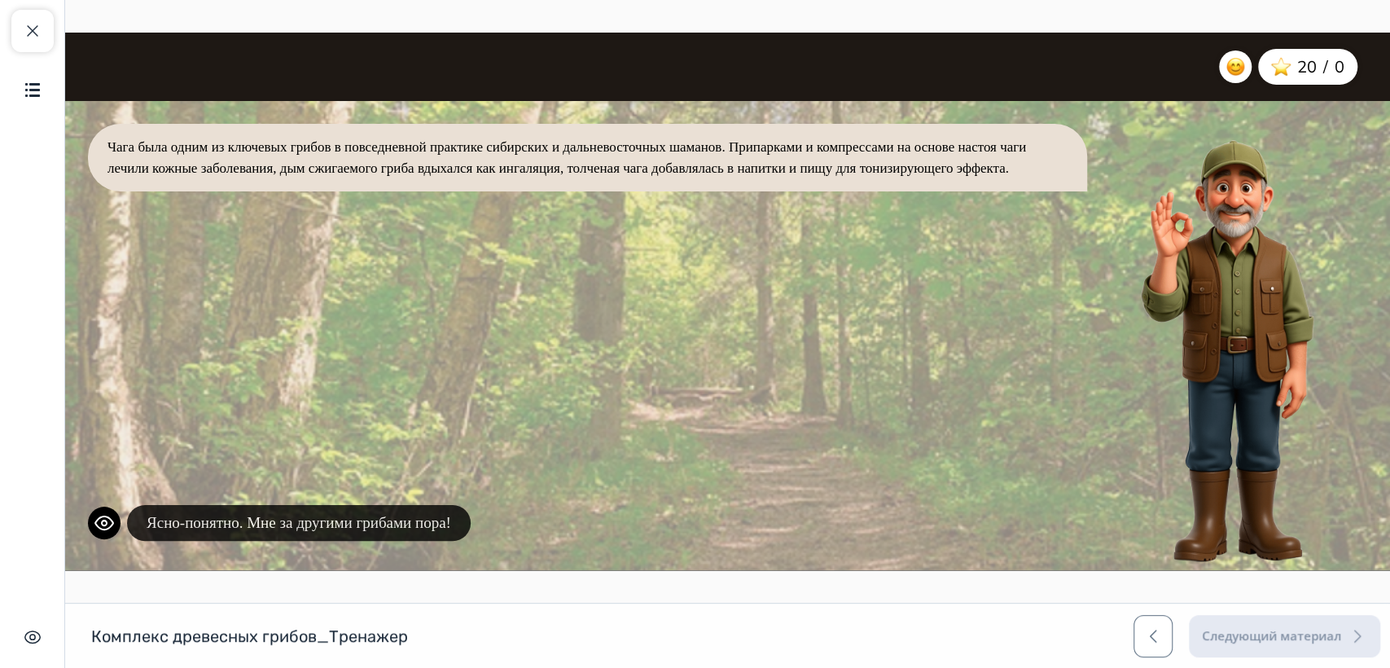
click at [343, 524] on button "Ясно-понятно. Мне за другими грибами пора!" at bounding box center [299, 523] width 344 height 37
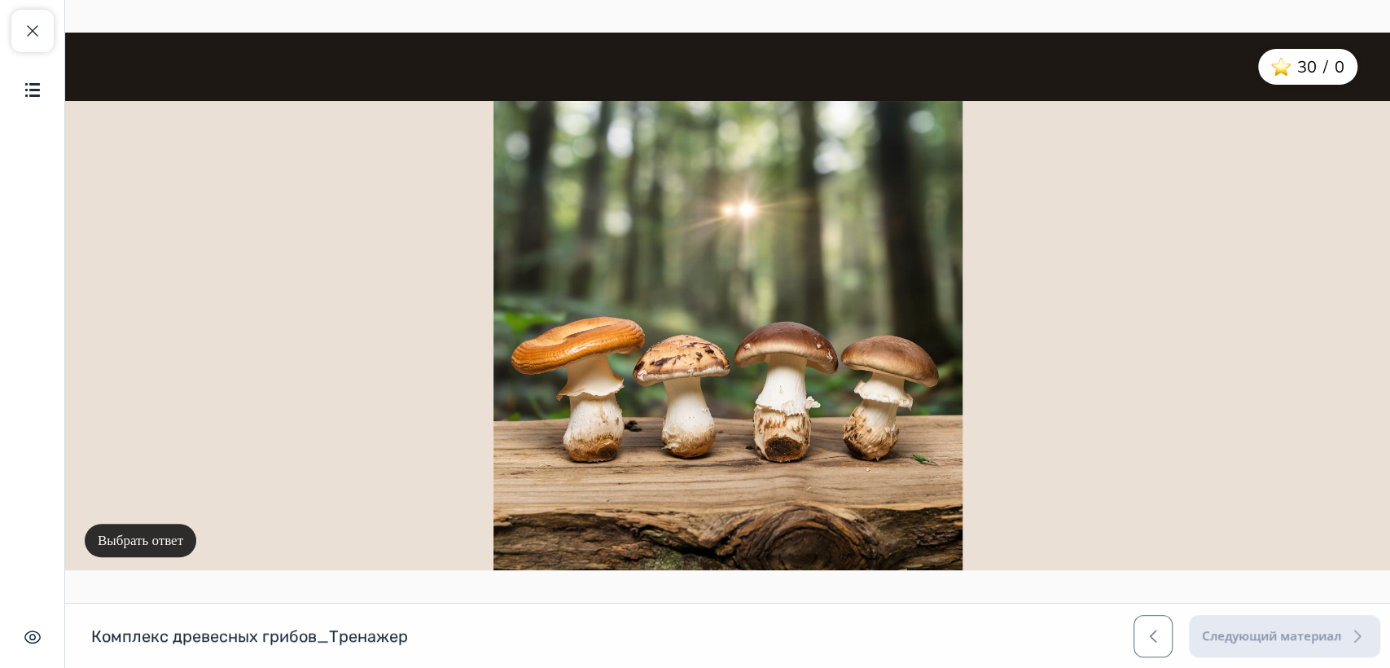
click at [178, 544] on button "Выбрать ответ" at bounding box center [141, 541] width 112 height 34
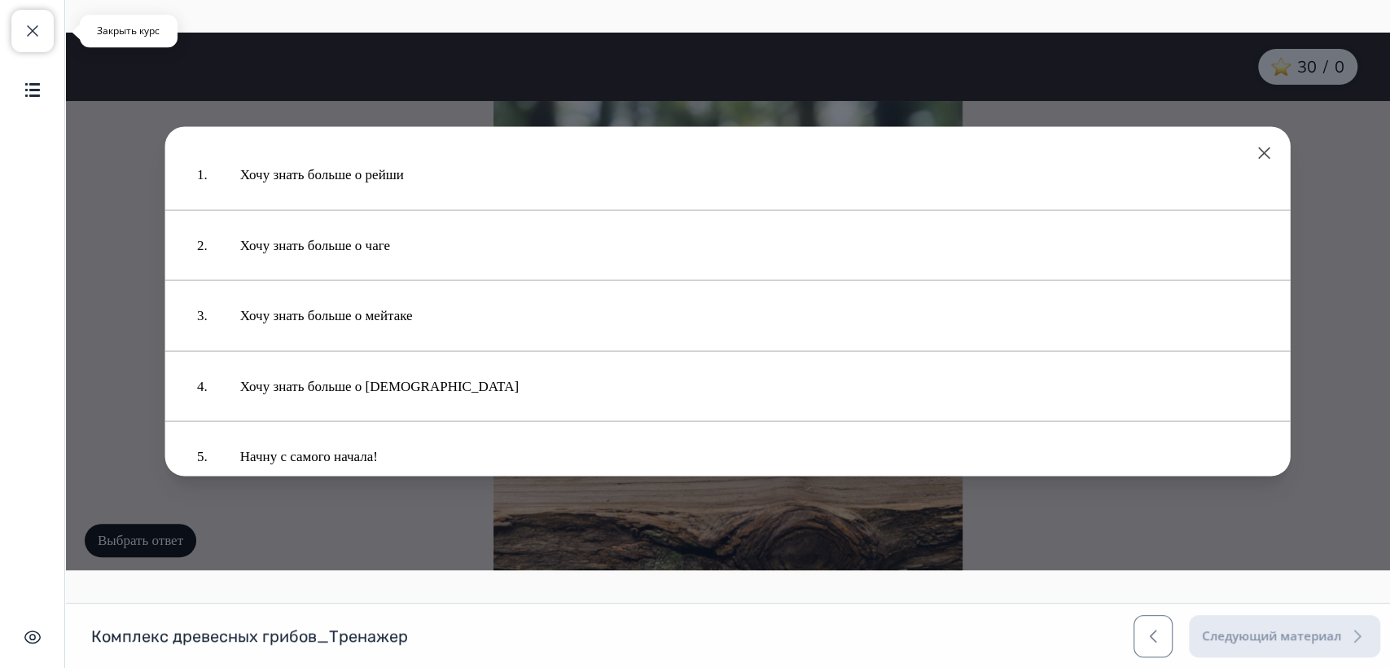
click at [35, 41] on button "Закрыть курс" at bounding box center [32, 31] width 42 height 42
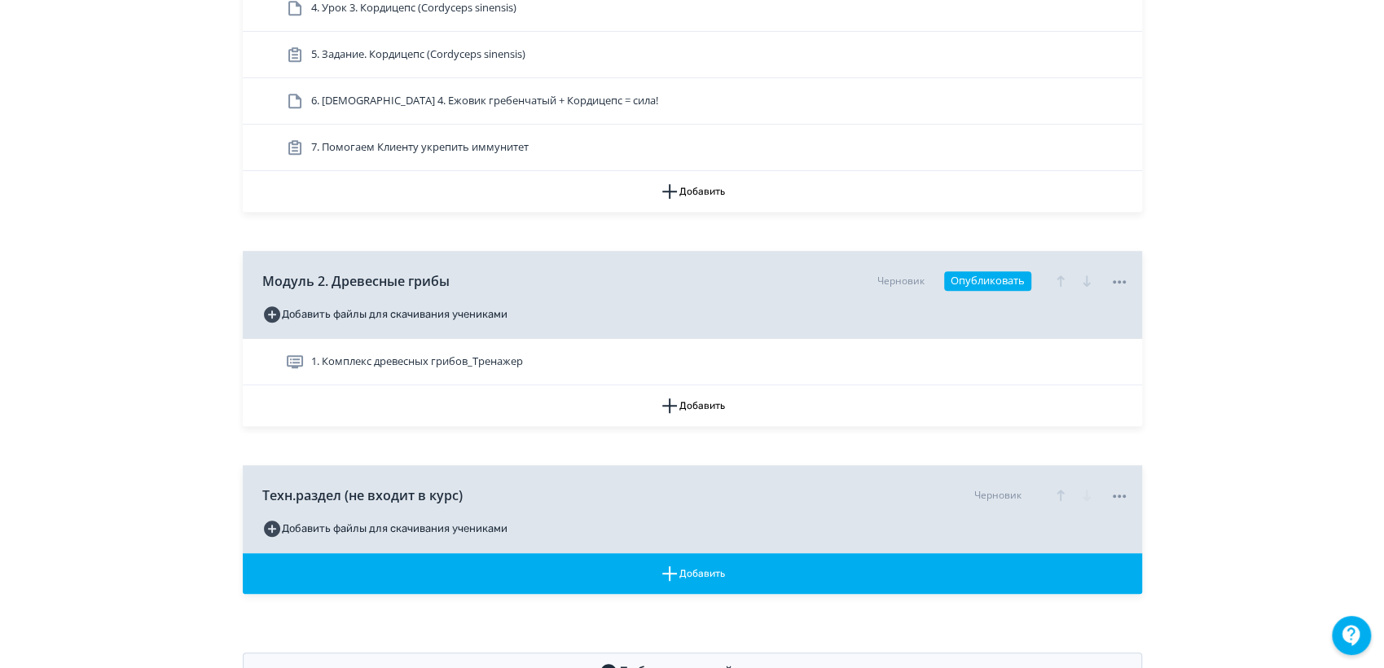
scroll to position [586, 0]
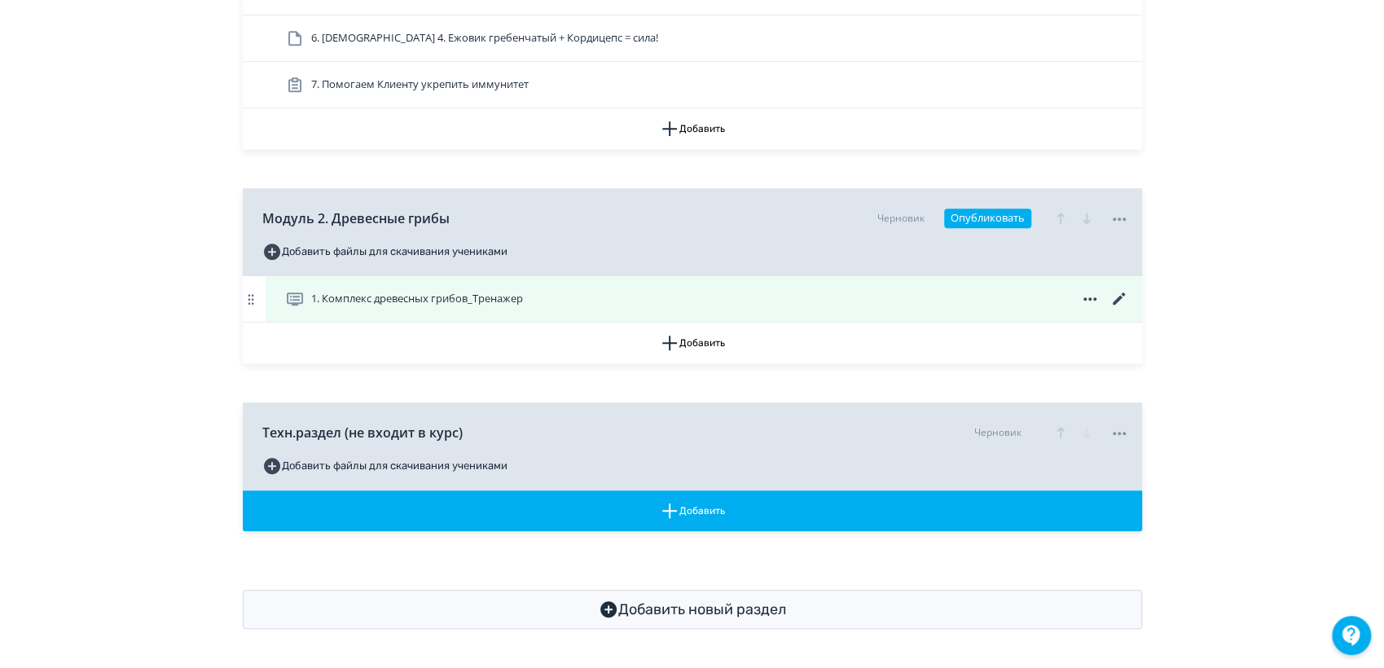
click at [1115, 293] on icon at bounding box center [1119, 299] width 20 height 20
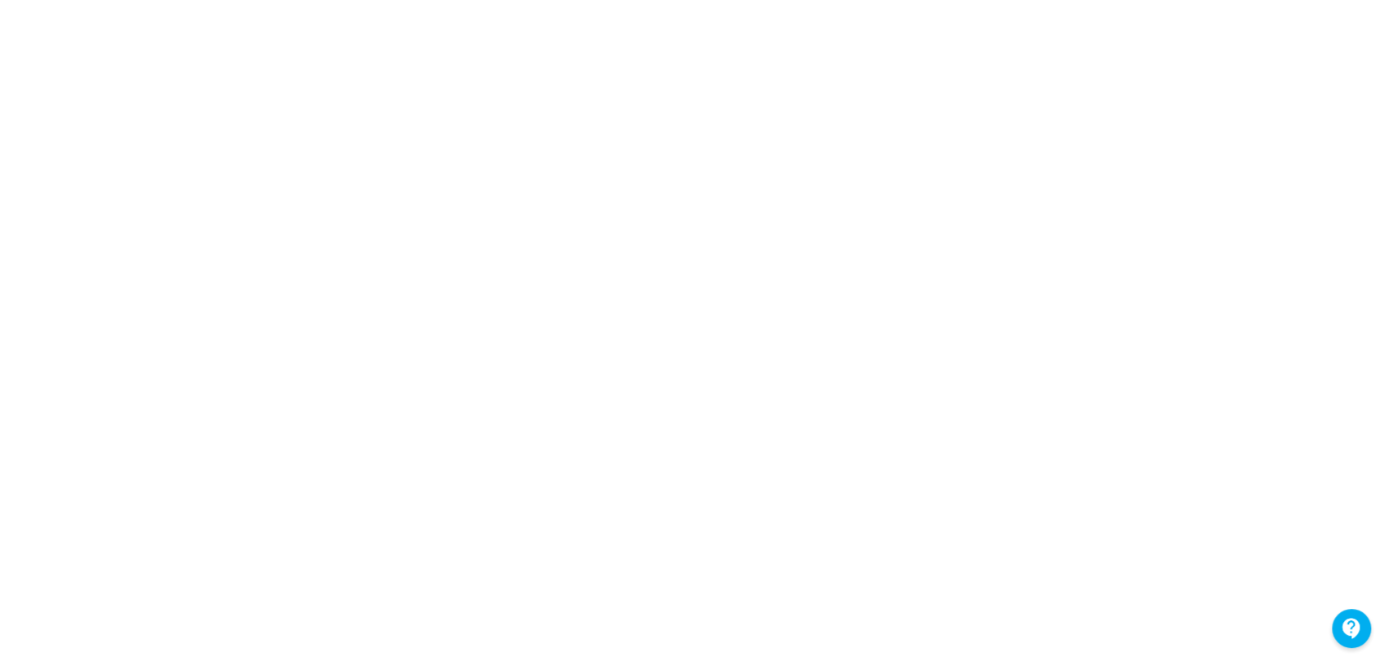
scroll to position [277, 0]
click at [11, 510] on div at bounding box center [692, 263] width 1384 height 733
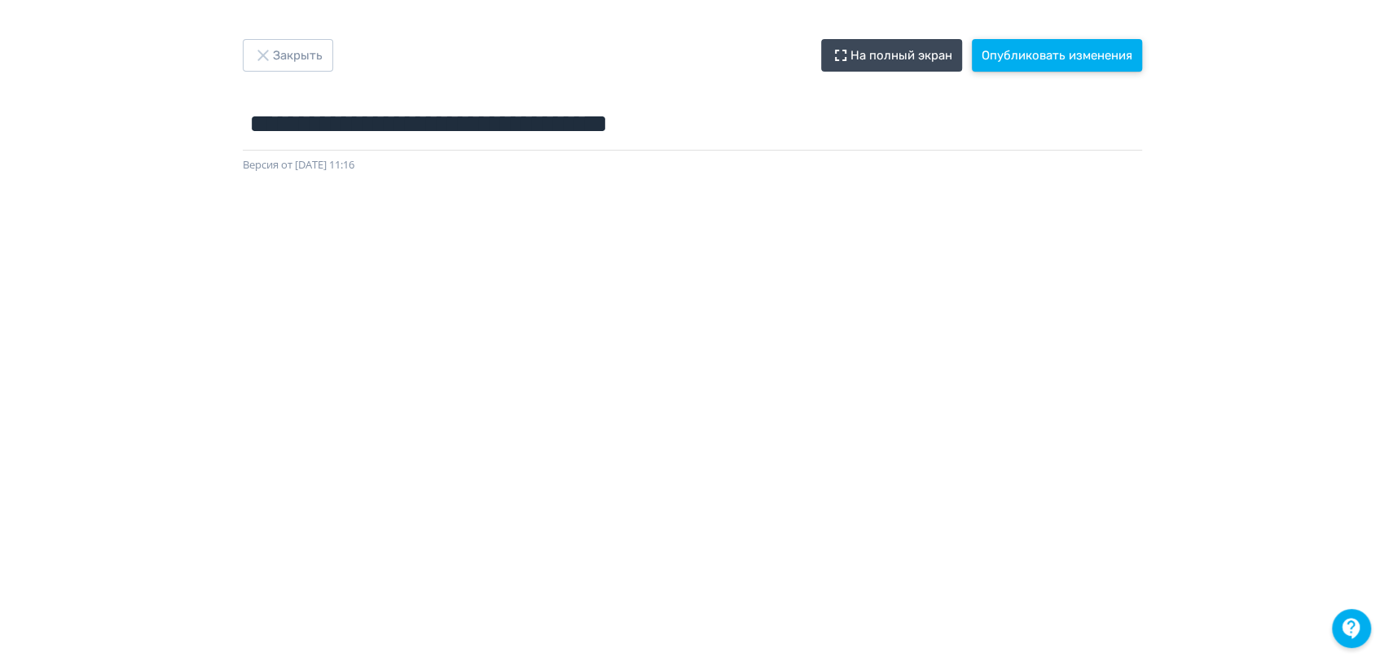
click at [1075, 49] on button "Опубликовать изменения" at bounding box center [1057, 55] width 170 height 33
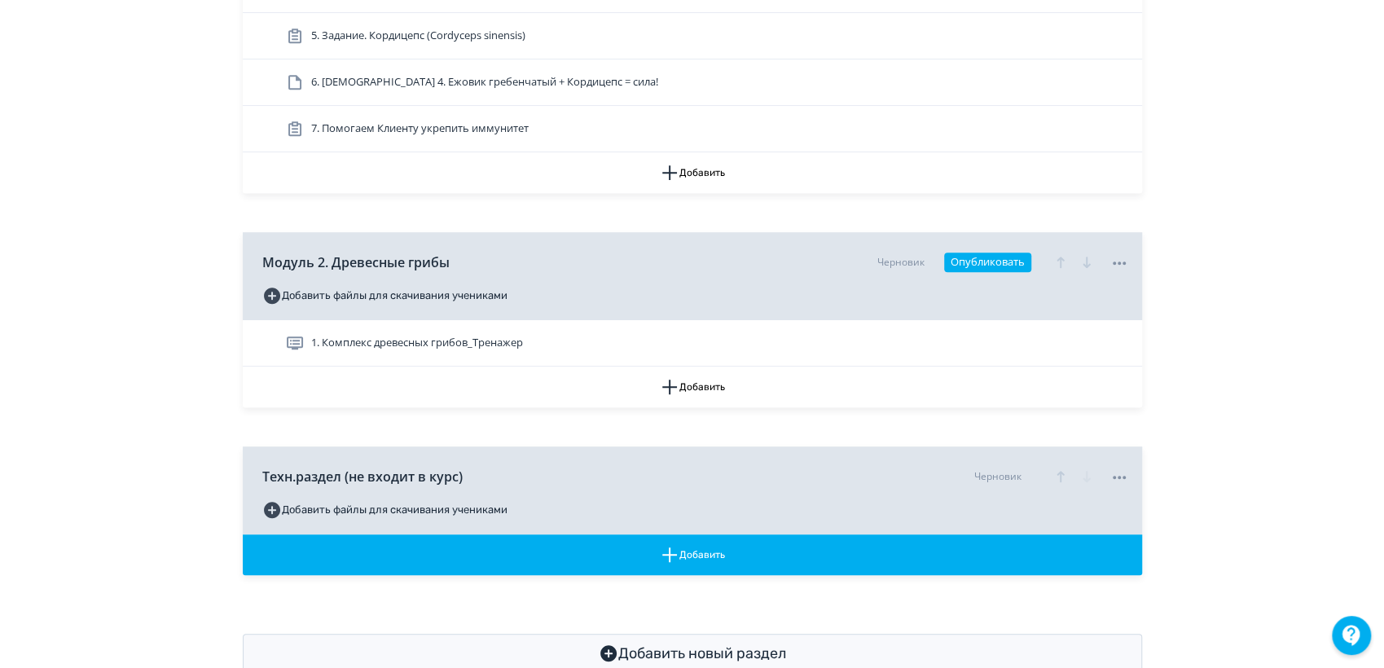
scroll to position [586, 0]
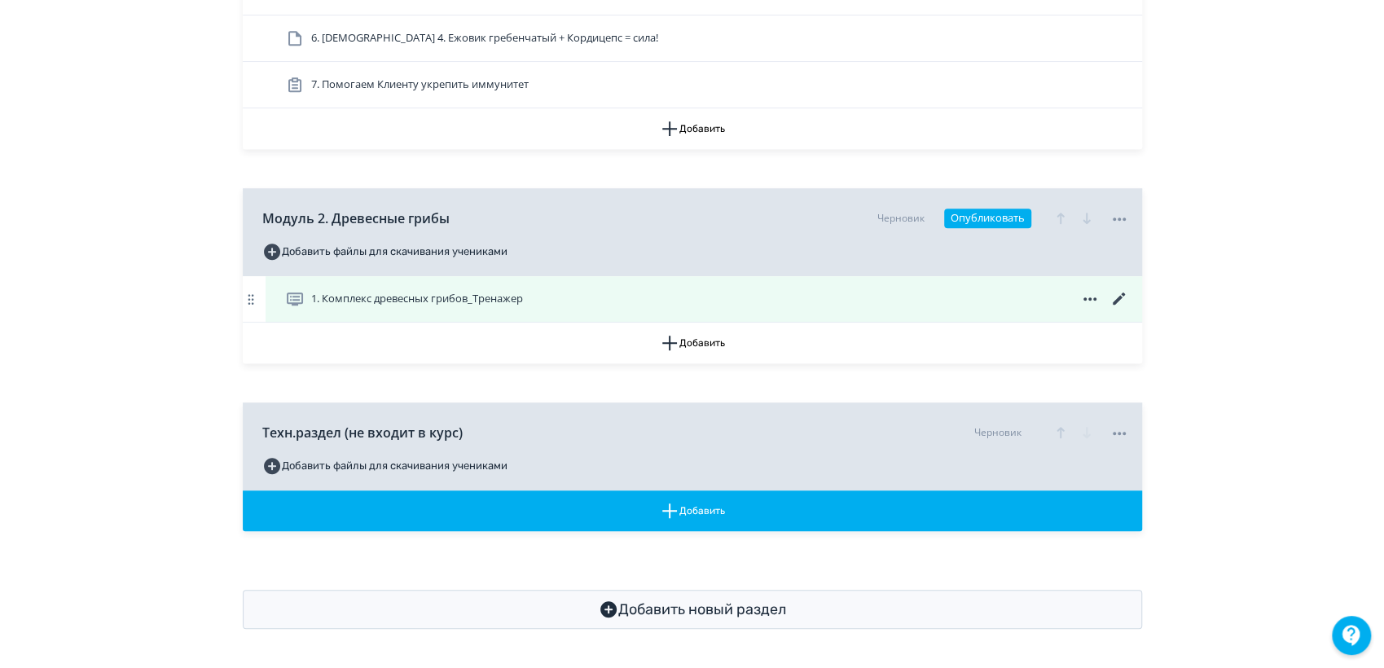
click at [1116, 297] on icon at bounding box center [1119, 299] width 20 height 20
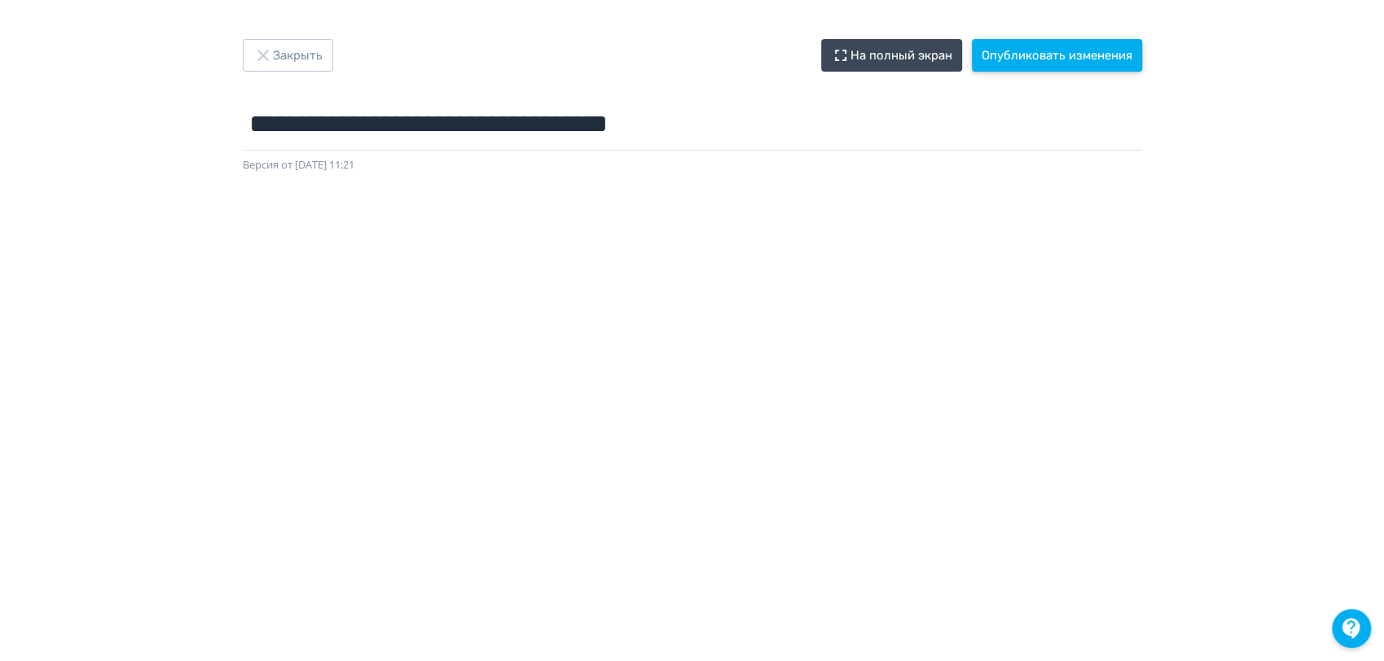
click at [1027, 59] on button "Опубликовать изменения" at bounding box center [1057, 55] width 170 height 33
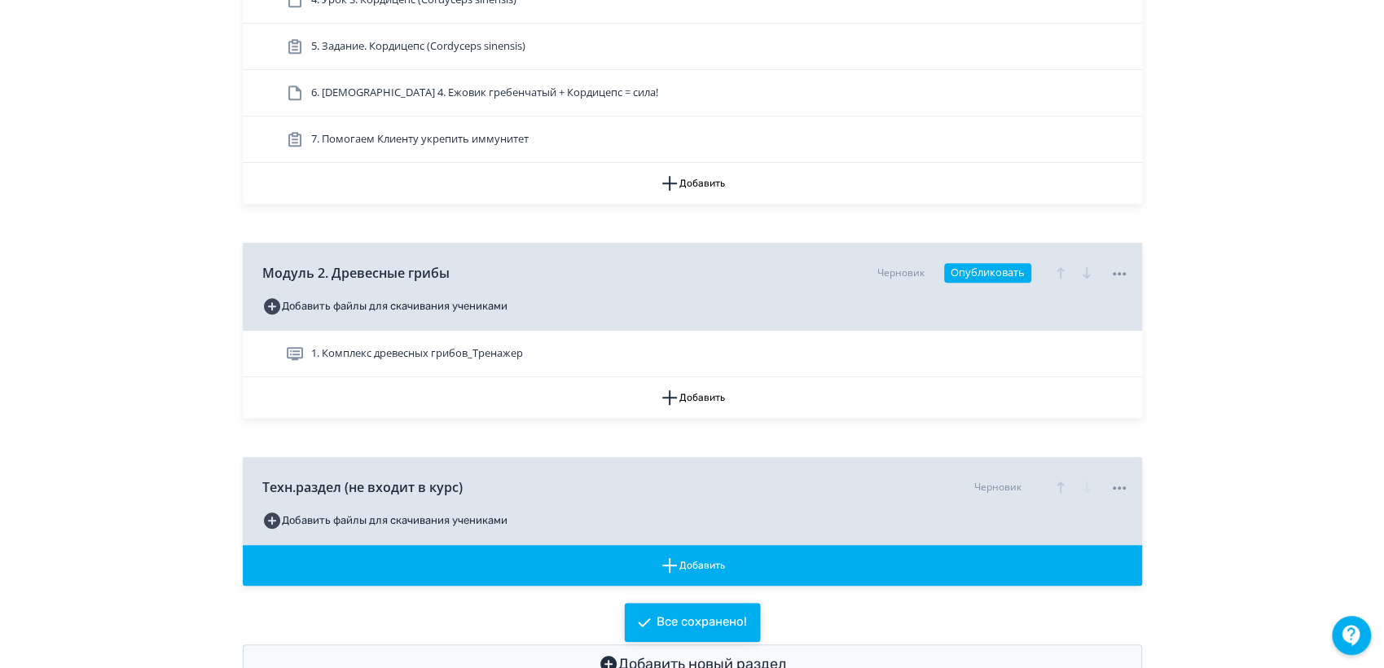
scroll to position [586, 0]
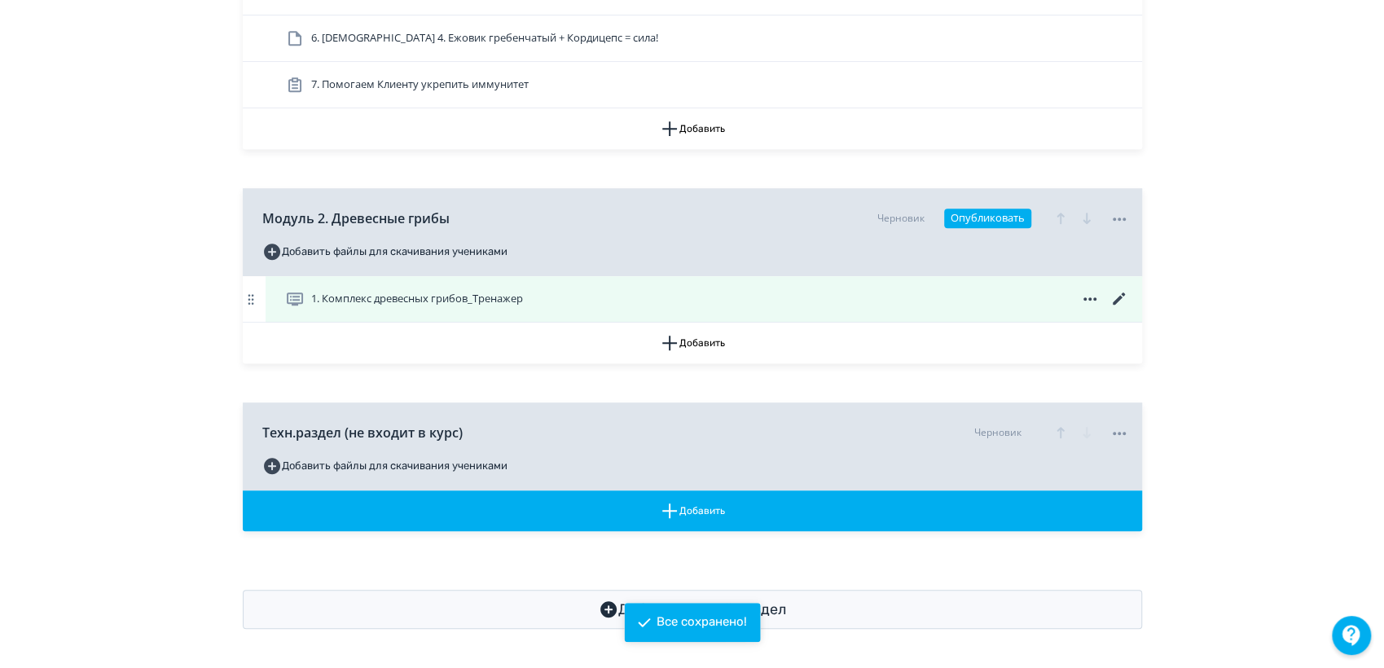
click at [427, 303] on span "1. Комплекс древесных грибов_Тренажер" at bounding box center [417, 299] width 212 height 16
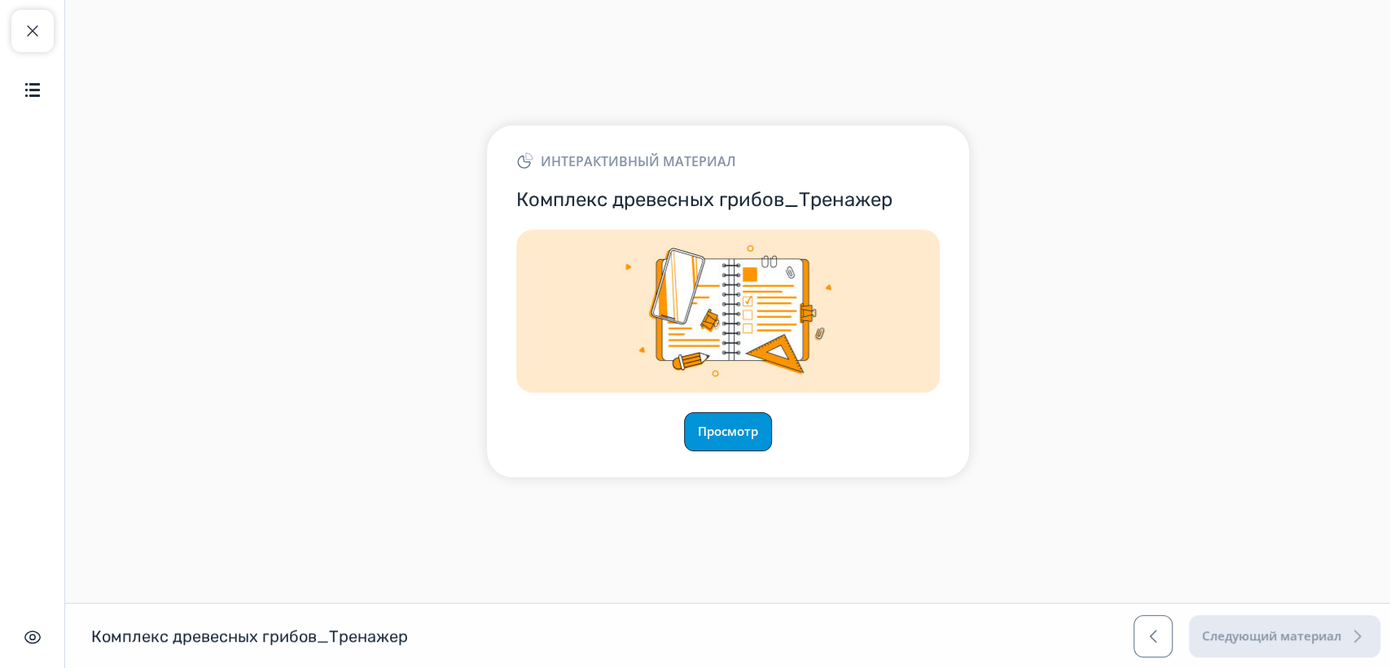
click at [730, 439] on button "Просмотр" at bounding box center [728, 431] width 88 height 39
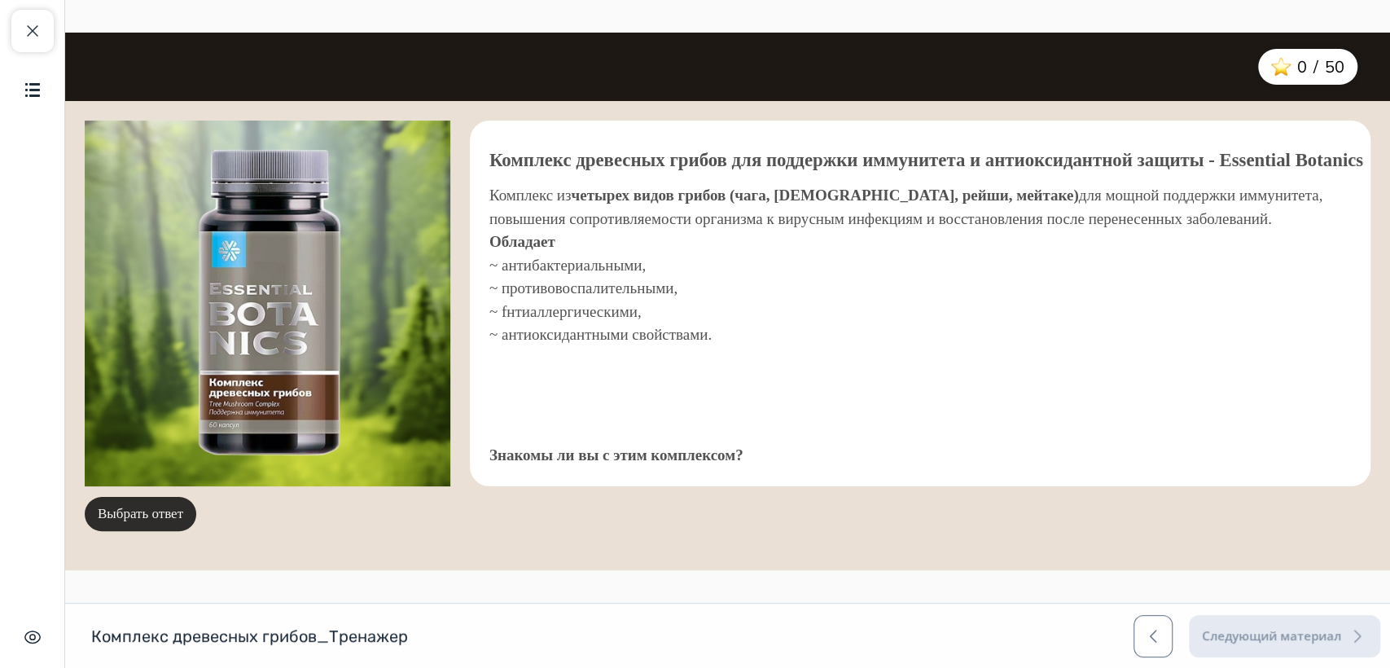
click at [151, 523] on button "Выбрать ответ" at bounding box center [141, 514] width 112 height 34
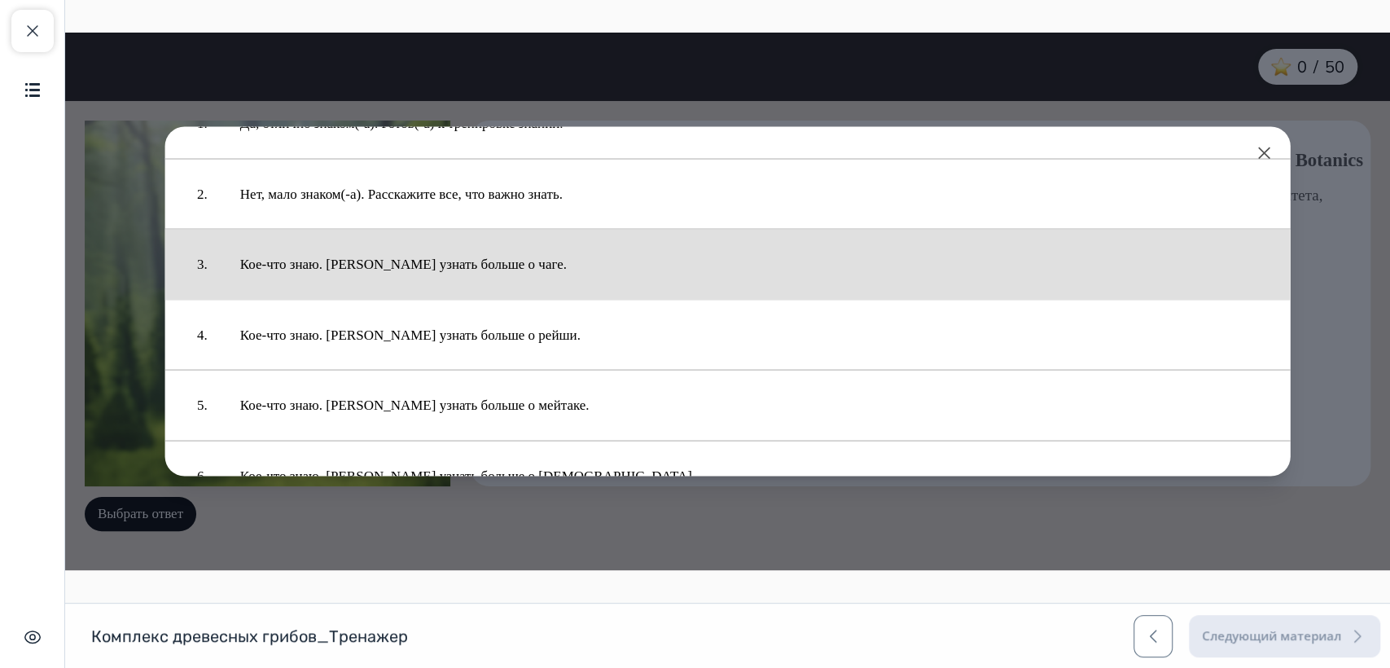
scroll to position [98, 0]
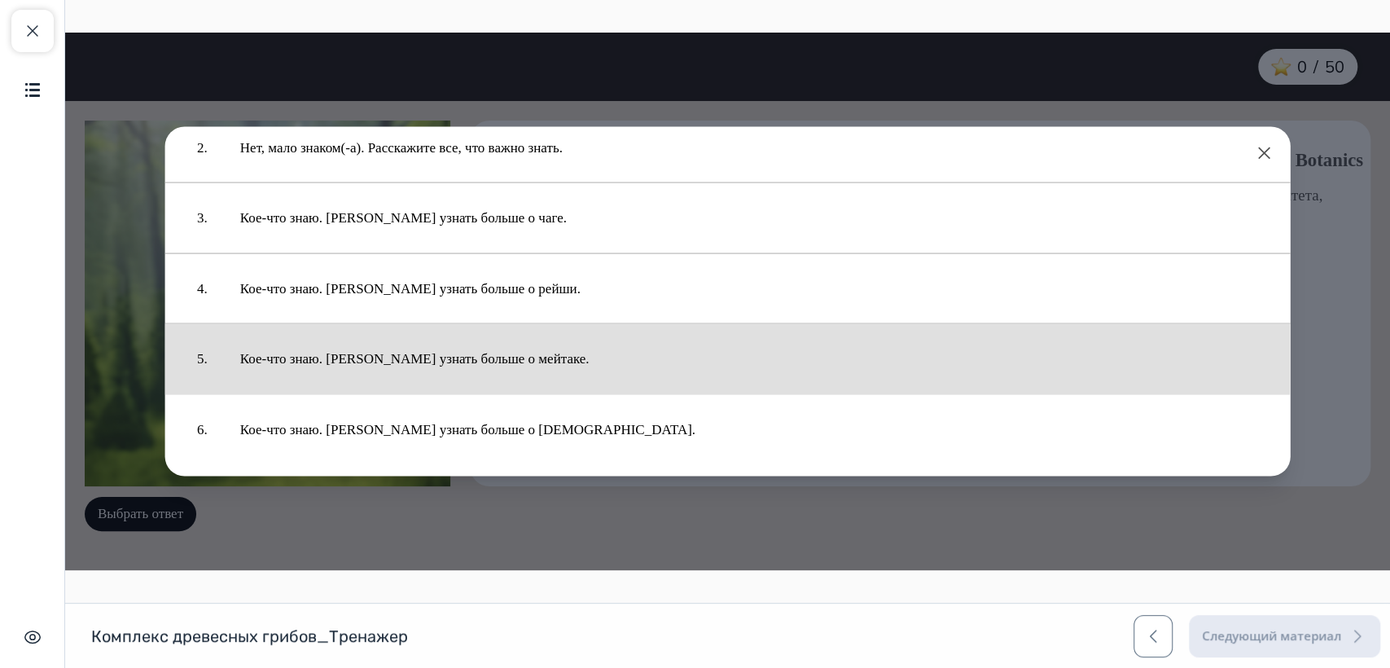
click at [422, 357] on button "Кое-что знаю. Хочу узнать больше о мейтаке." at bounding box center [749, 359] width 1051 height 54
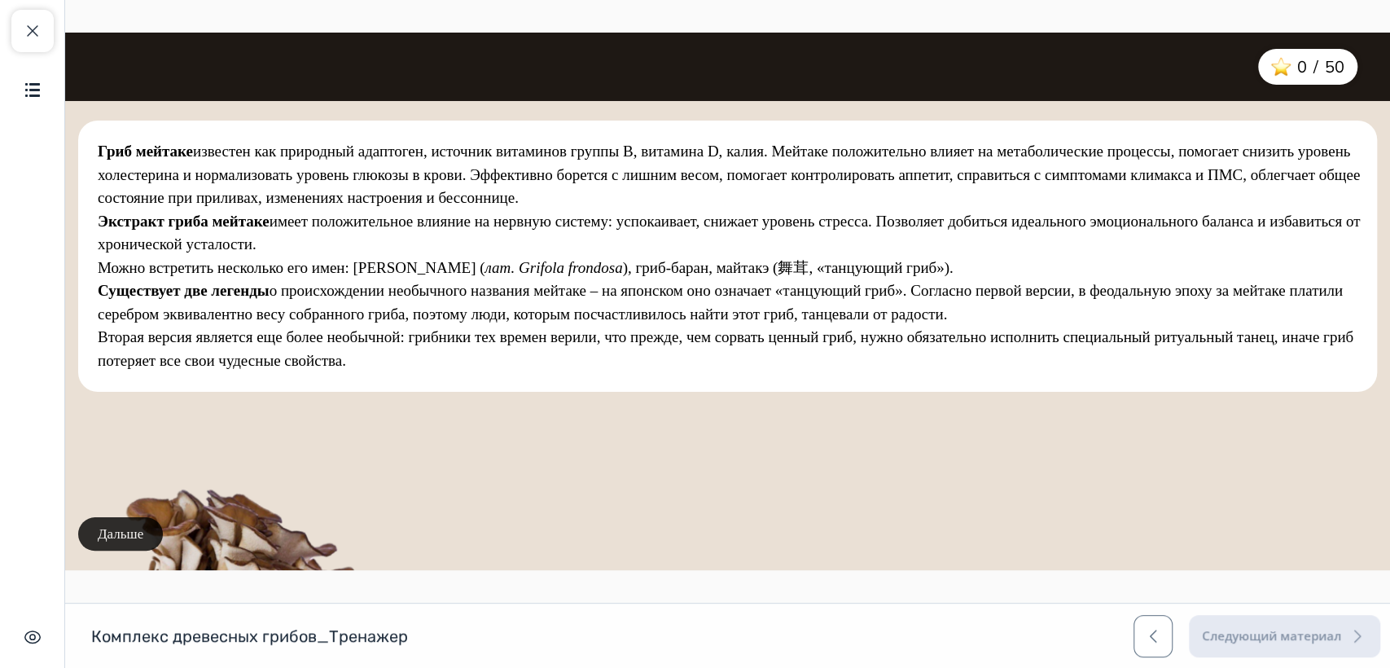
click at [120, 525] on button "Дальше" at bounding box center [120, 534] width 85 height 34
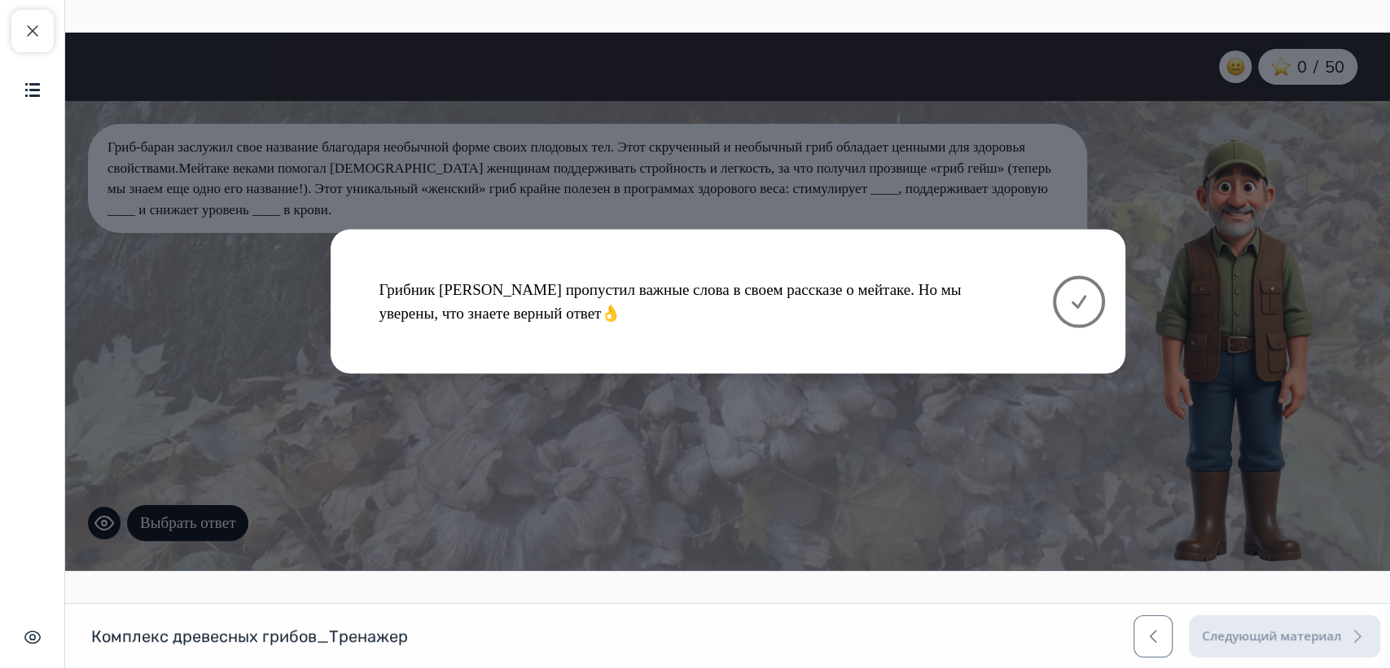
click at [1082, 301] on icon at bounding box center [1079, 302] width 20 height 20
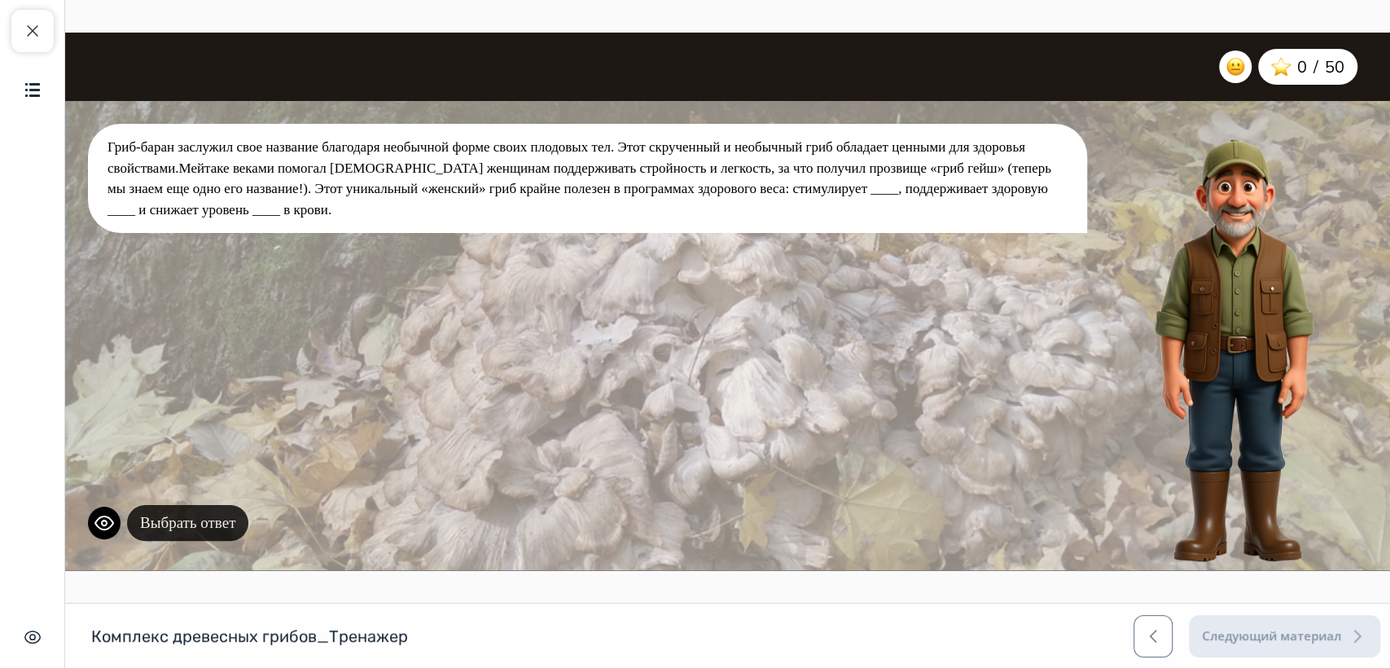
click at [196, 516] on button "Выбрать ответ" at bounding box center [187, 523] width 121 height 37
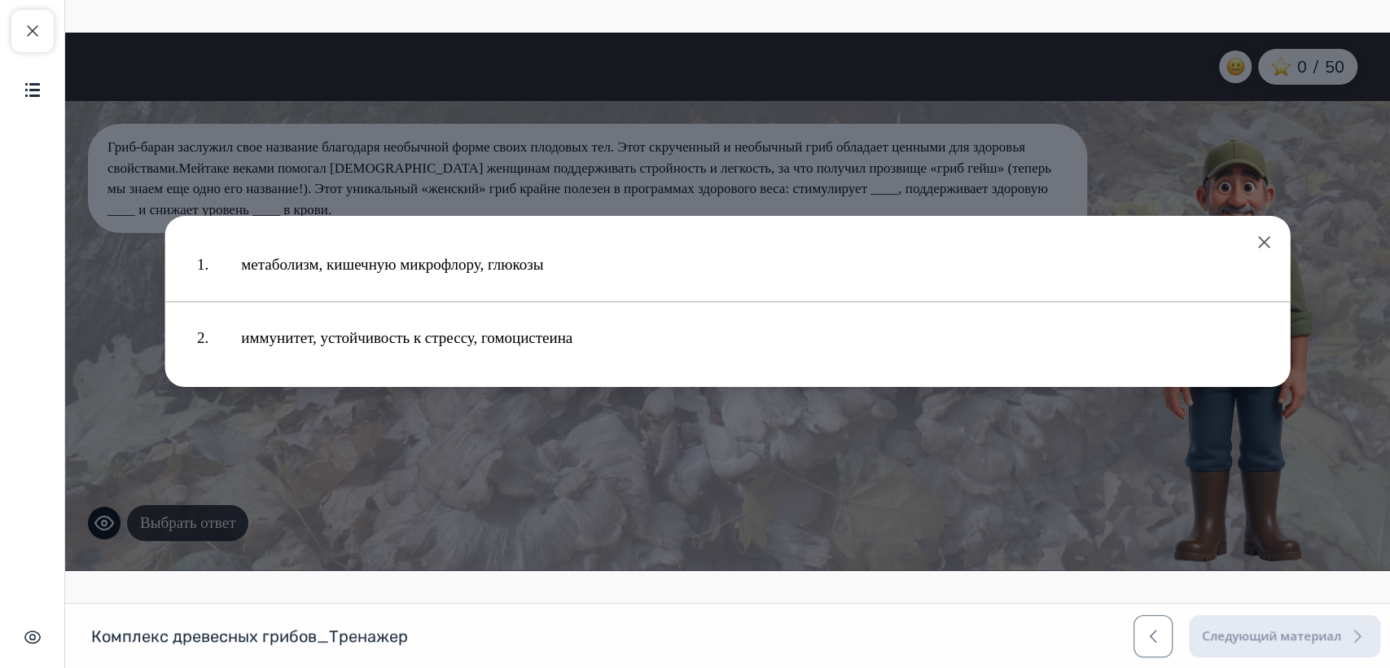
scroll to position [0, 0]
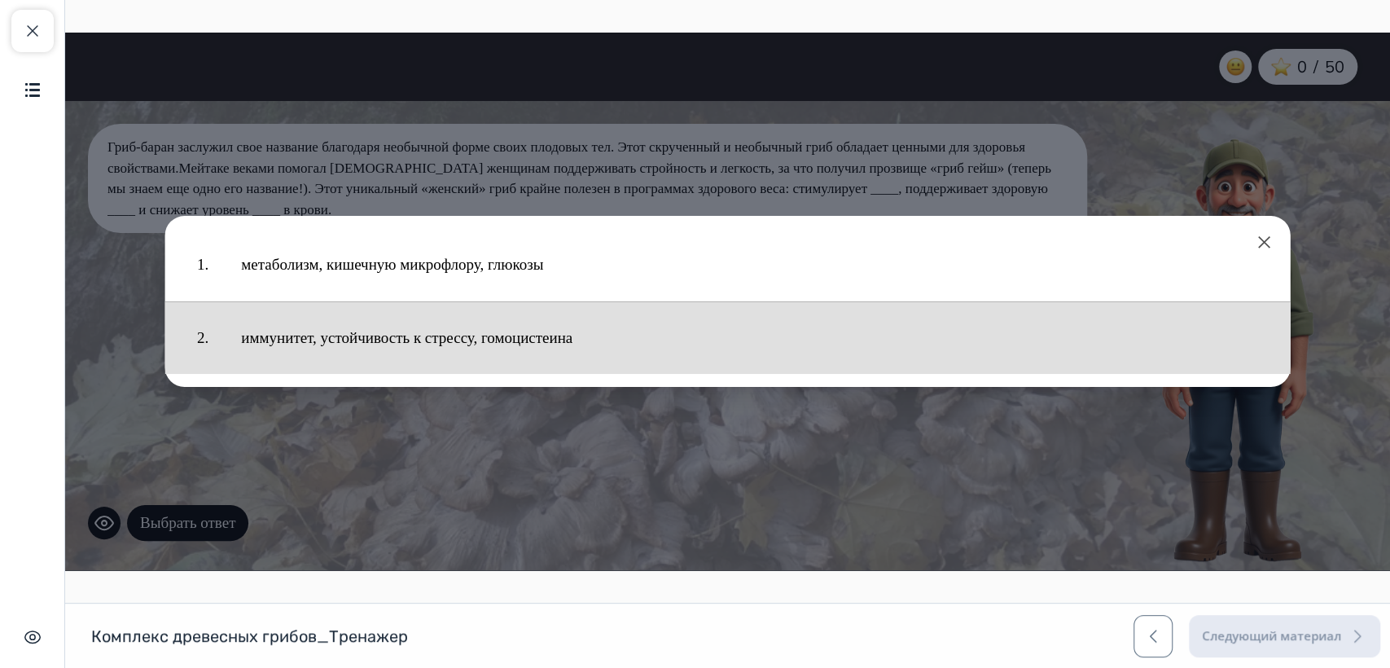
click at [333, 340] on button "иммунитет, устойчивость к стрессу, гомоцистеина" at bounding box center [750, 338] width 1050 height 56
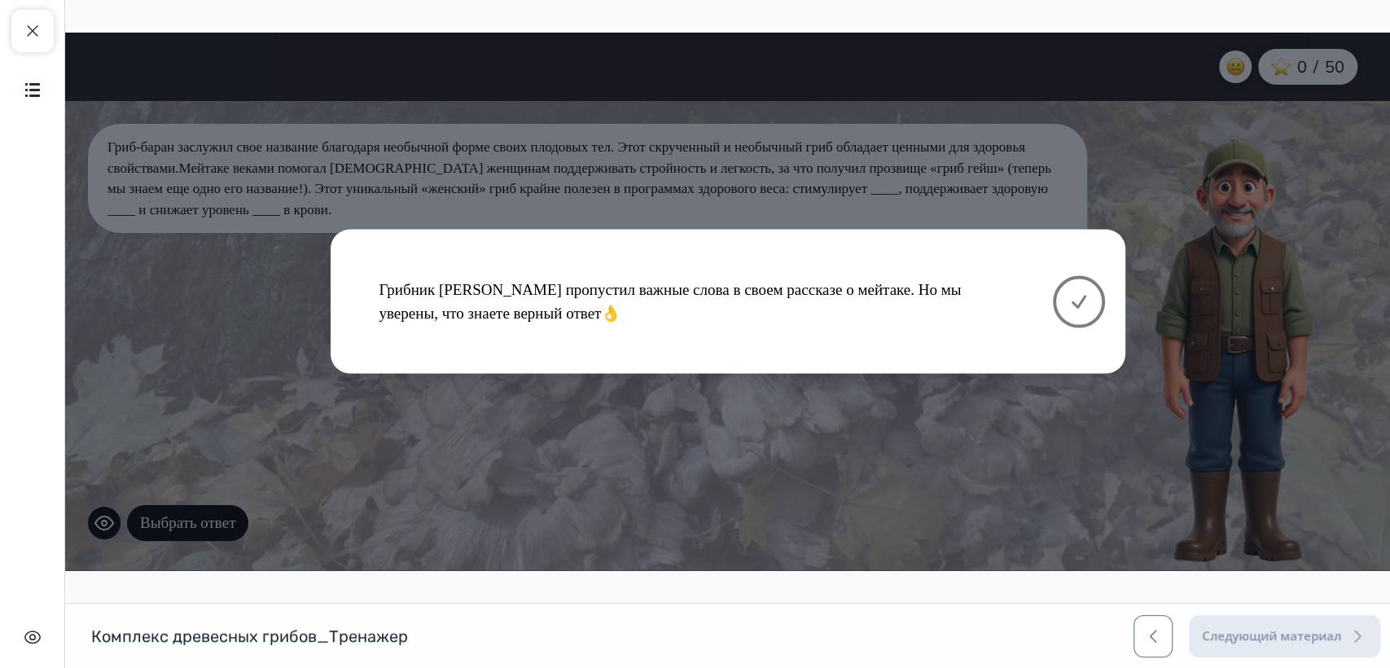
click at [1082, 296] on icon at bounding box center [1079, 302] width 20 height 20
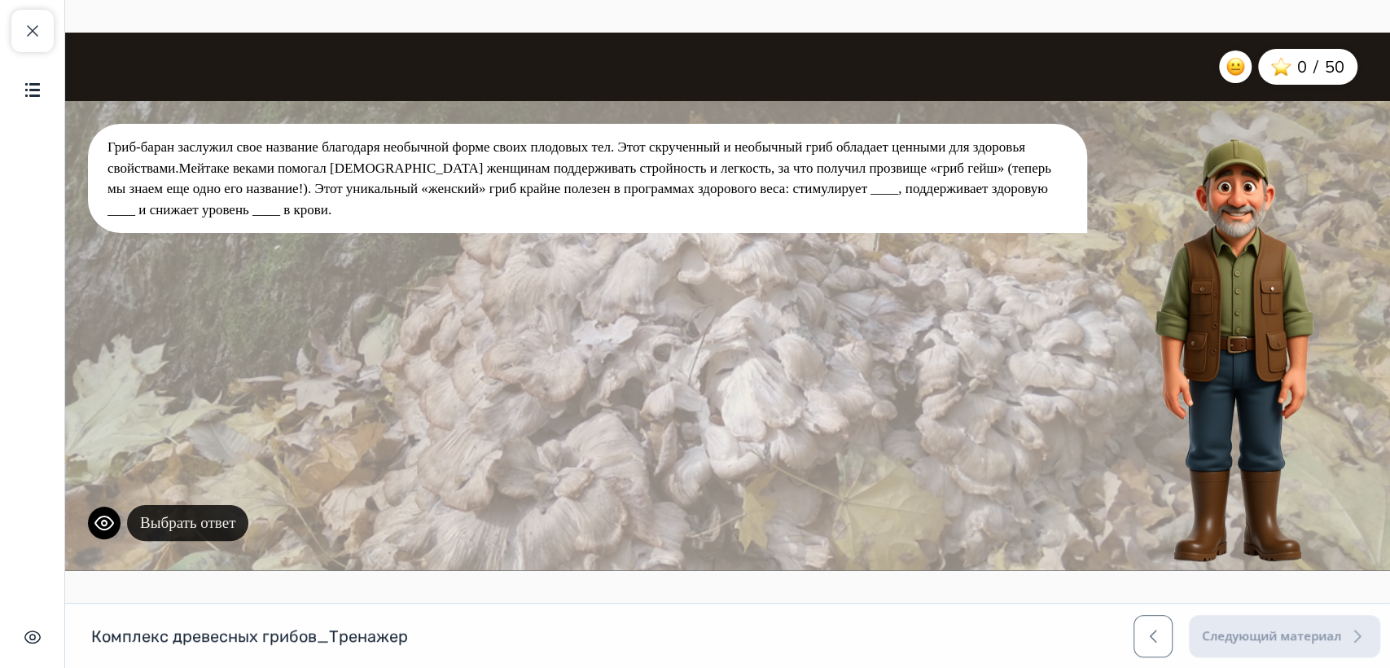
click at [187, 526] on button "Выбрать ответ" at bounding box center [187, 523] width 121 height 37
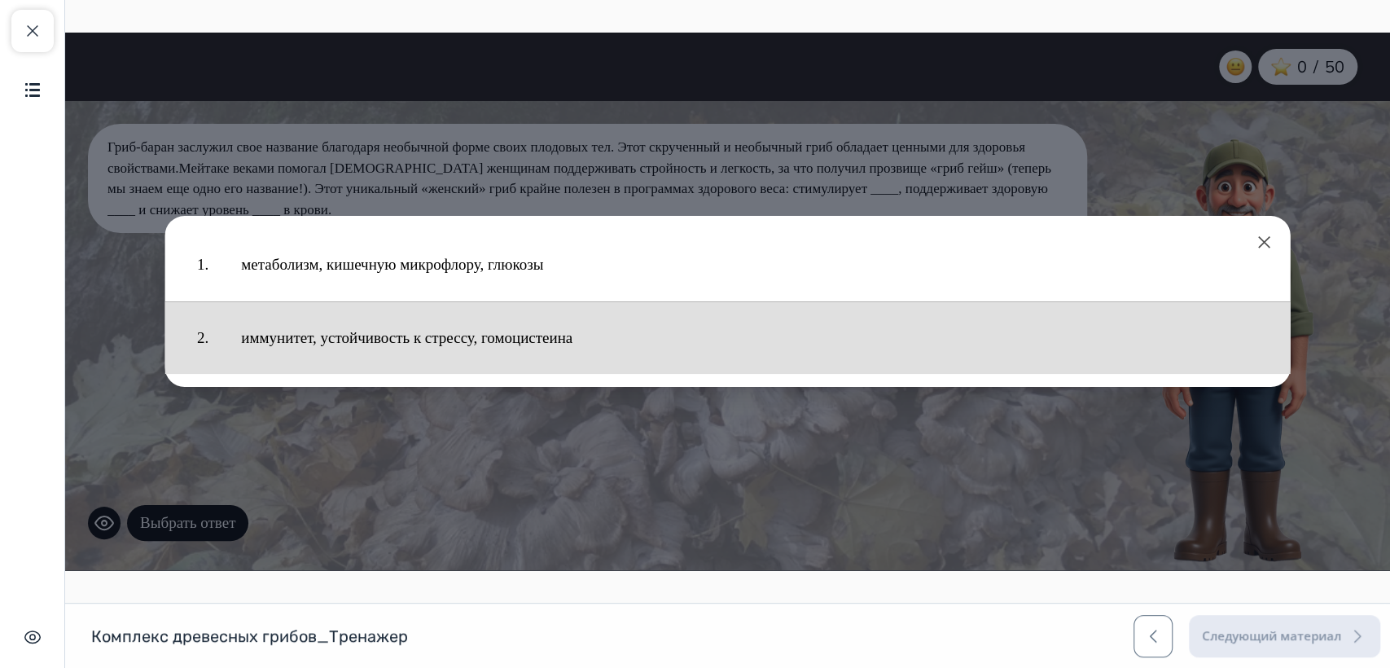
click at [345, 331] on button "иммунитет, устойчивость к стрессу, гомоцистеина" at bounding box center [750, 338] width 1050 height 56
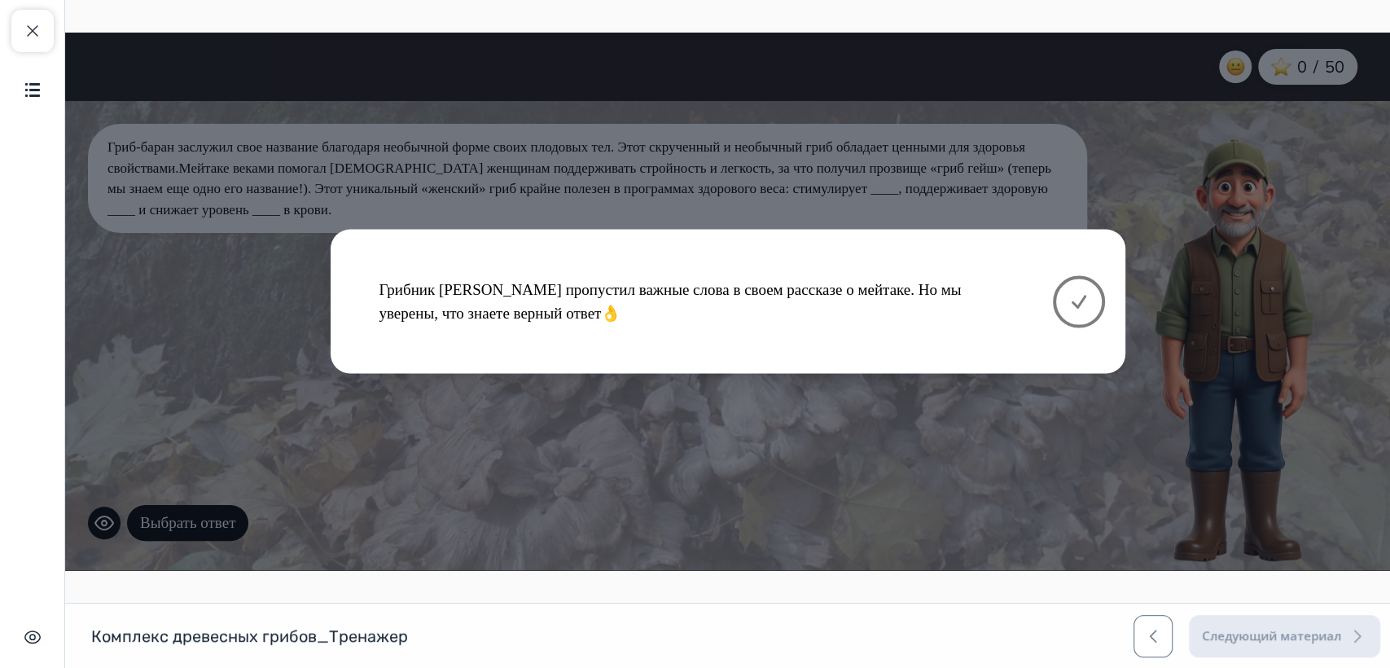
click at [1091, 304] on button at bounding box center [1079, 301] width 52 height 52
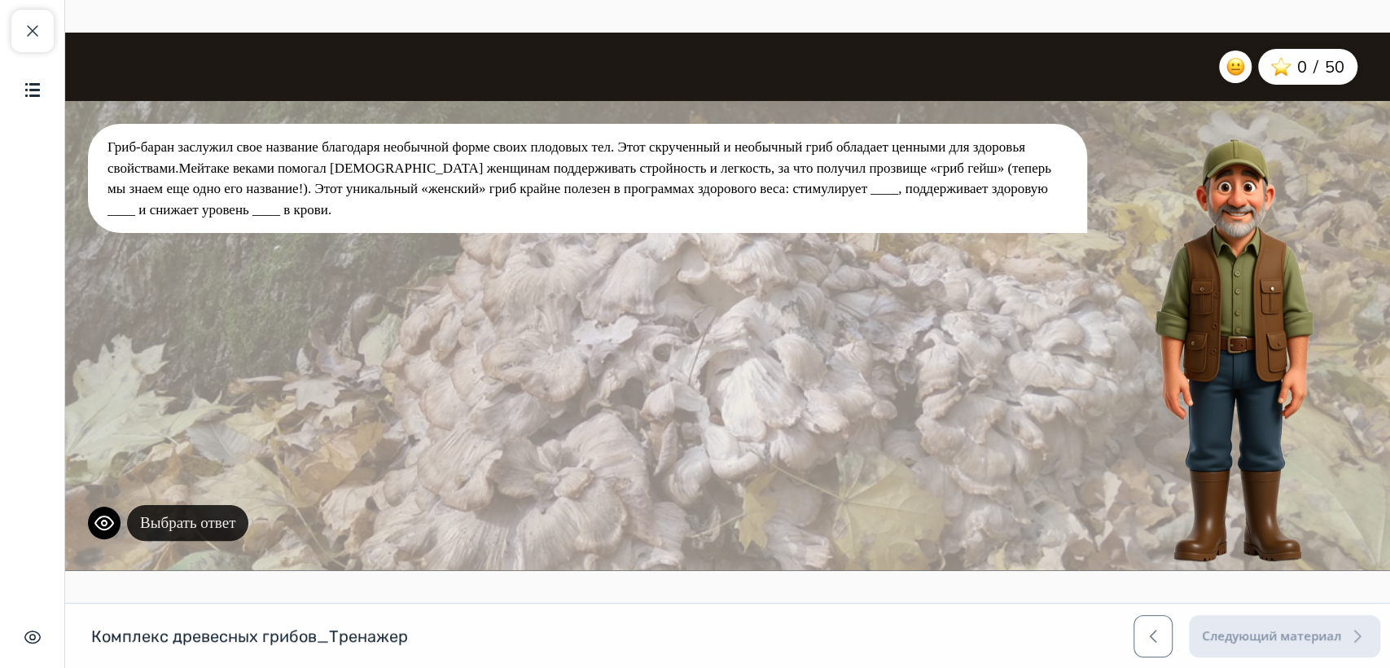
click at [202, 534] on button "Выбрать ответ" at bounding box center [187, 523] width 121 height 37
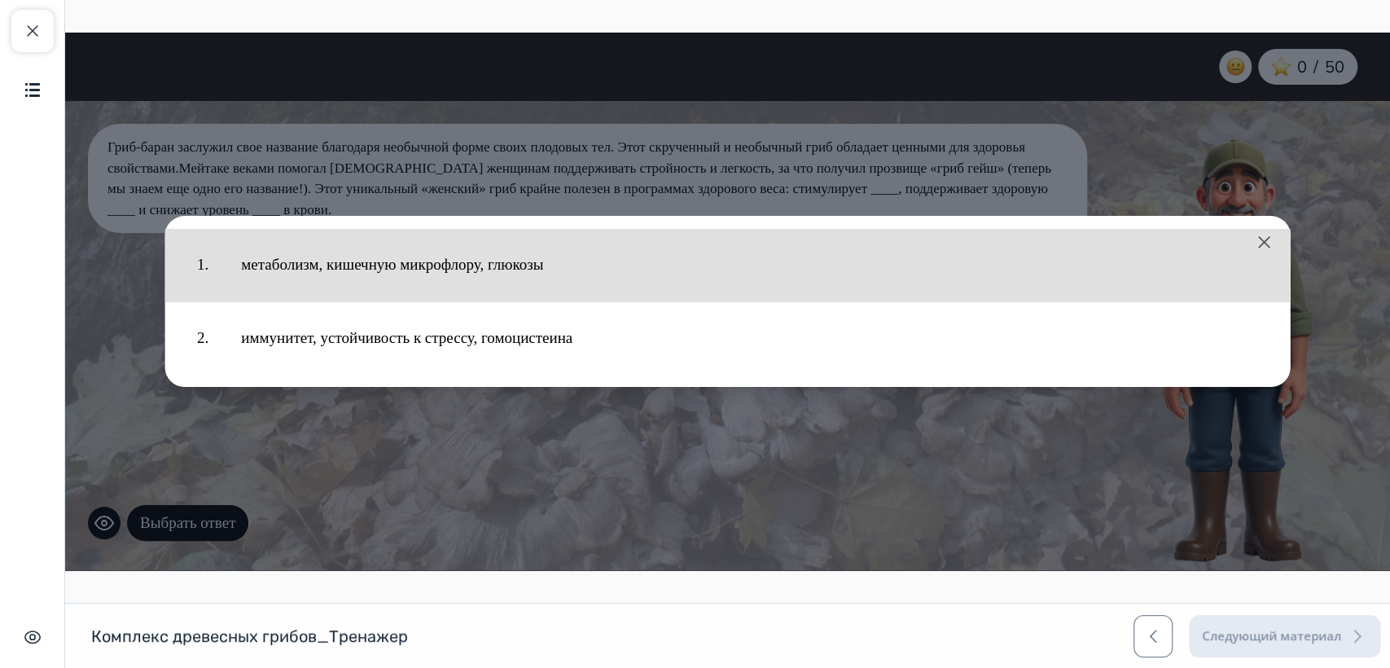
click at [430, 258] on button "метаболизм, кишечную микрофлору, глюкозы" at bounding box center [750, 265] width 1050 height 56
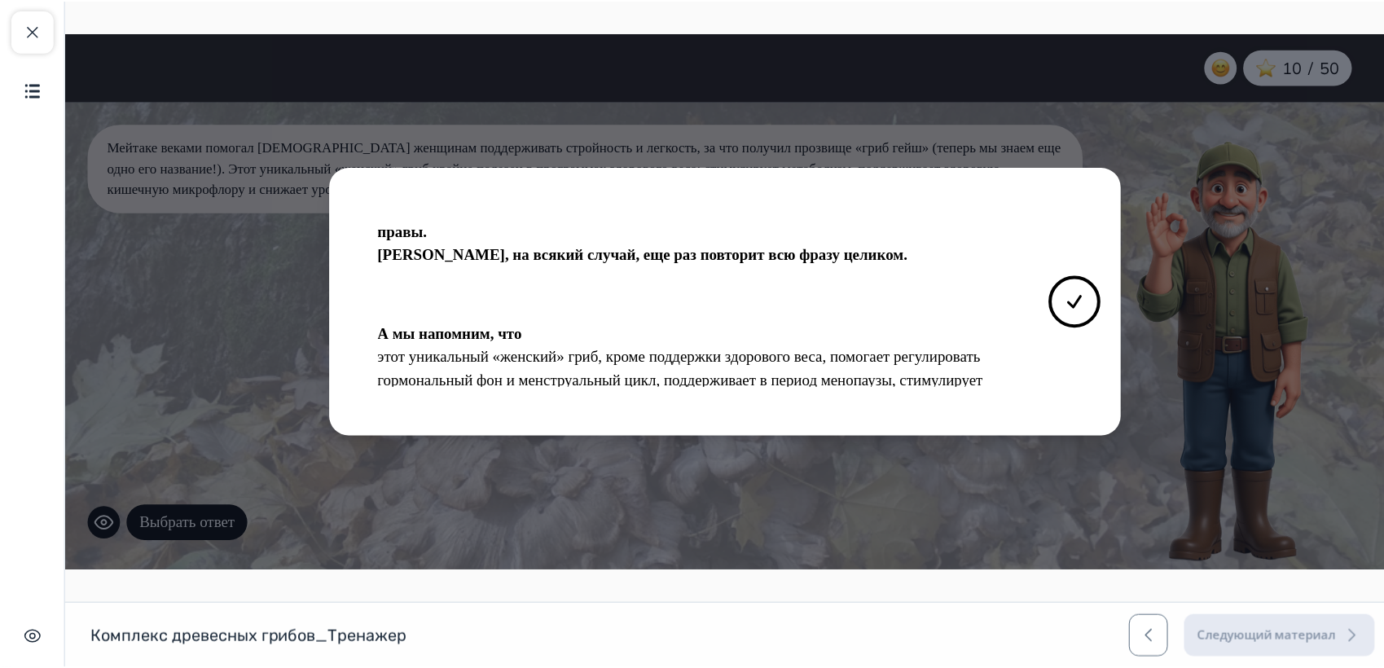
scroll to position [24, 0]
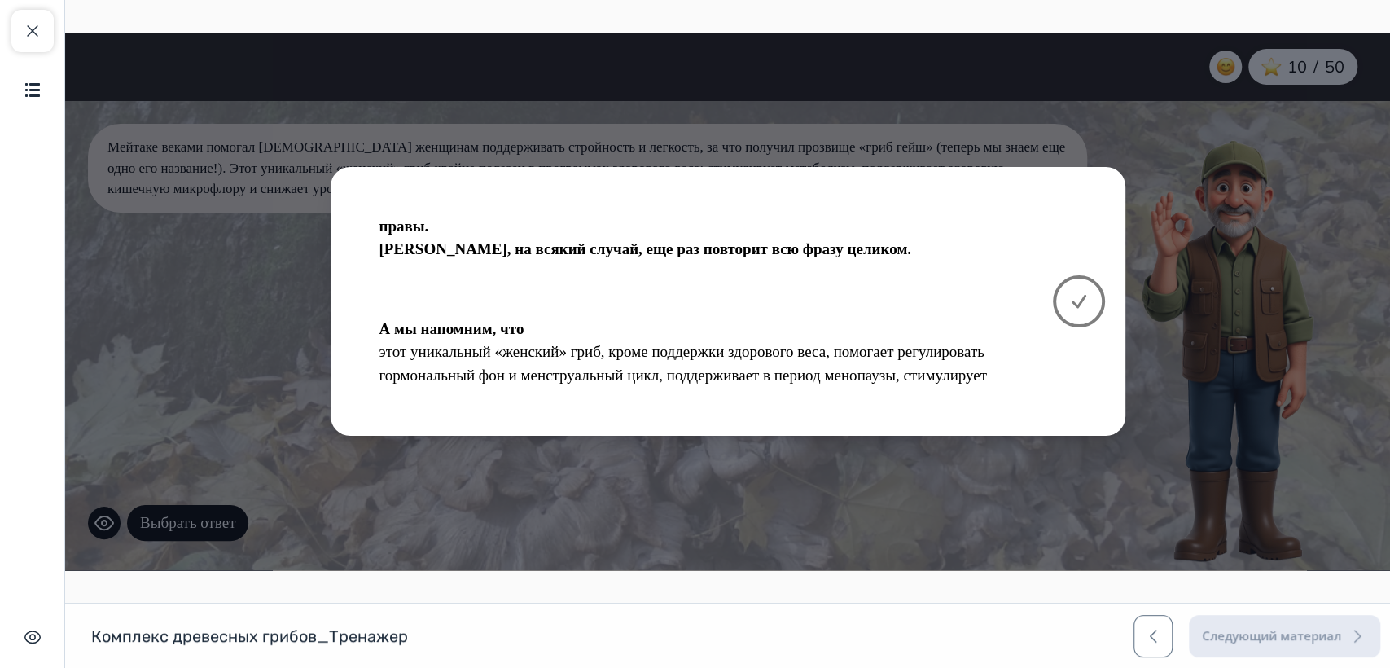
click at [1082, 296] on icon at bounding box center [1079, 301] width 12 height 11
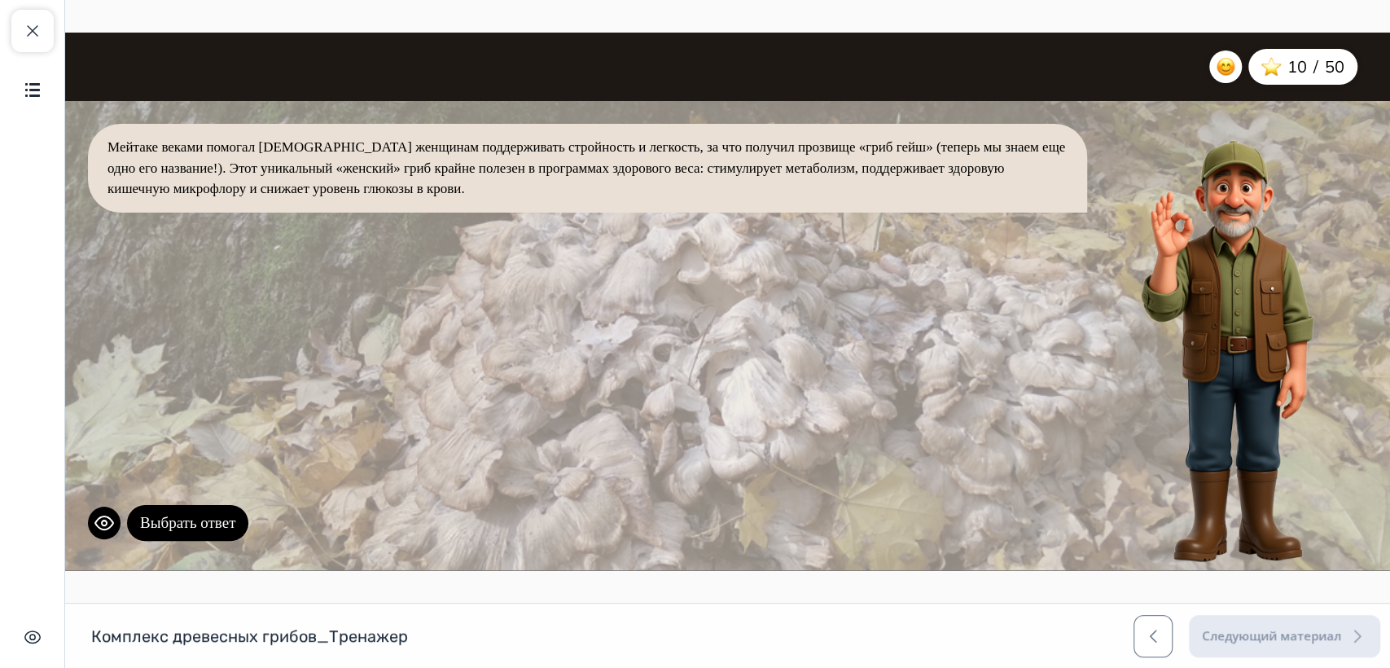
click at [190, 514] on button "Выбрать ответ" at bounding box center [187, 523] width 121 height 37
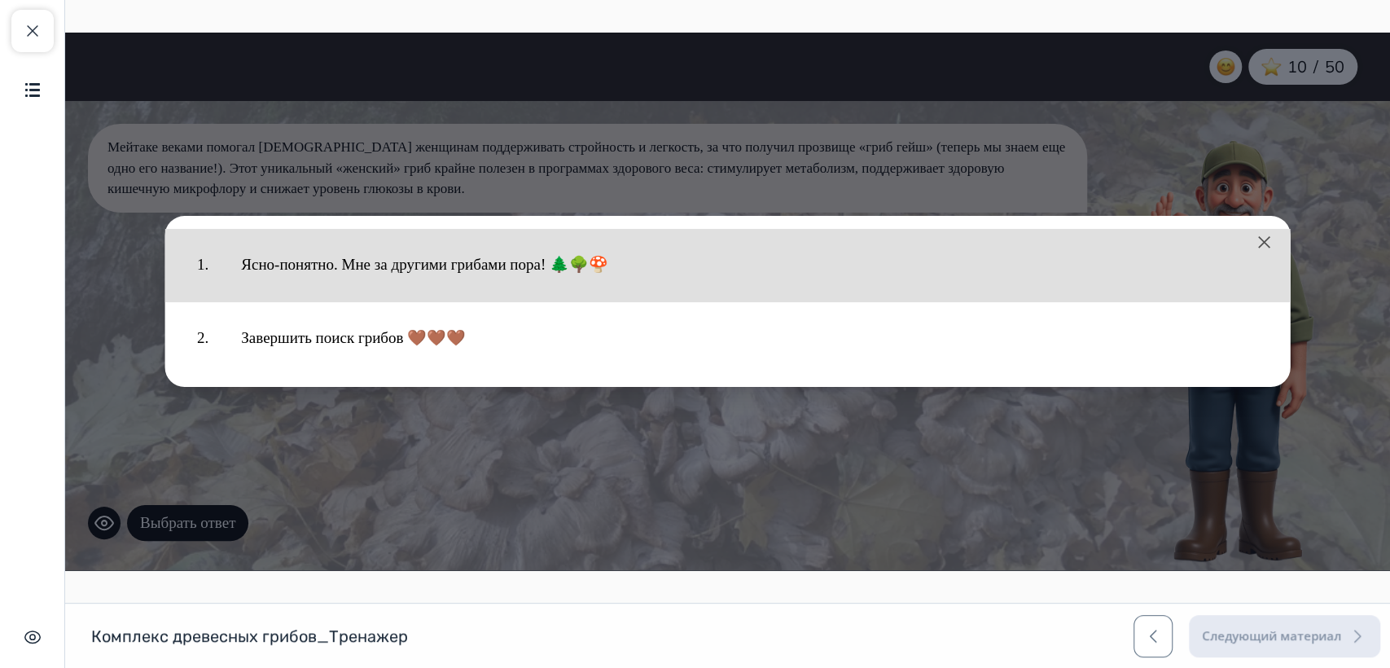
click at [376, 260] on button "Ясно-понятно. Мне за другими грибами пора! 🌲🌳🍄" at bounding box center [750, 265] width 1050 height 56
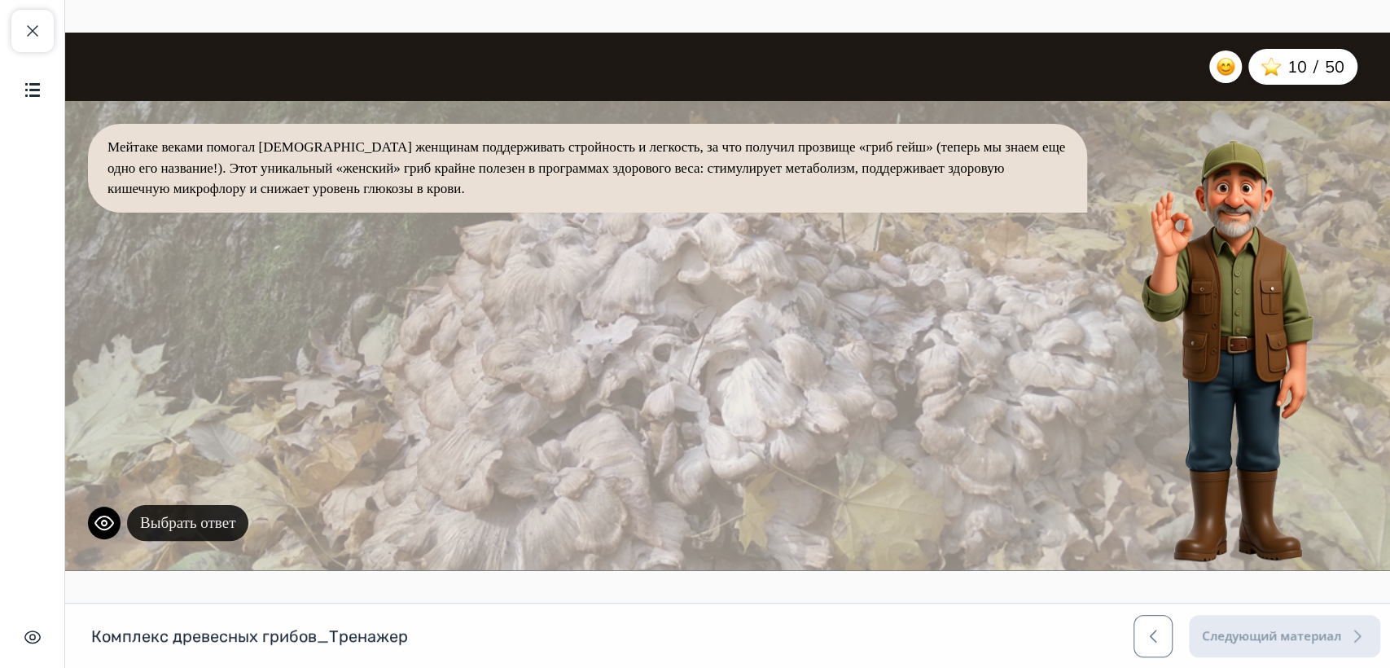
click at [210, 519] on button "Выбрать ответ" at bounding box center [187, 523] width 121 height 37
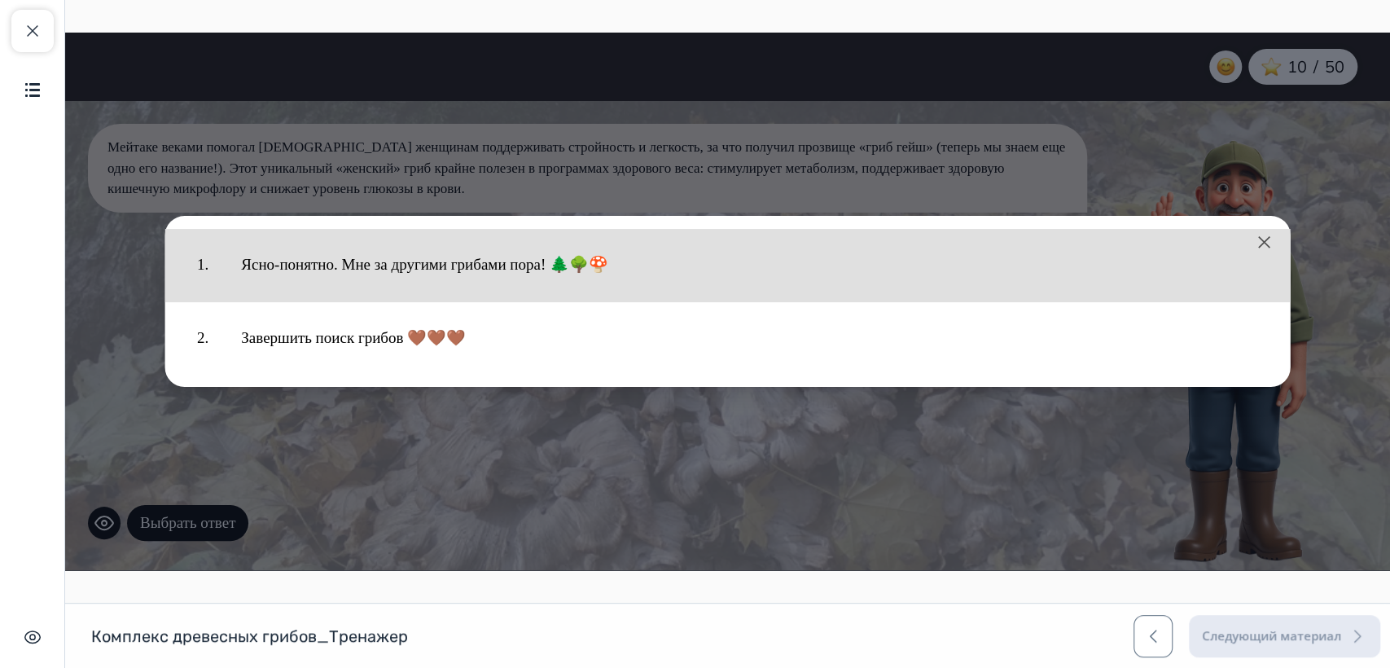
click at [287, 269] on button "Ясно-понятно. Мне за другими грибами пора! 🌲🌳🍄" at bounding box center [750, 265] width 1050 height 56
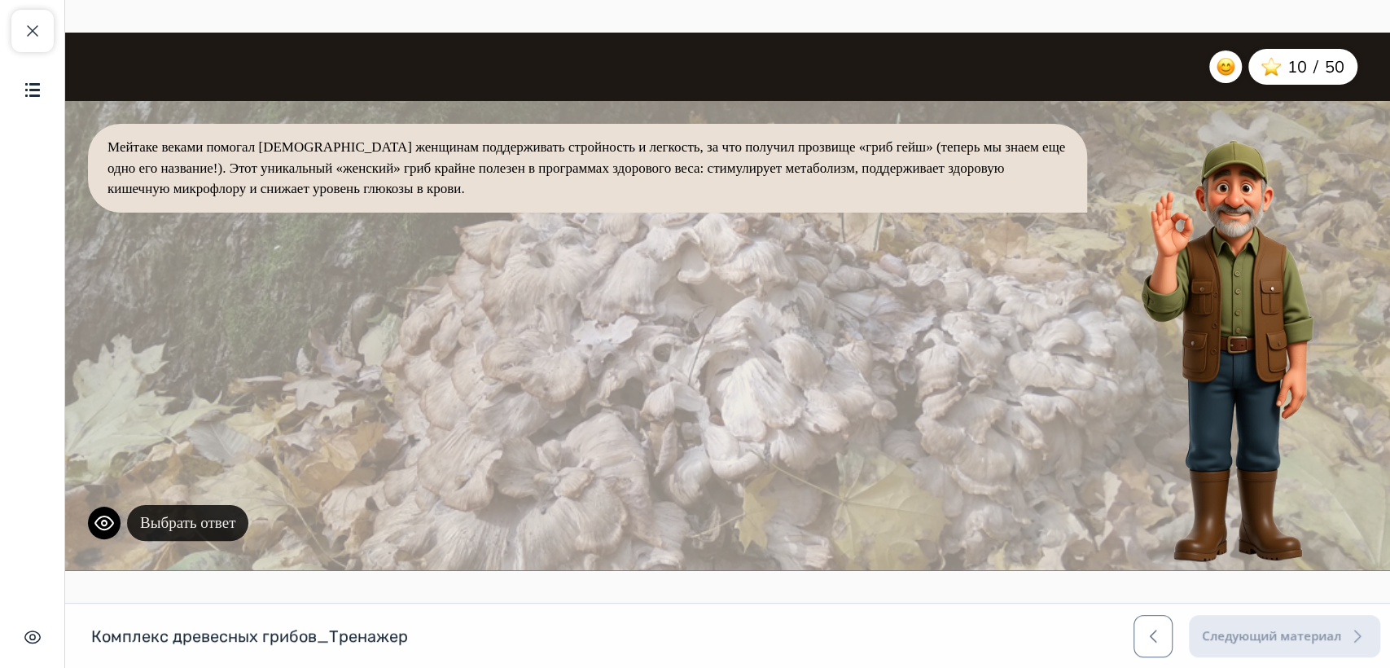
click at [216, 516] on button "Выбрать ответ" at bounding box center [187, 523] width 121 height 37
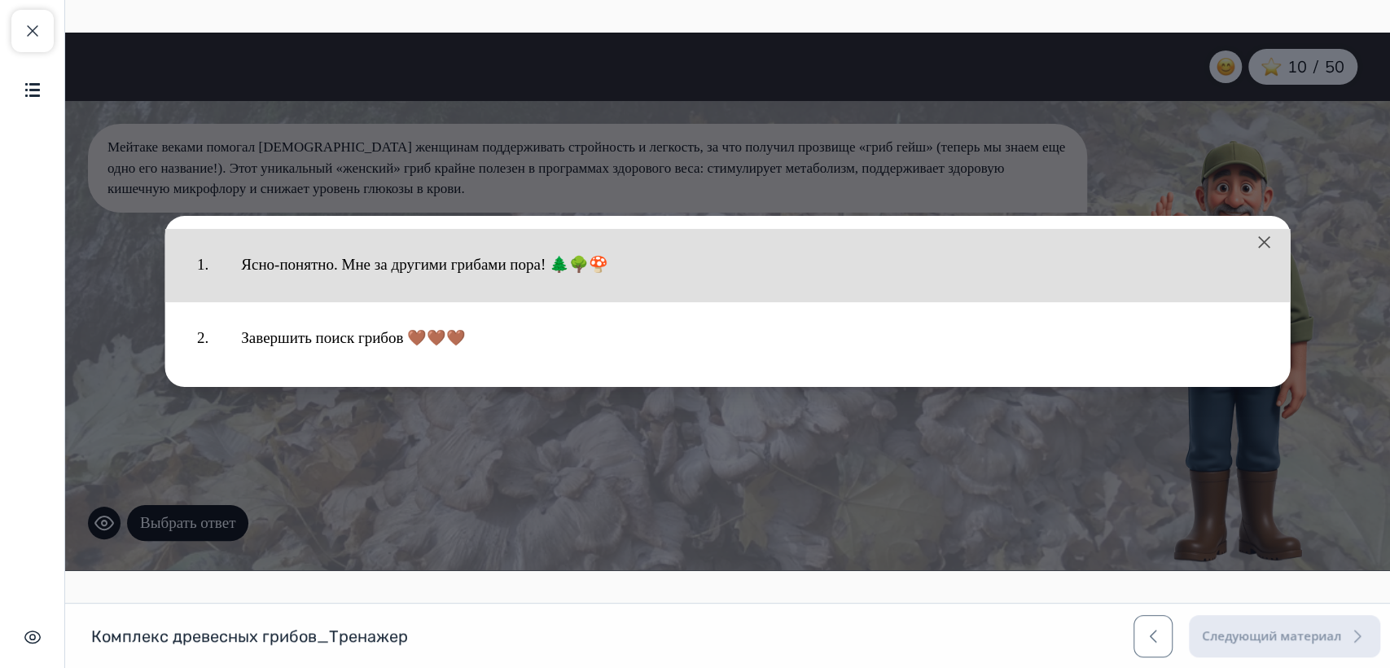
click at [344, 264] on button "Ясно-понятно. Мне за другими грибами пора! 🌲🌳🍄" at bounding box center [750, 265] width 1050 height 56
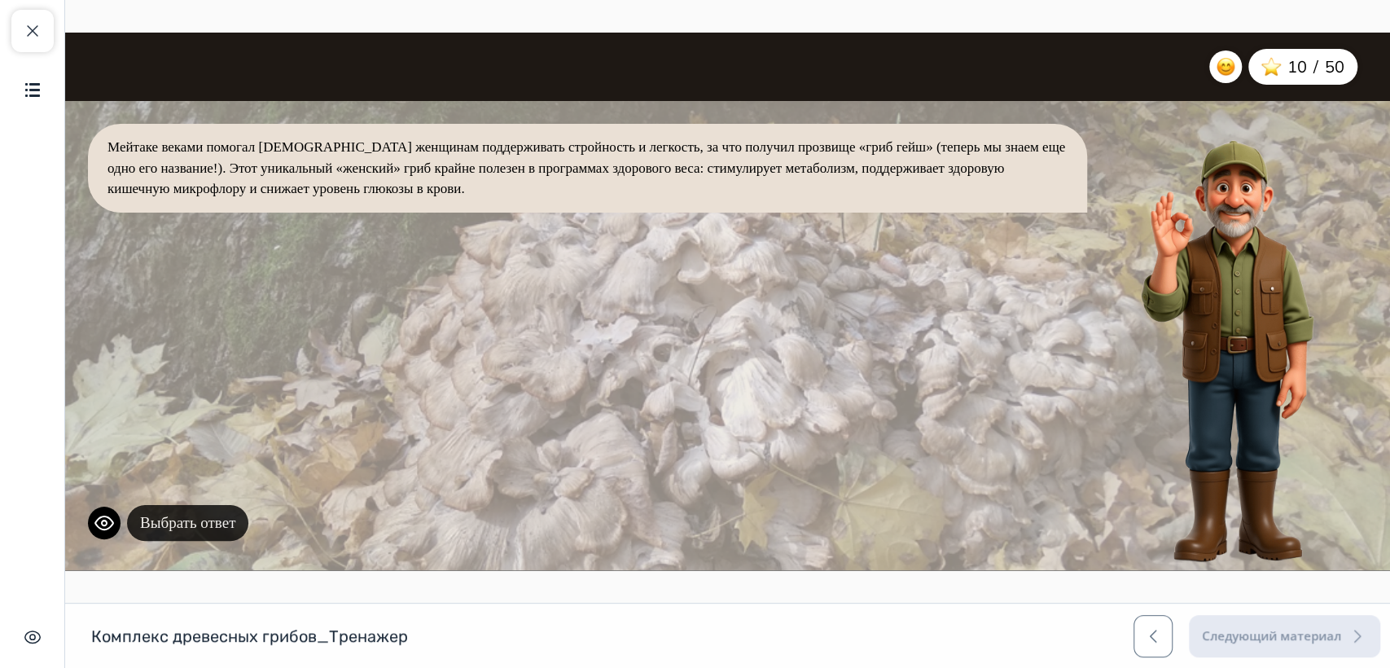
click at [212, 518] on button "Выбрать ответ" at bounding box center [187, 523] width 121 height 37
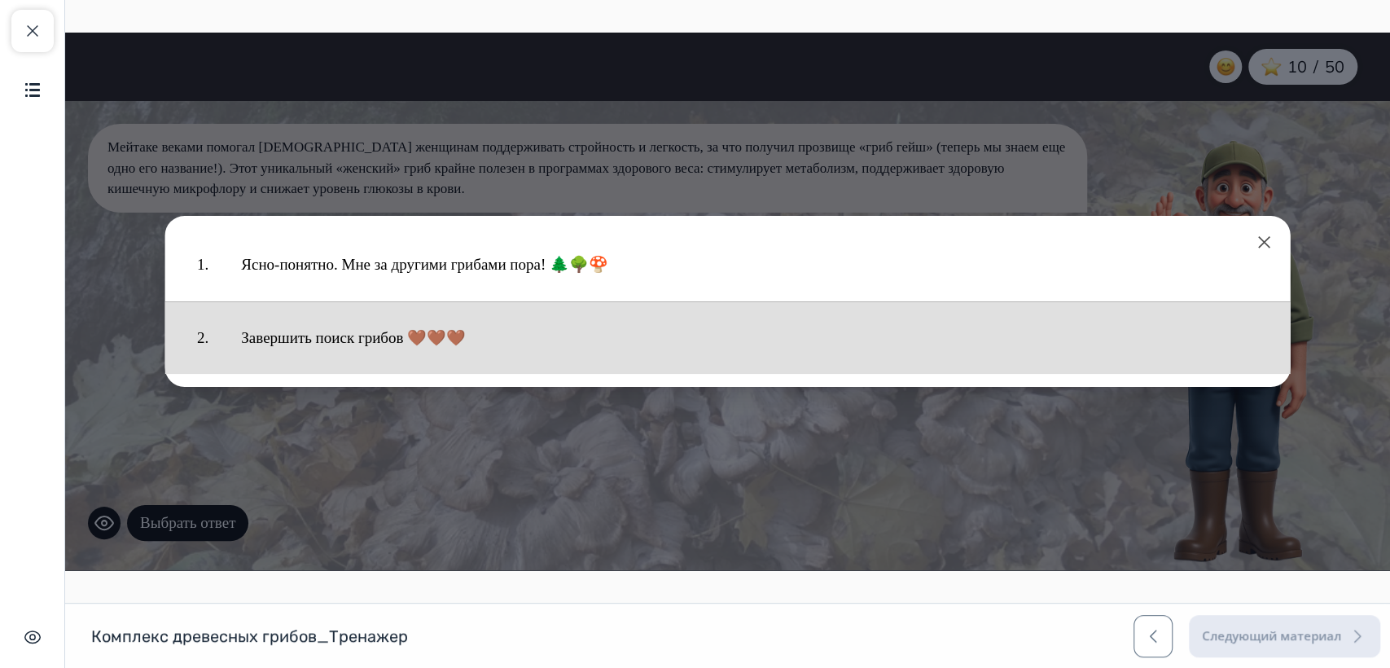
click at [333, 340] on button "Завершить поиск грибов 🤎🤎🤎" at bounding box center [750, 338] width 1050 height 56
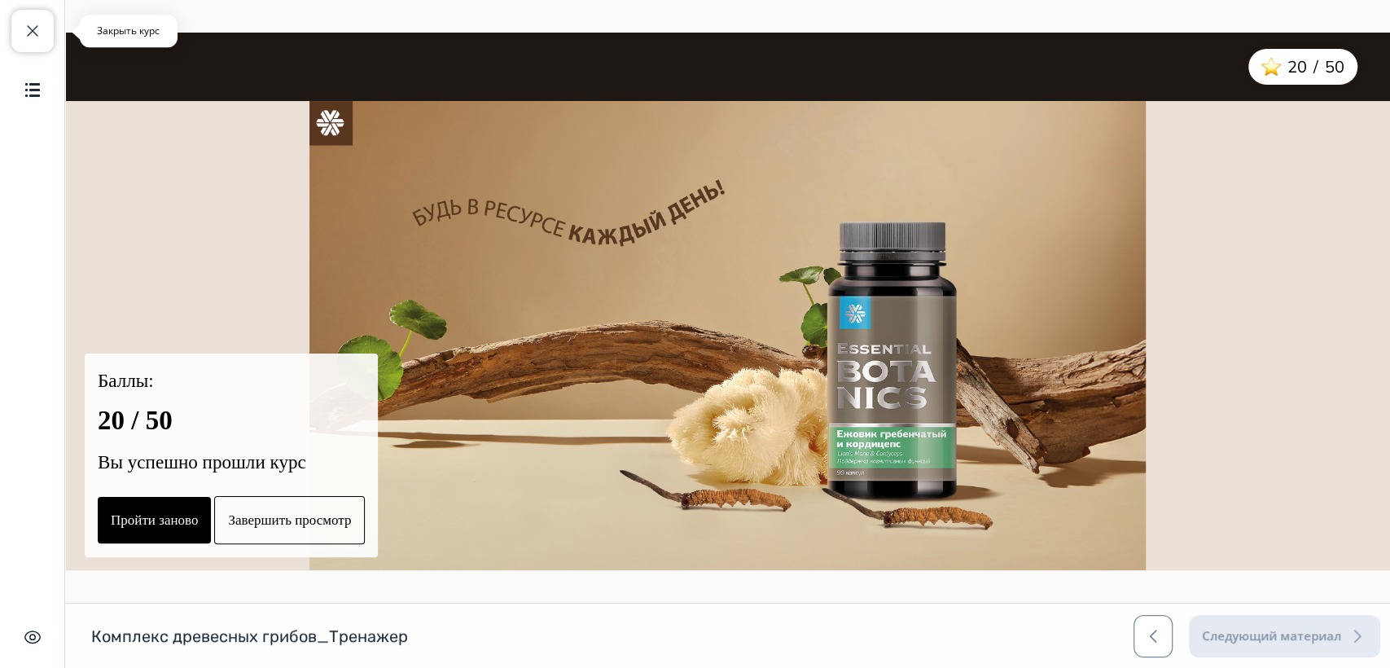
click at [24, 33] on span "button" at bounding box center [33, 31] width 20 height 20
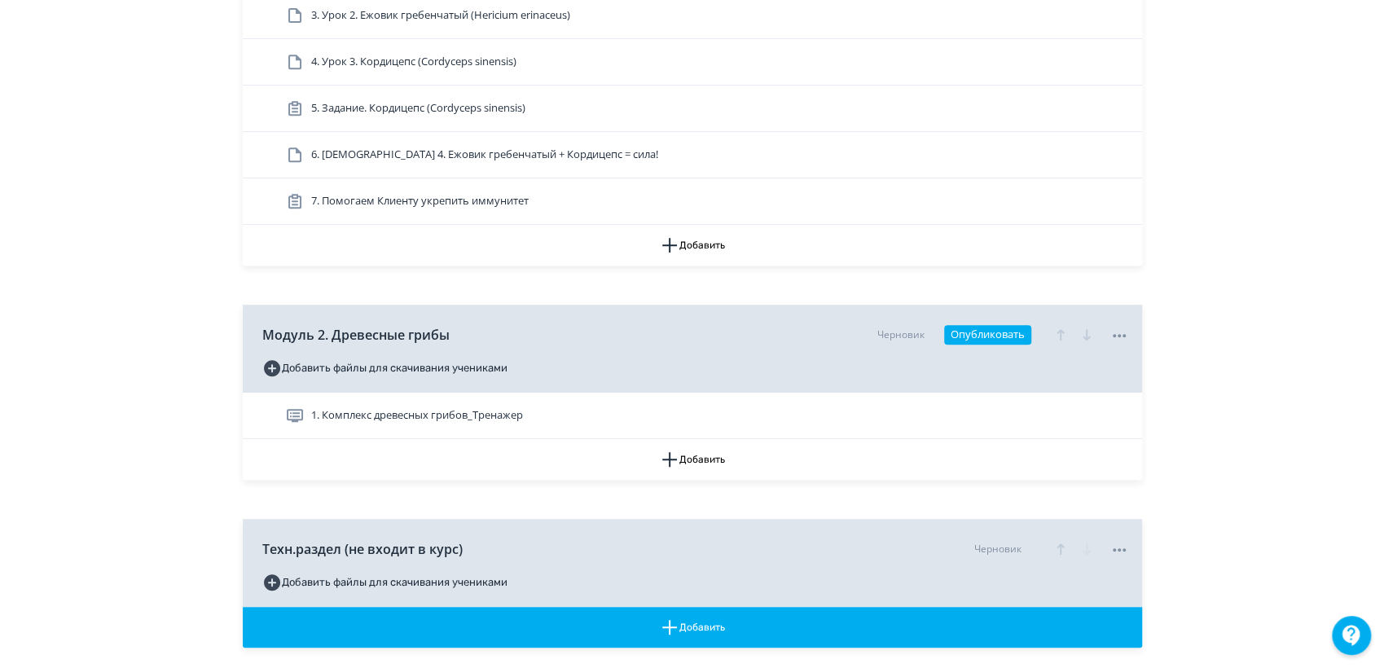
scroll to position [542, 0]
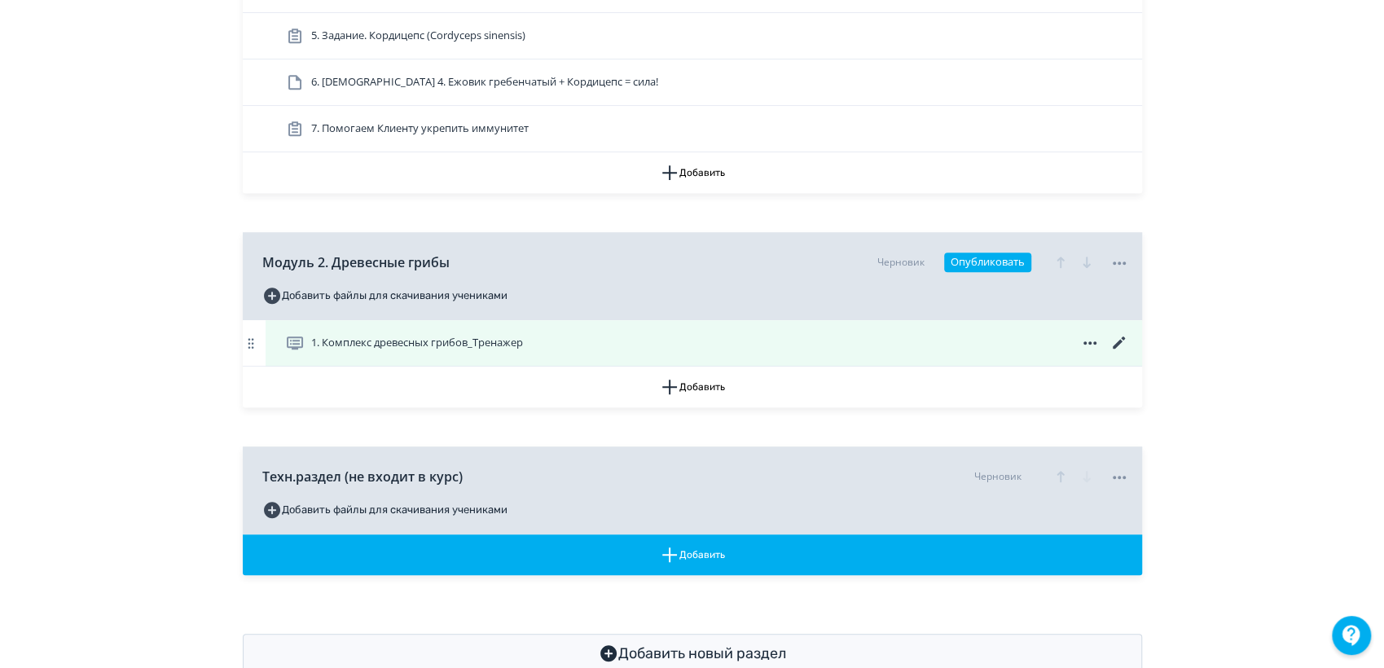
click at [1120, 339] on icon at bounding box center [1118, 342] width 12 height 12
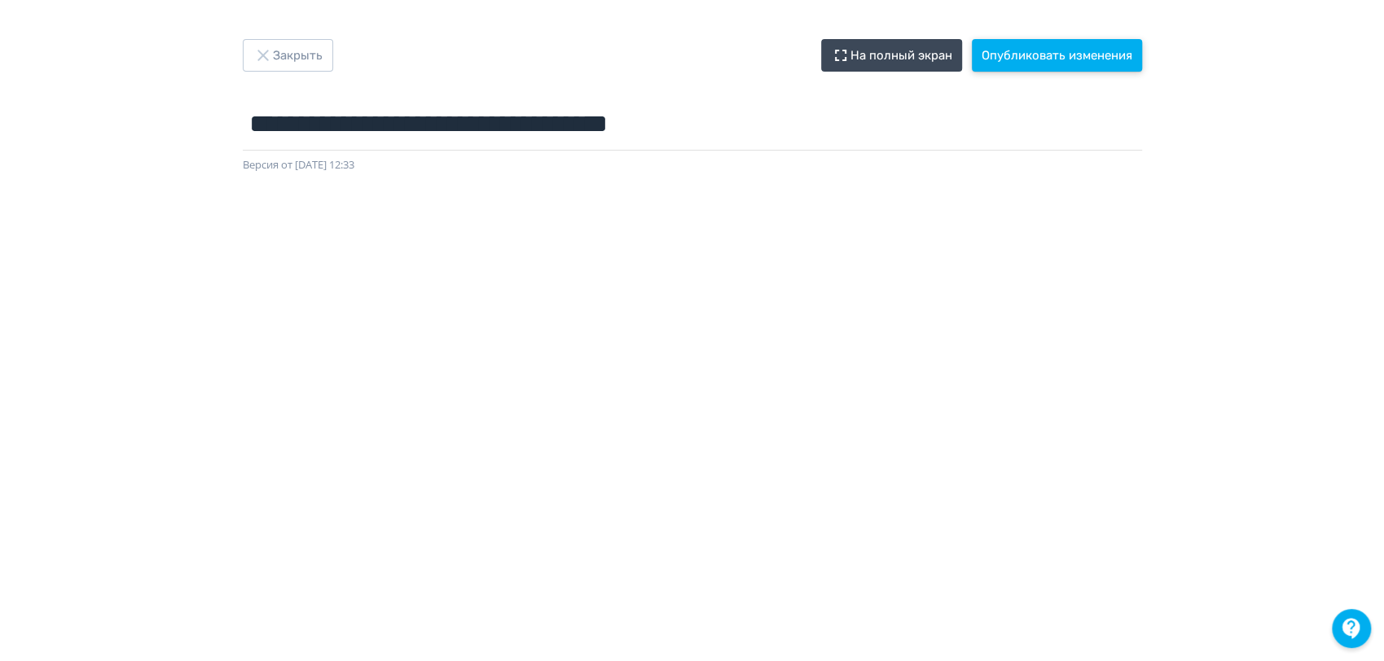
click at [1037, 55] on button "Опубликовать изменения" at bounding box center [1057, 55] width 170 height 33
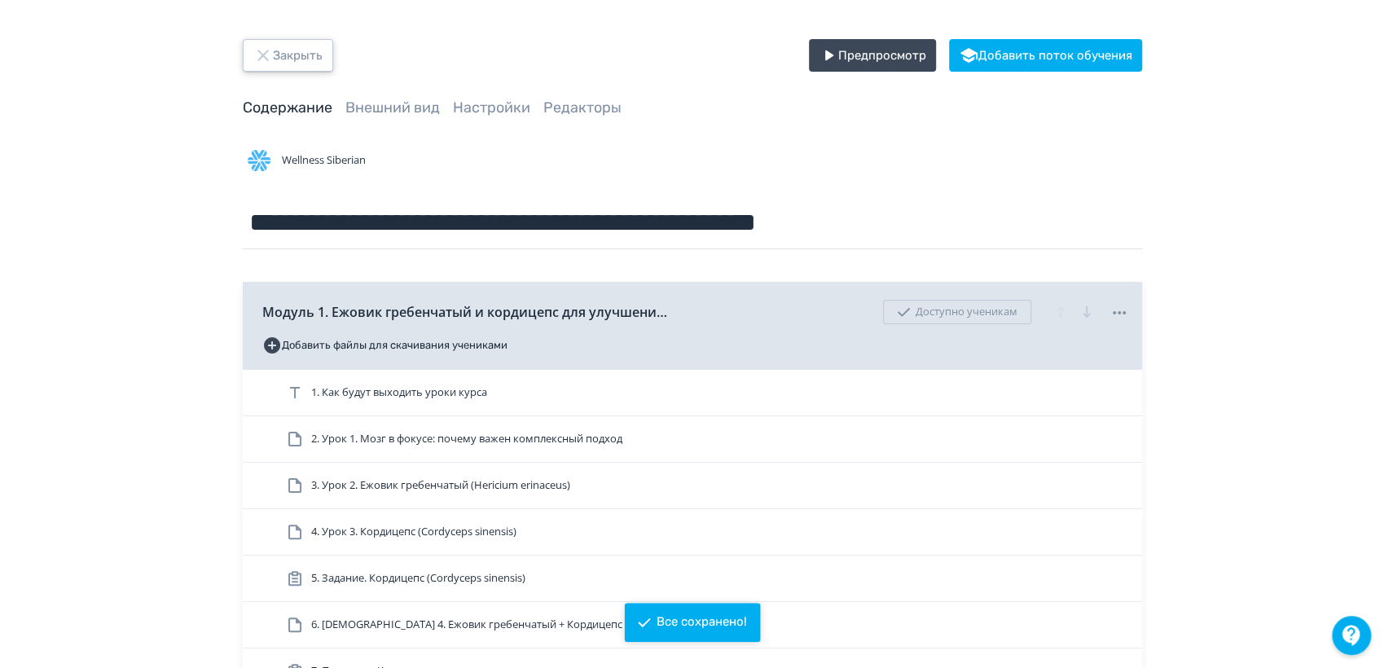
click at [287, 48] on button "Закрыть" at bounding box center [288, 55] width 90 height 33
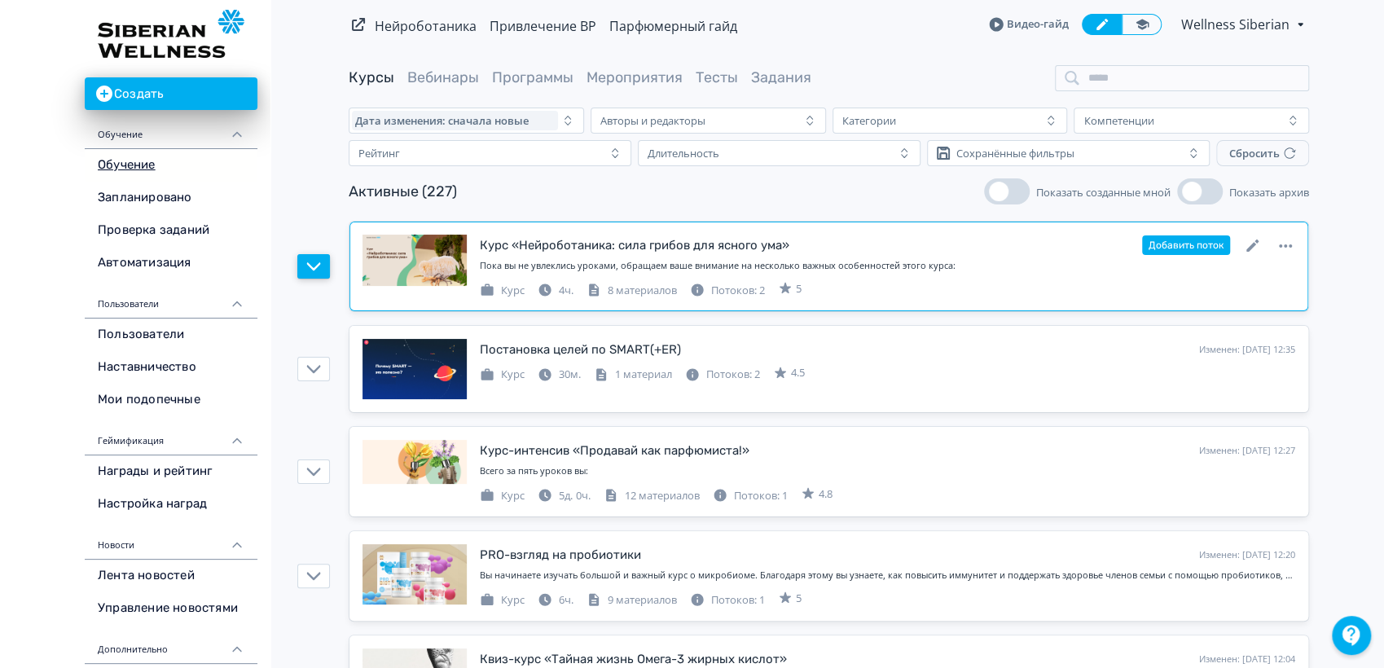
click at [312, 262] on icon "button" at bounding box center [313, 266] width 15 height 15
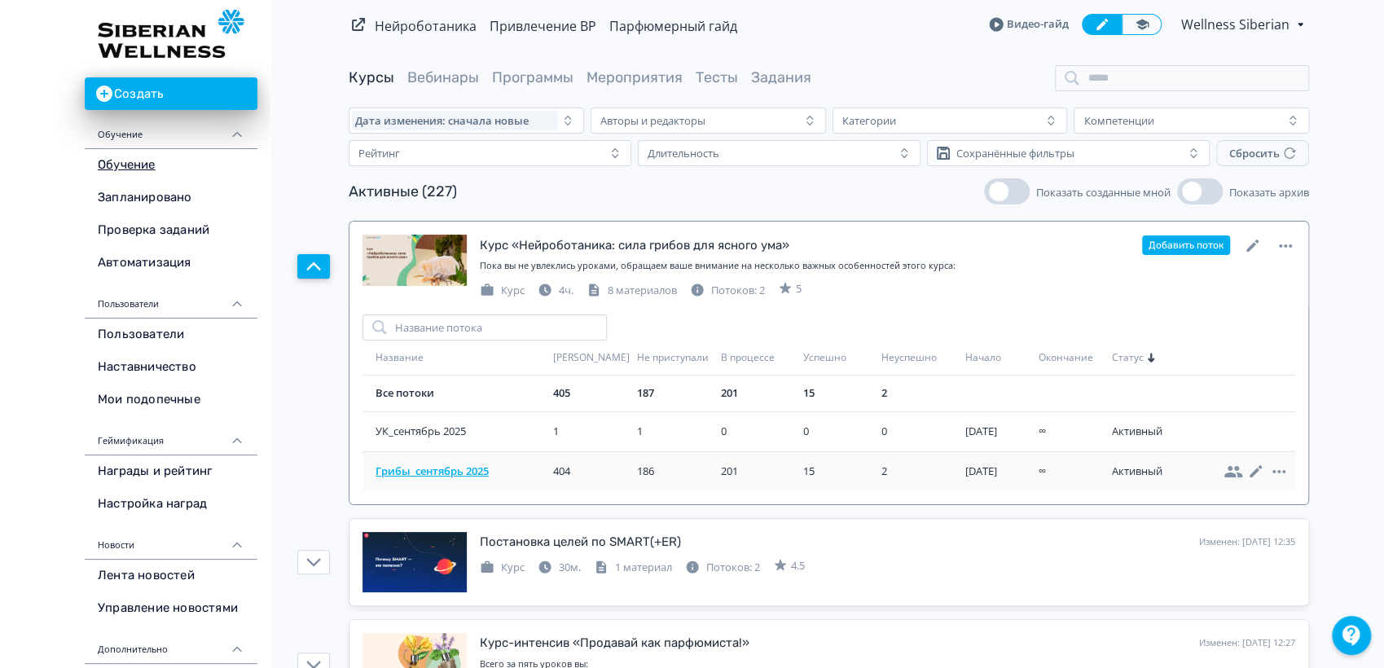
click at [413, 470] on span "Грибы_сентябрь 2025" at bounding box center [460, 471] width 171 height 16
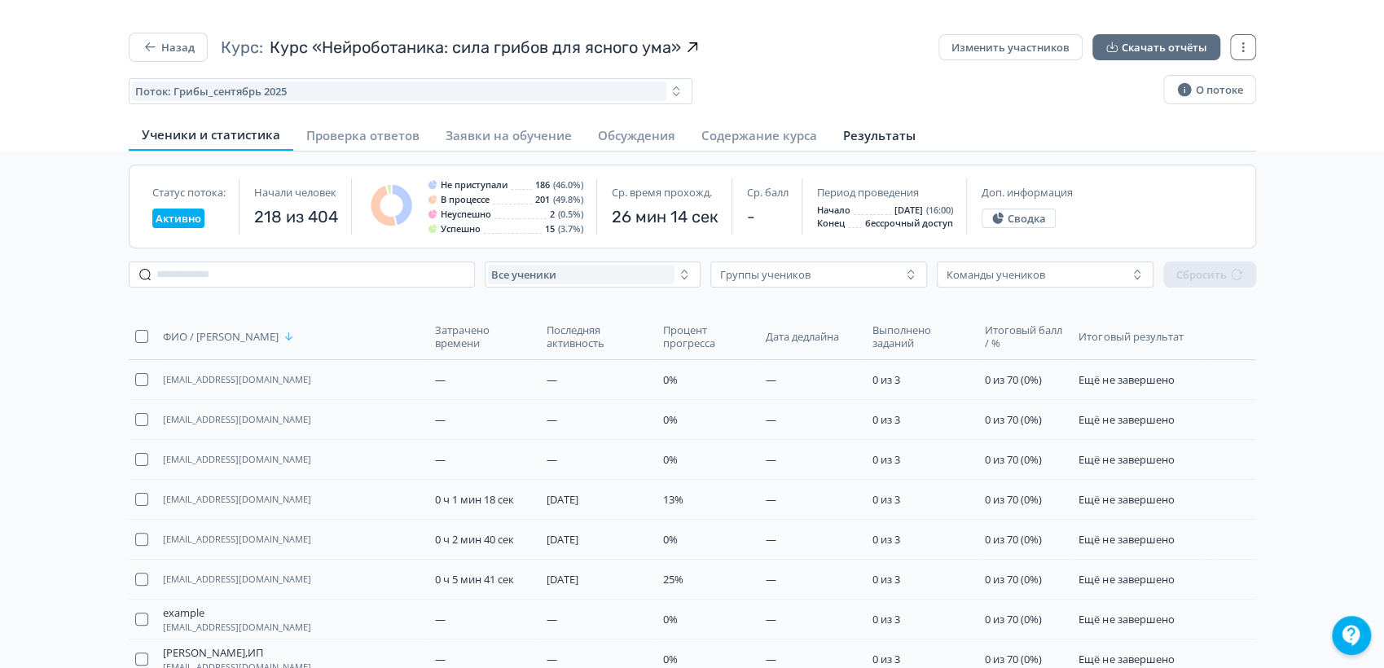
click at [896, 138] on span "Результаты" at bounding box center [879, 135] width 72 height 16
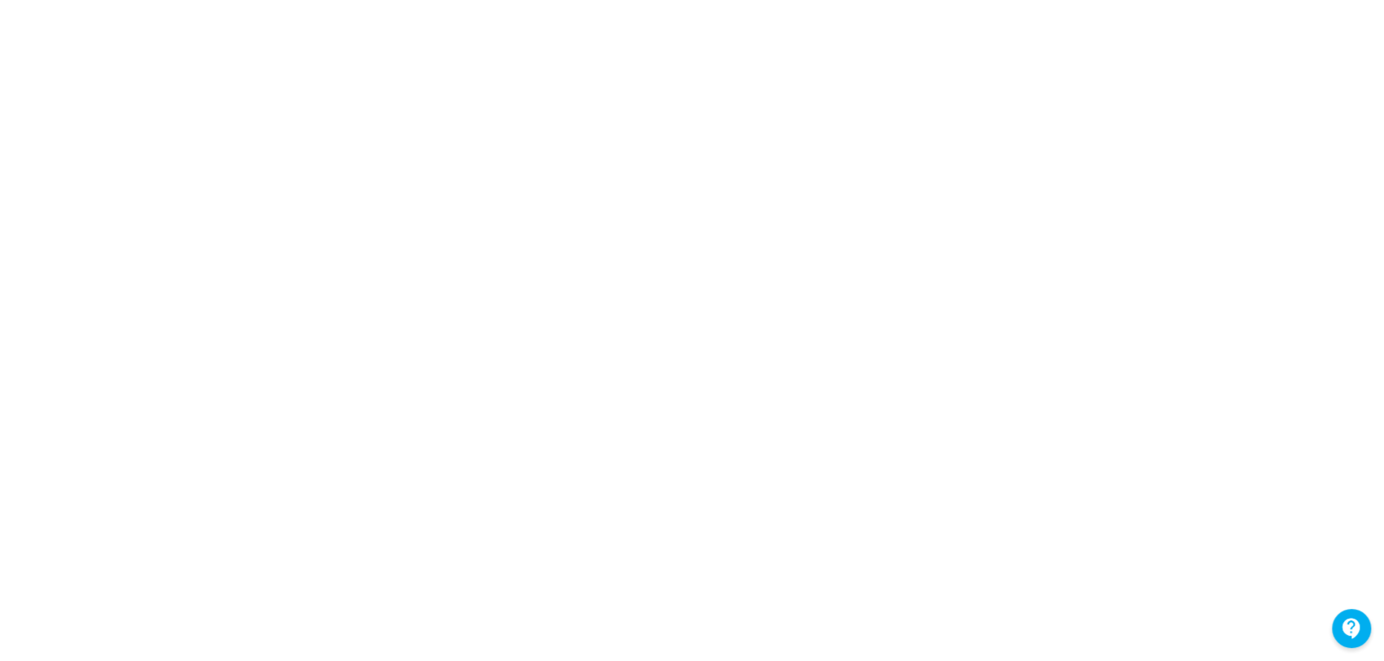
scroll to position [277, 0]
